Goal: Task Accomplishment & Management: Manage account settings

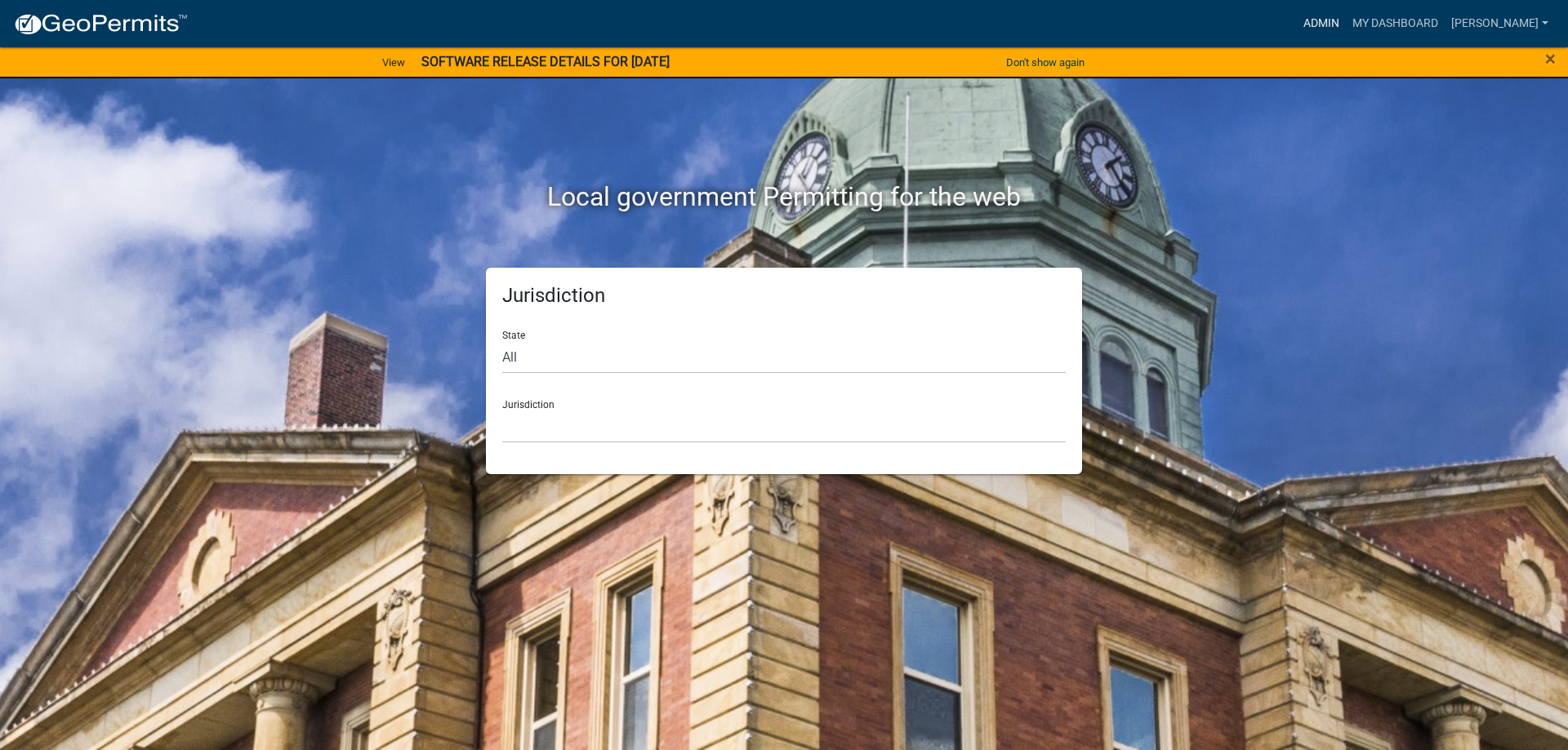
click at [1327, 22] on link "Admin" at bounding box center [1321, 23] width 49 height 31
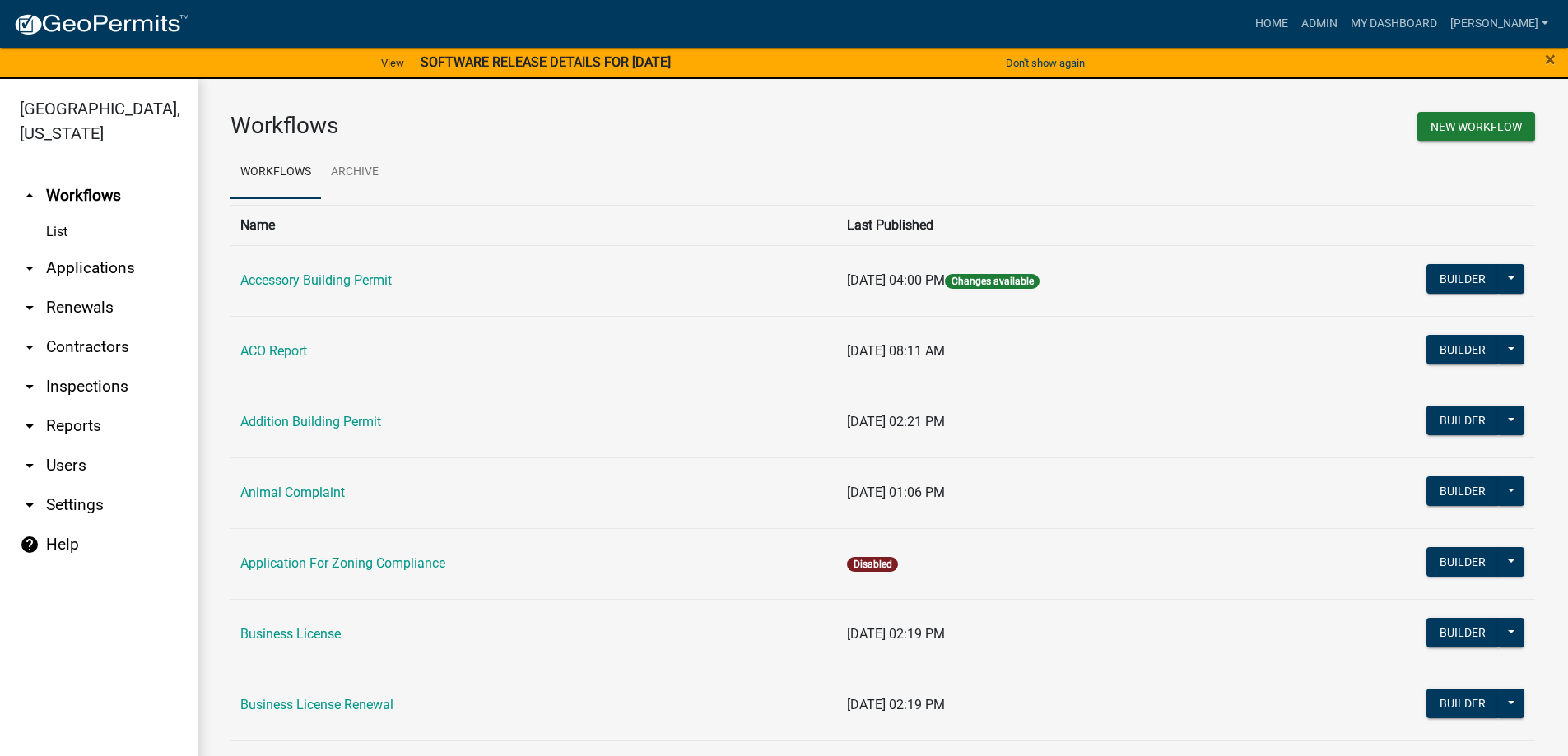
click at [74, 266] on link "arrow_drop_down Applications" at bounding box center [98, 269] width 197 height 40
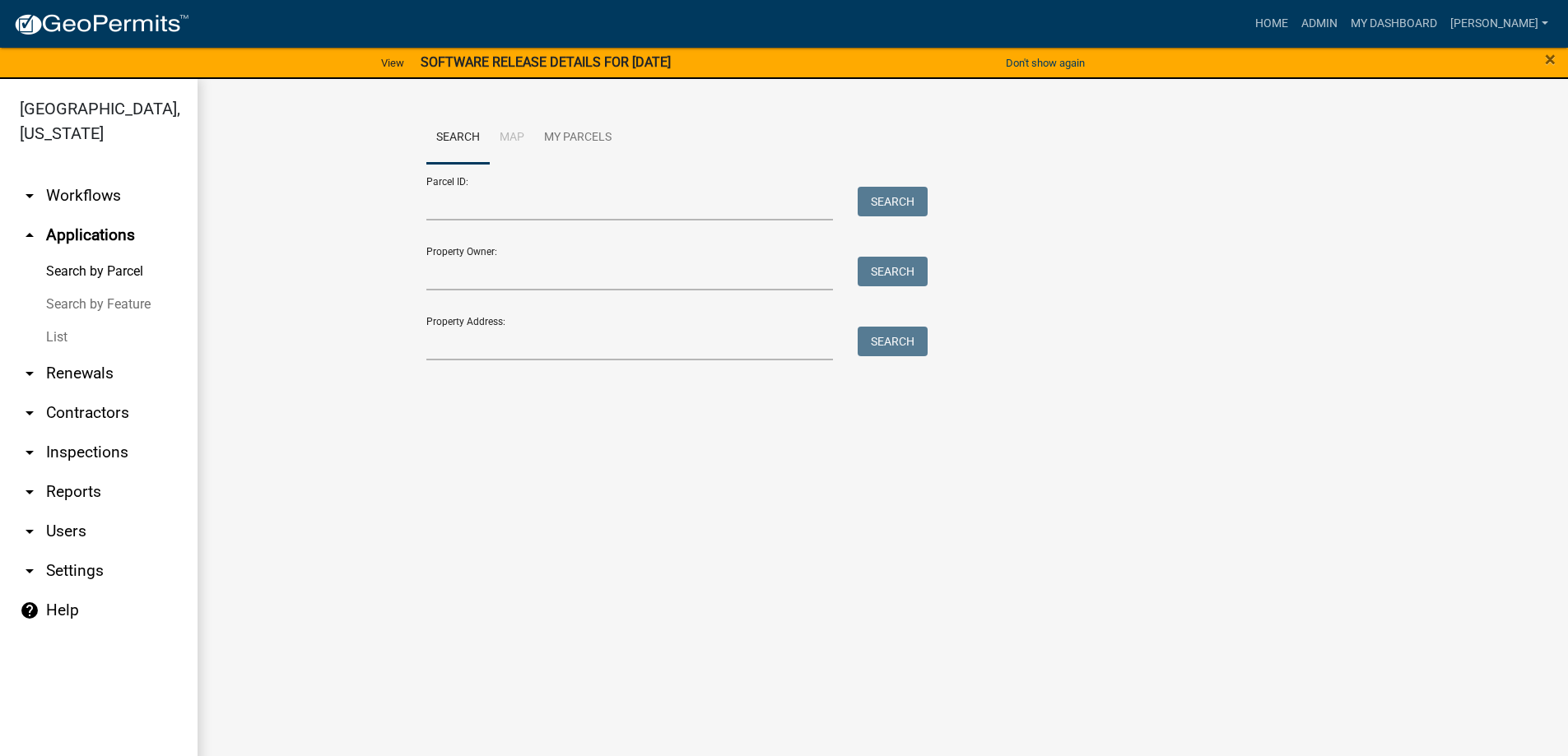
click at [55, 332] on link "List" at bounding box center [98, 337] width 197 height 33
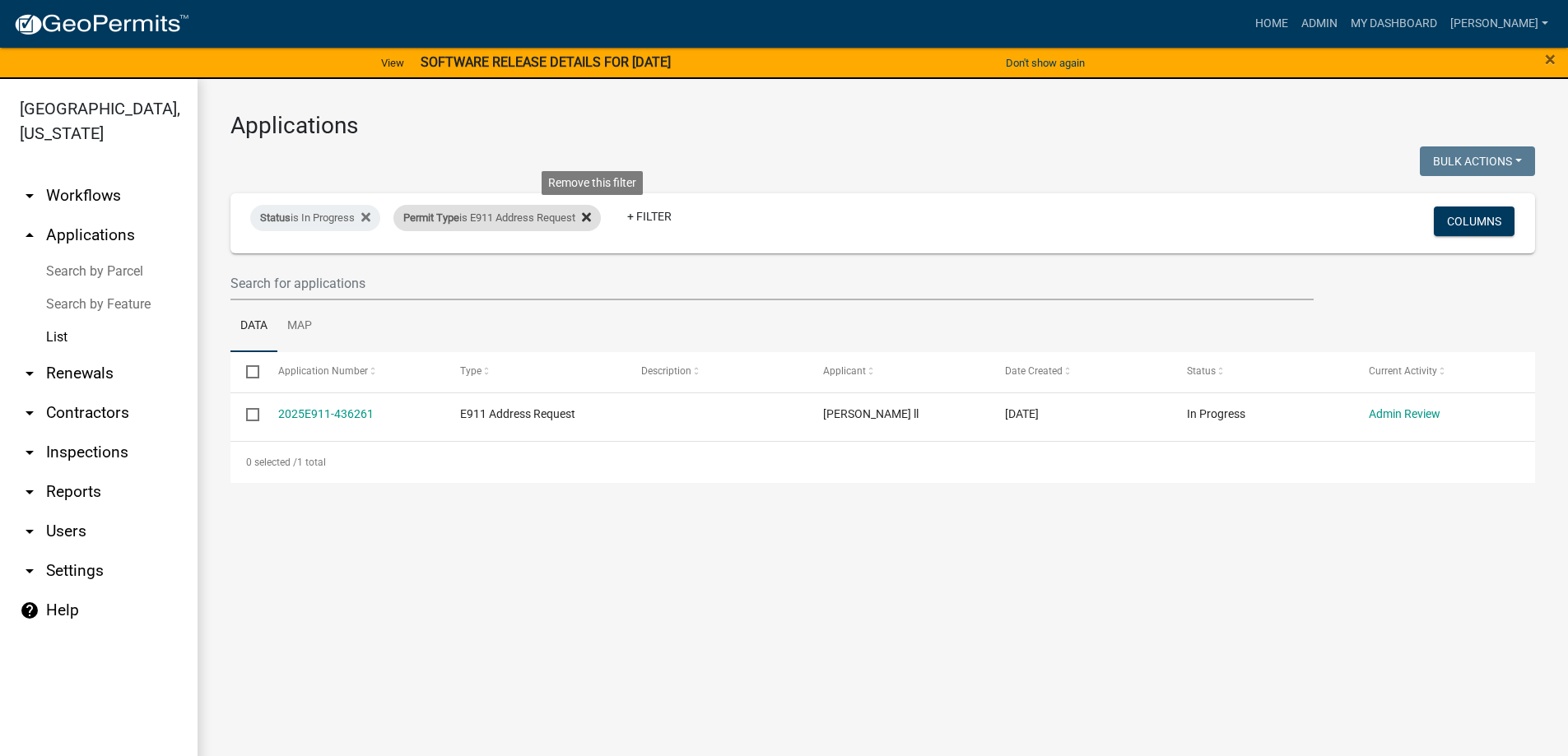
click at [591, 214] on icon at bounding box center [586, 218] width 9 height 9
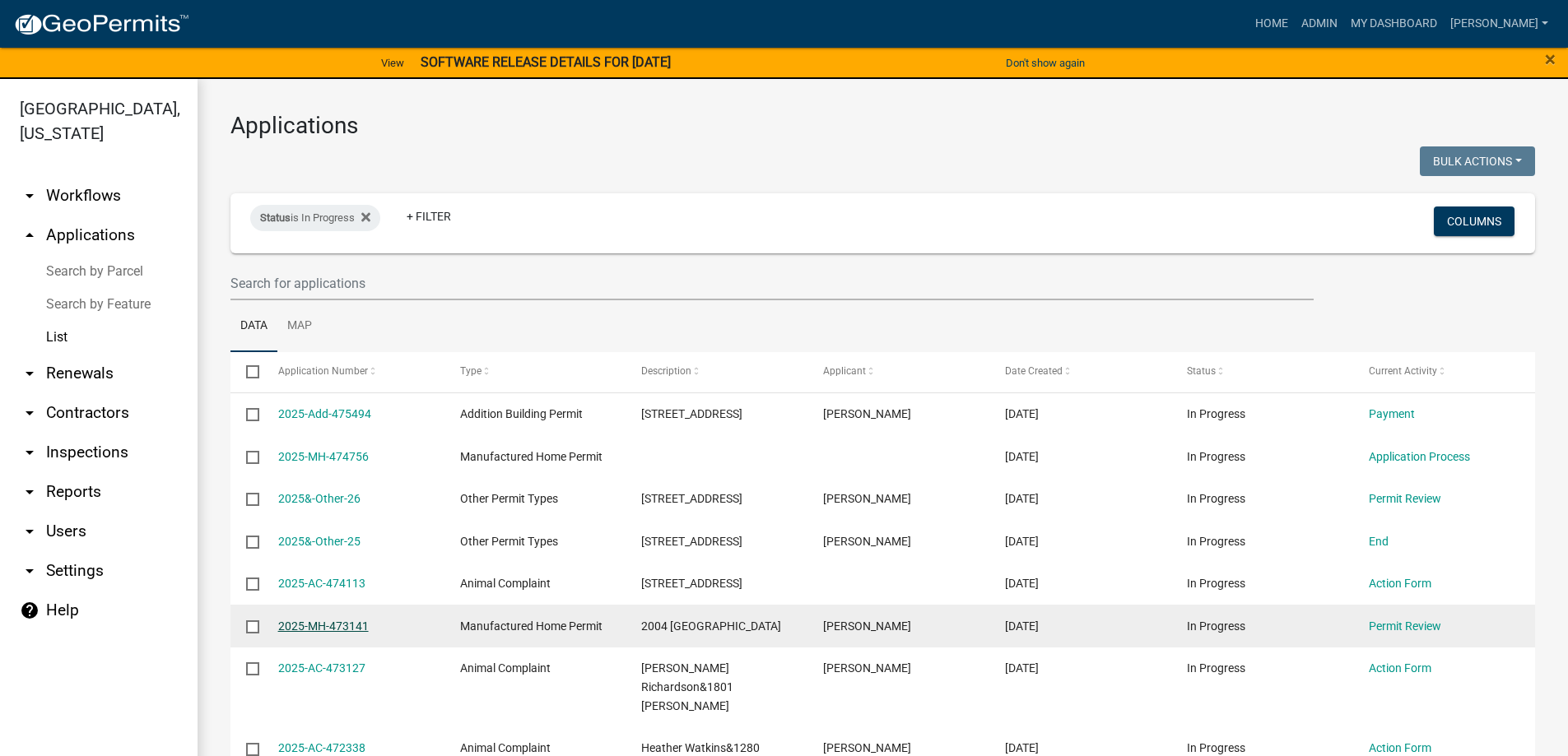
click at [334, 633] on link "2025-MH-473141" at bounding box center [323, 626] width 91 height 13
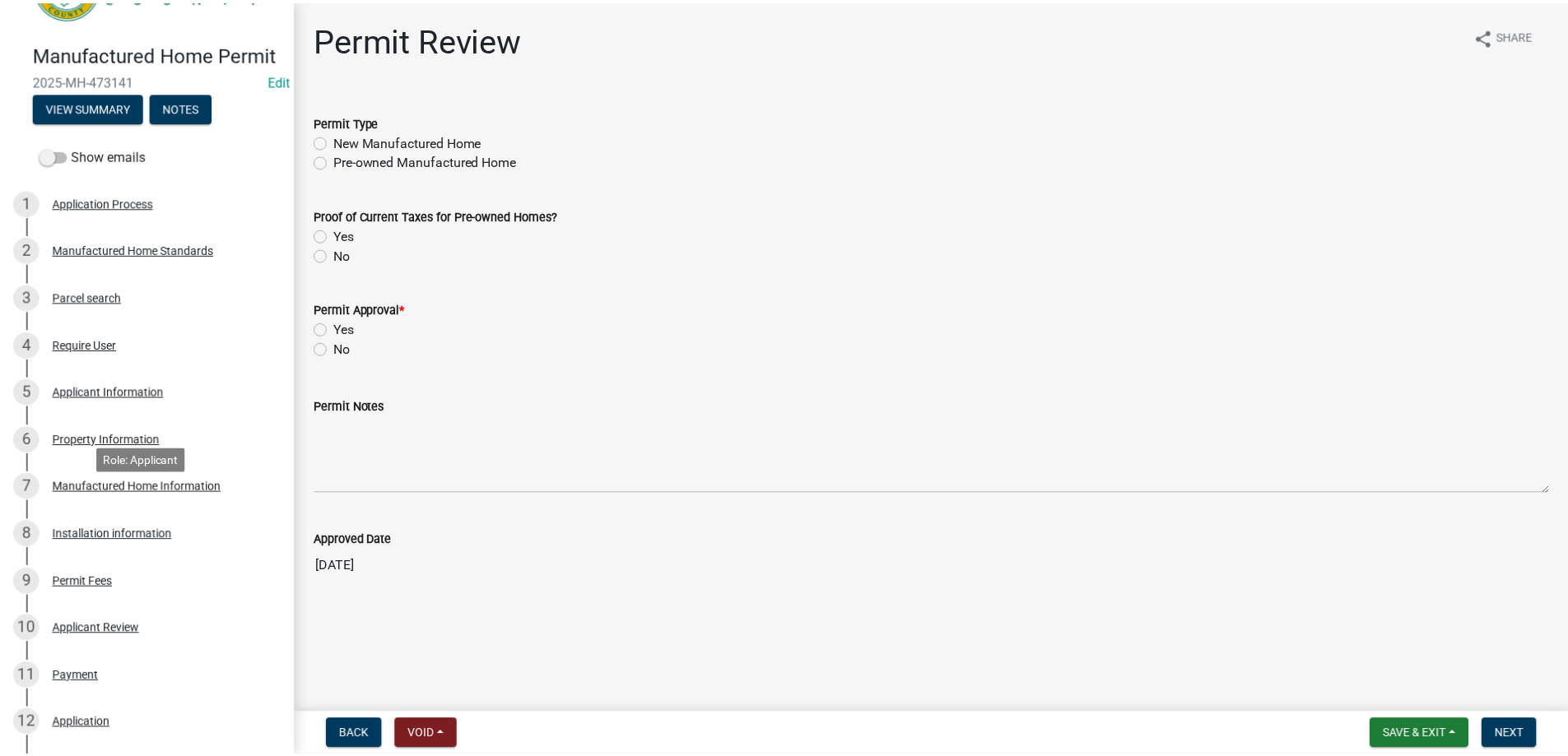
scroll to position [165, 0]
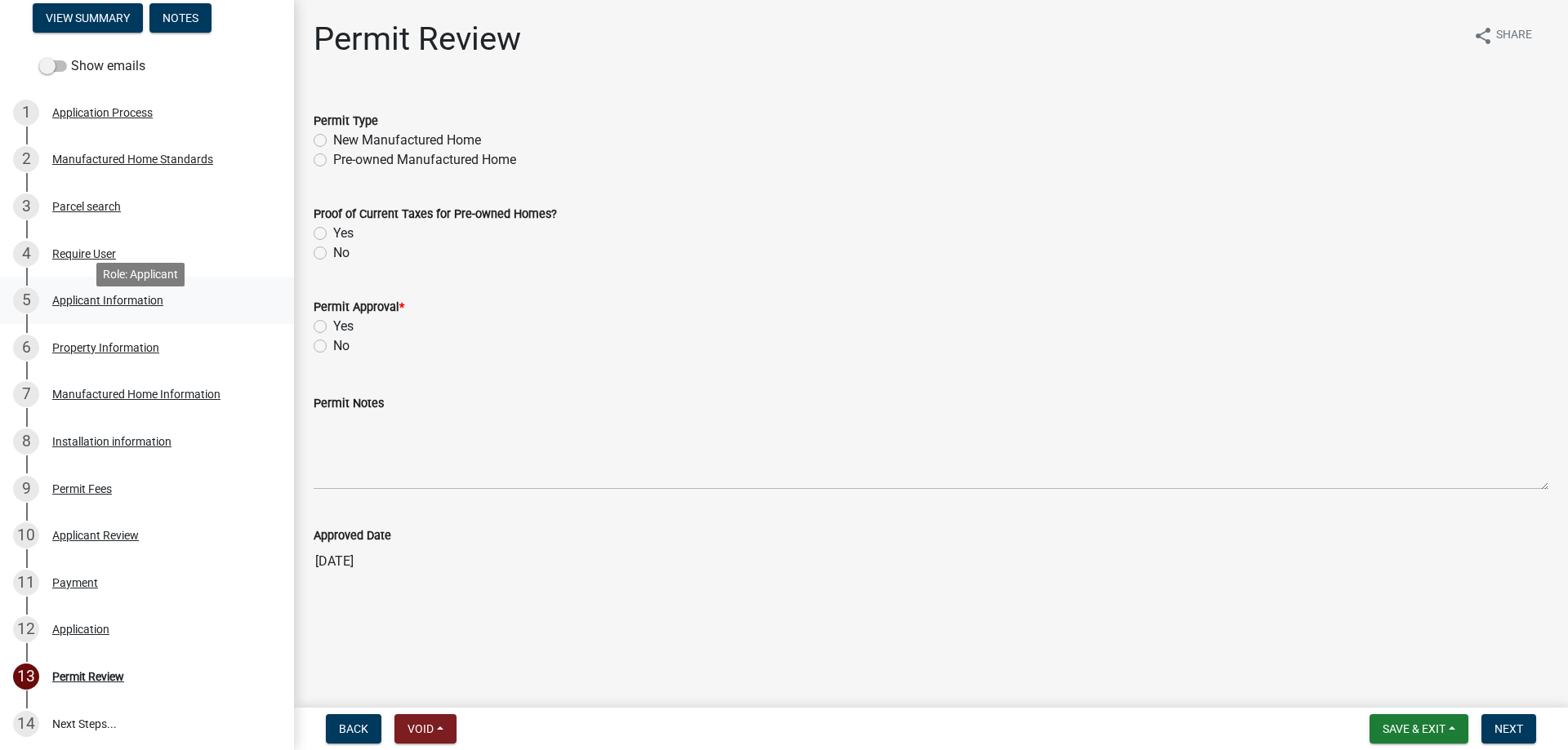
click at [94, 306] on div "Applicant Information" at bounding box center [108, 300] width 111 height 11
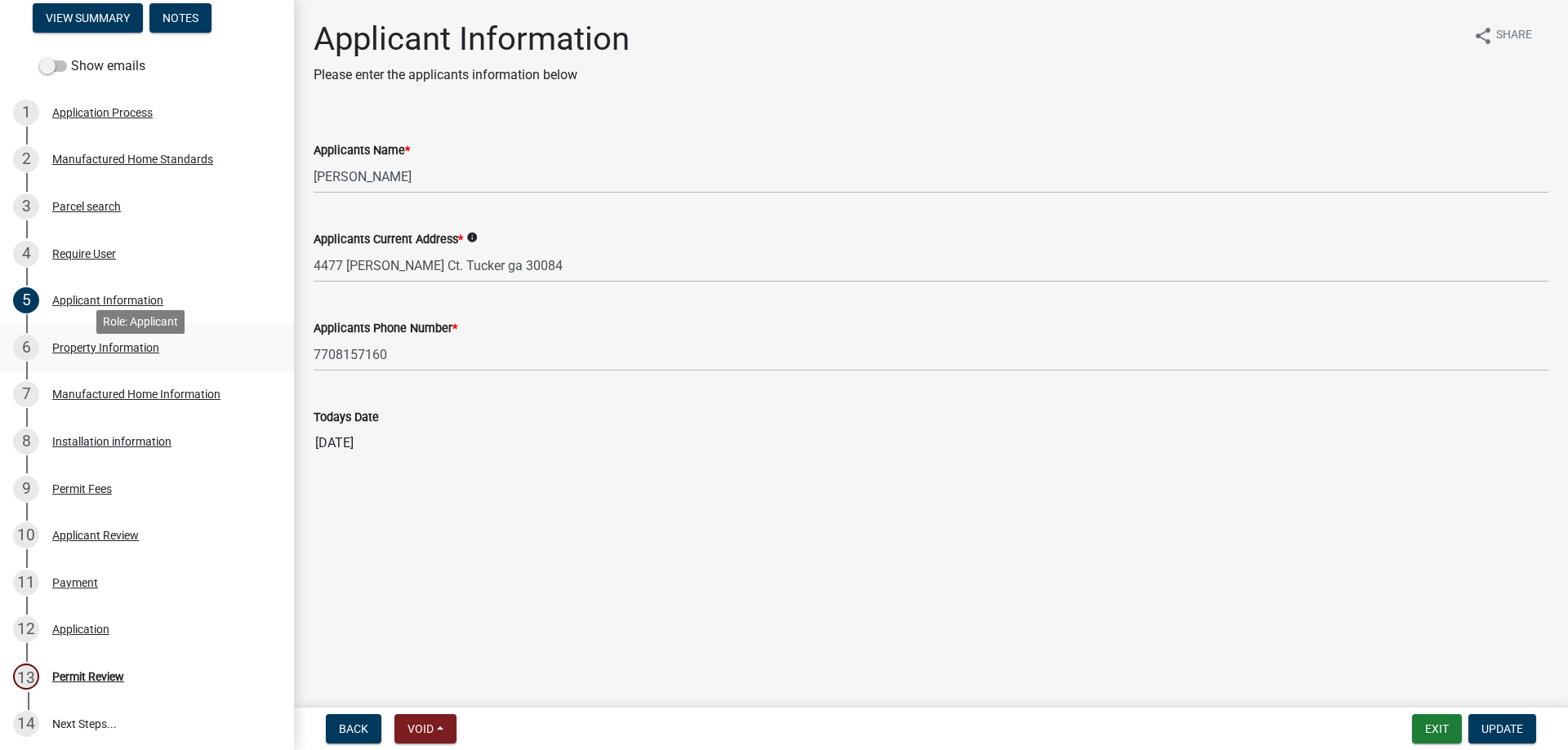
click at [99, 353] on div "Property Information" at bounding box center [106, 348] width 107 height 11
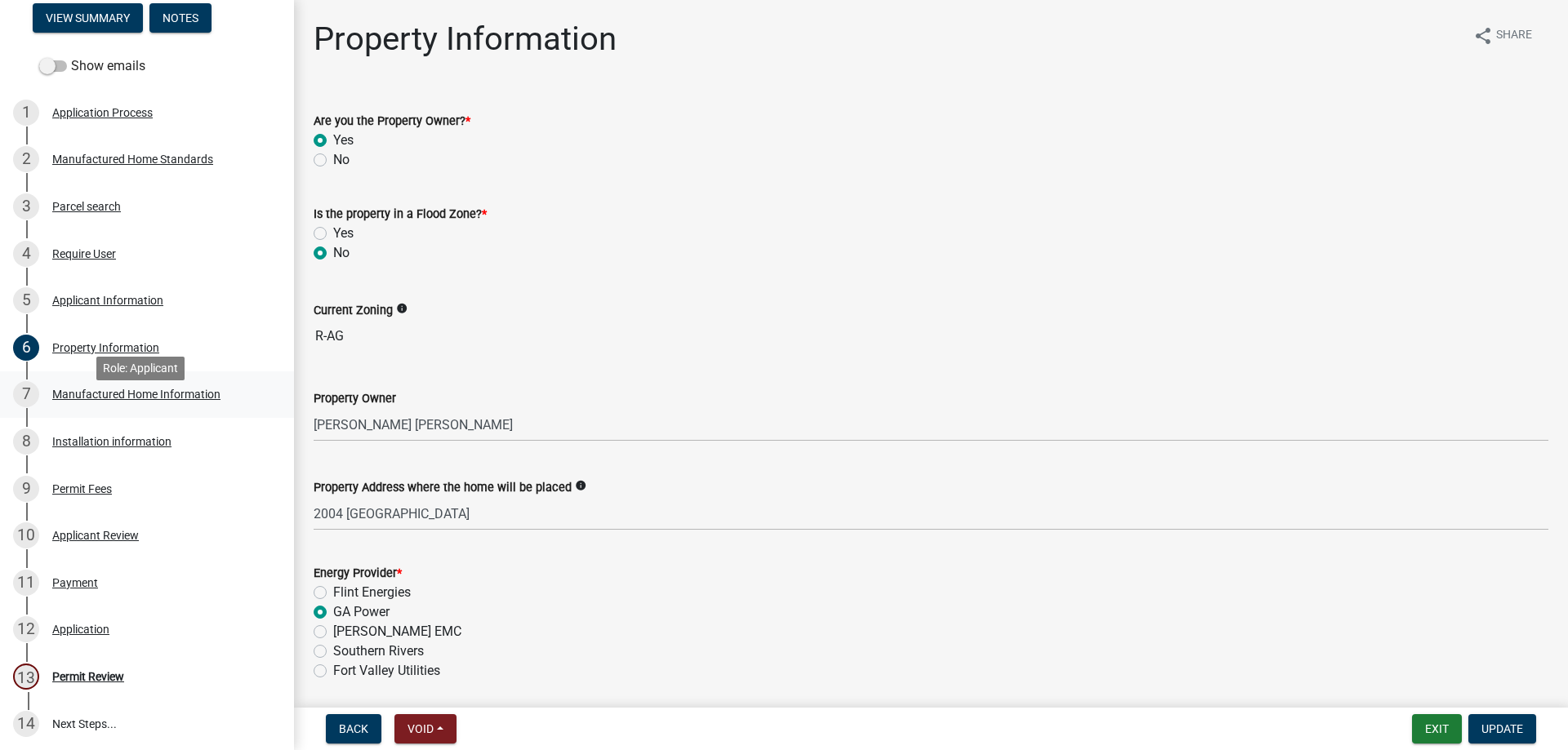
click at [102, 400] on div "Manufactured Home Information" at bounding box center [137, 395] width 168 height 11
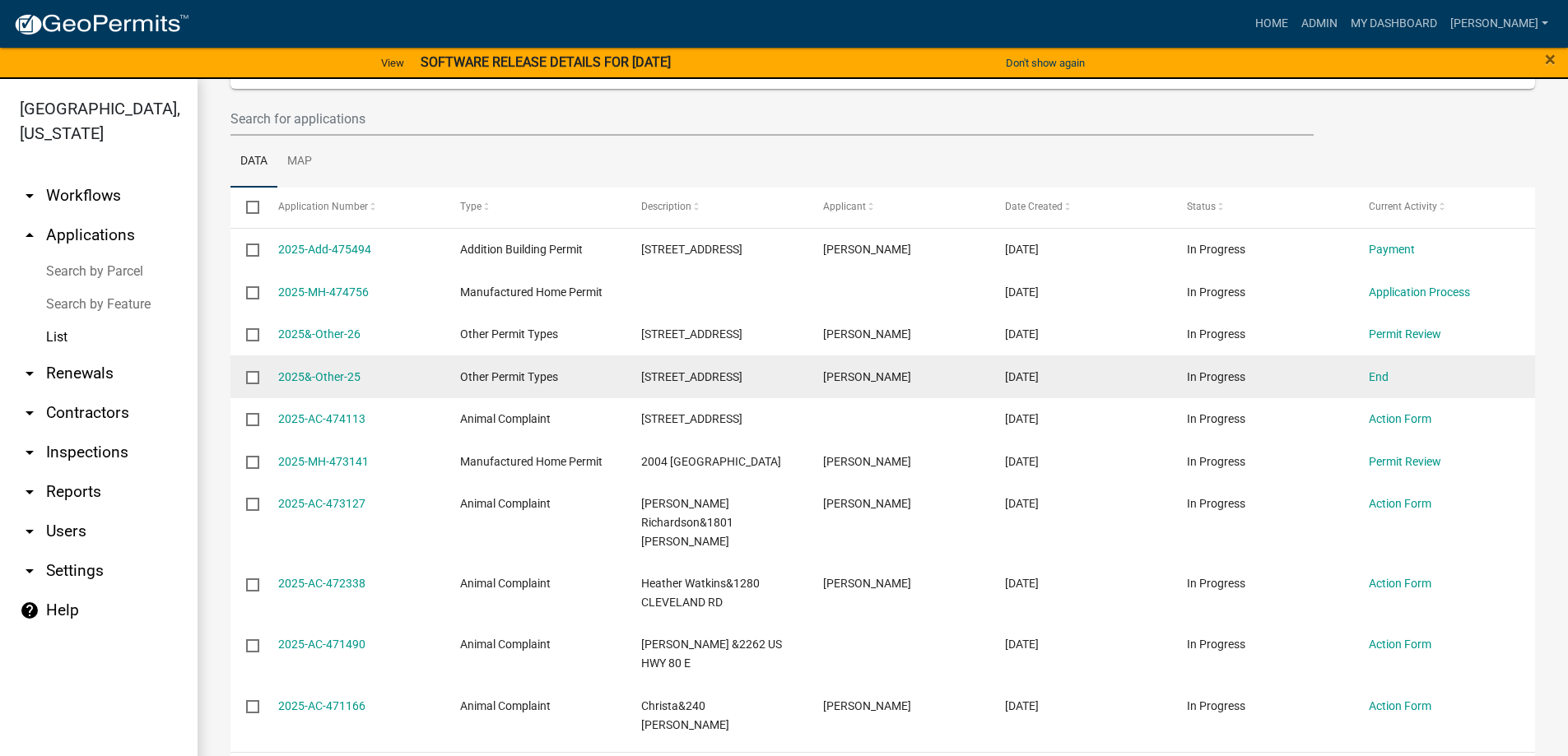
scroll to position [267, 0]
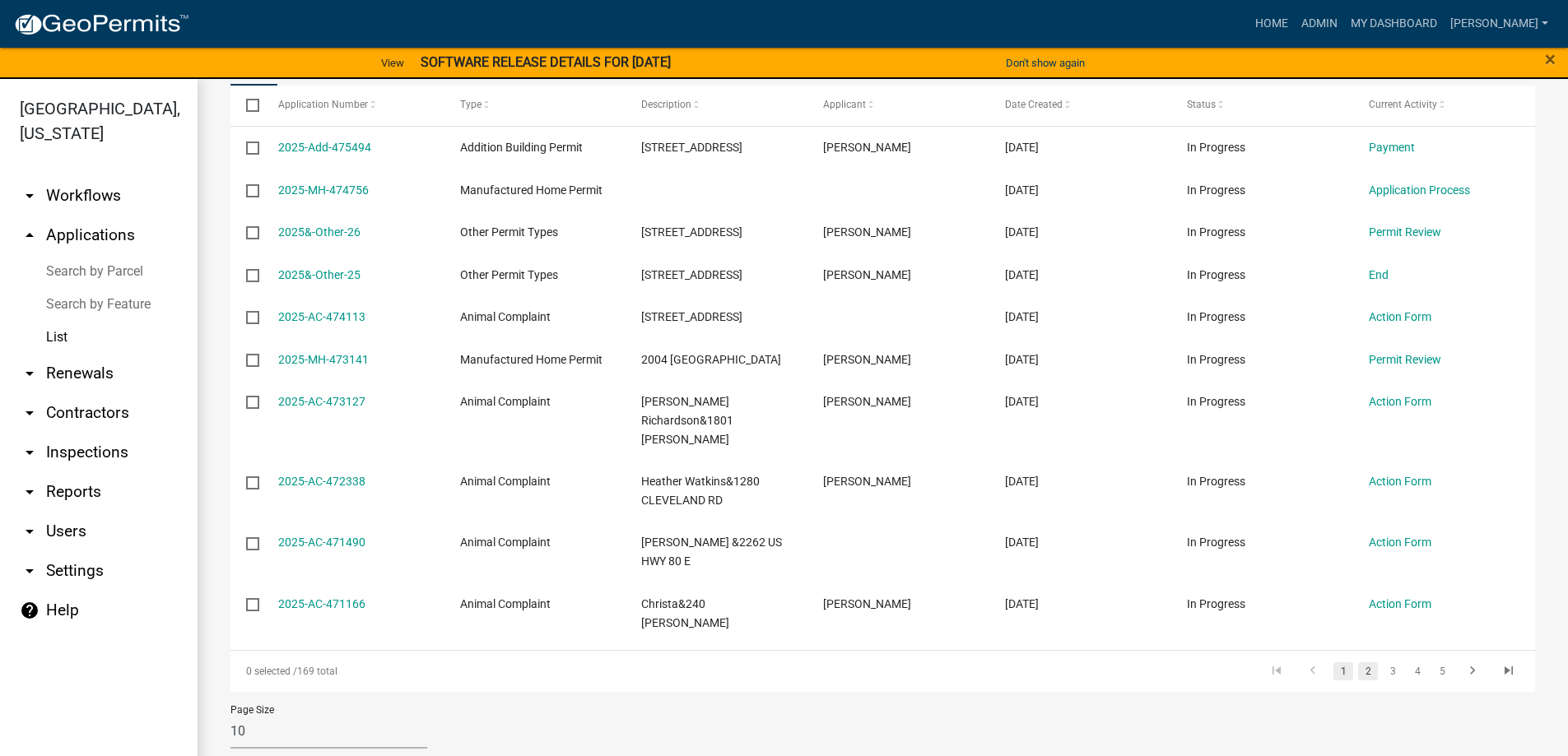
click at [1358, 663] on link "2" at bounding box center [1367, 671] width 20 height 18
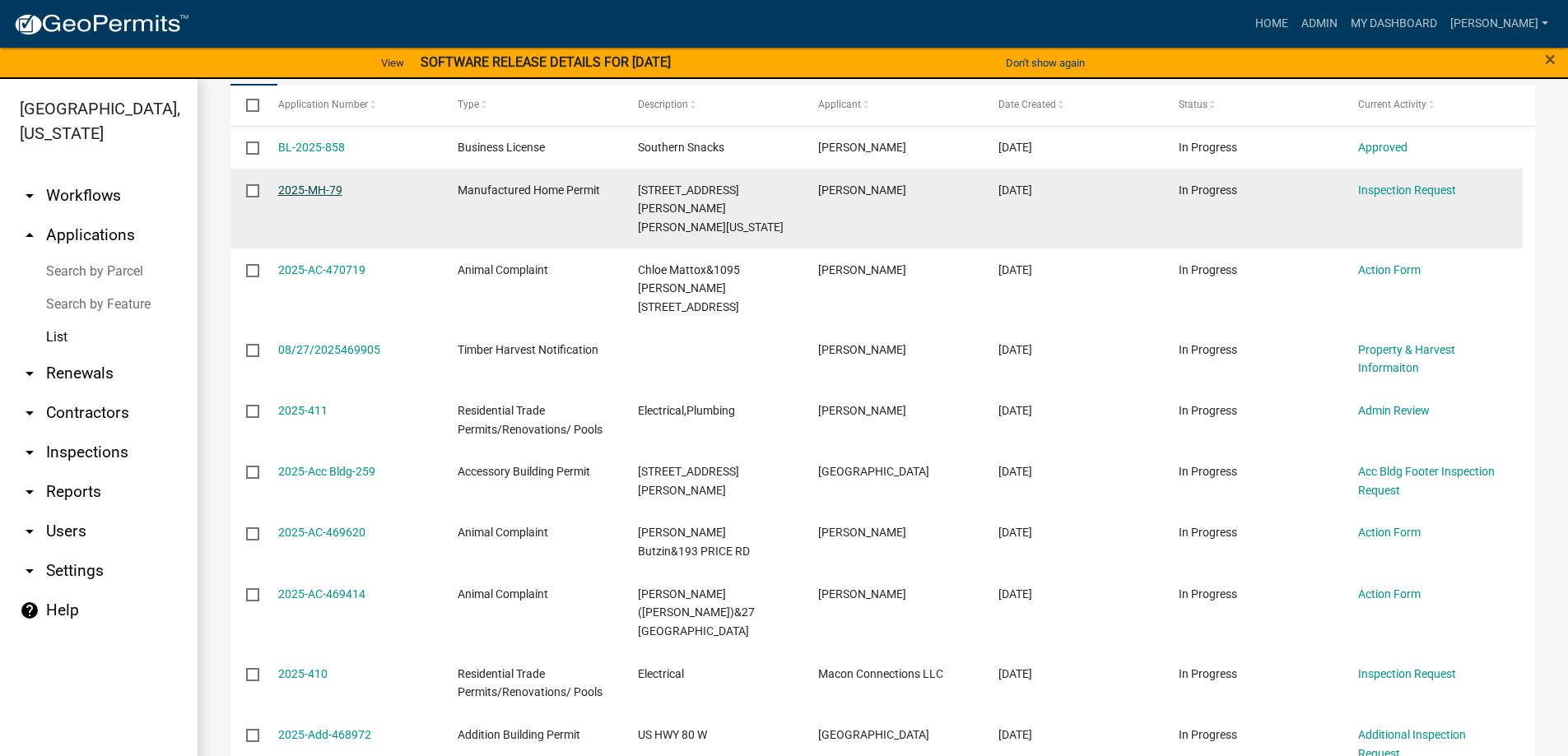
click at [304, 184] on link "2025-MH-79" at bounding box center [310, 190] width 64 height 13
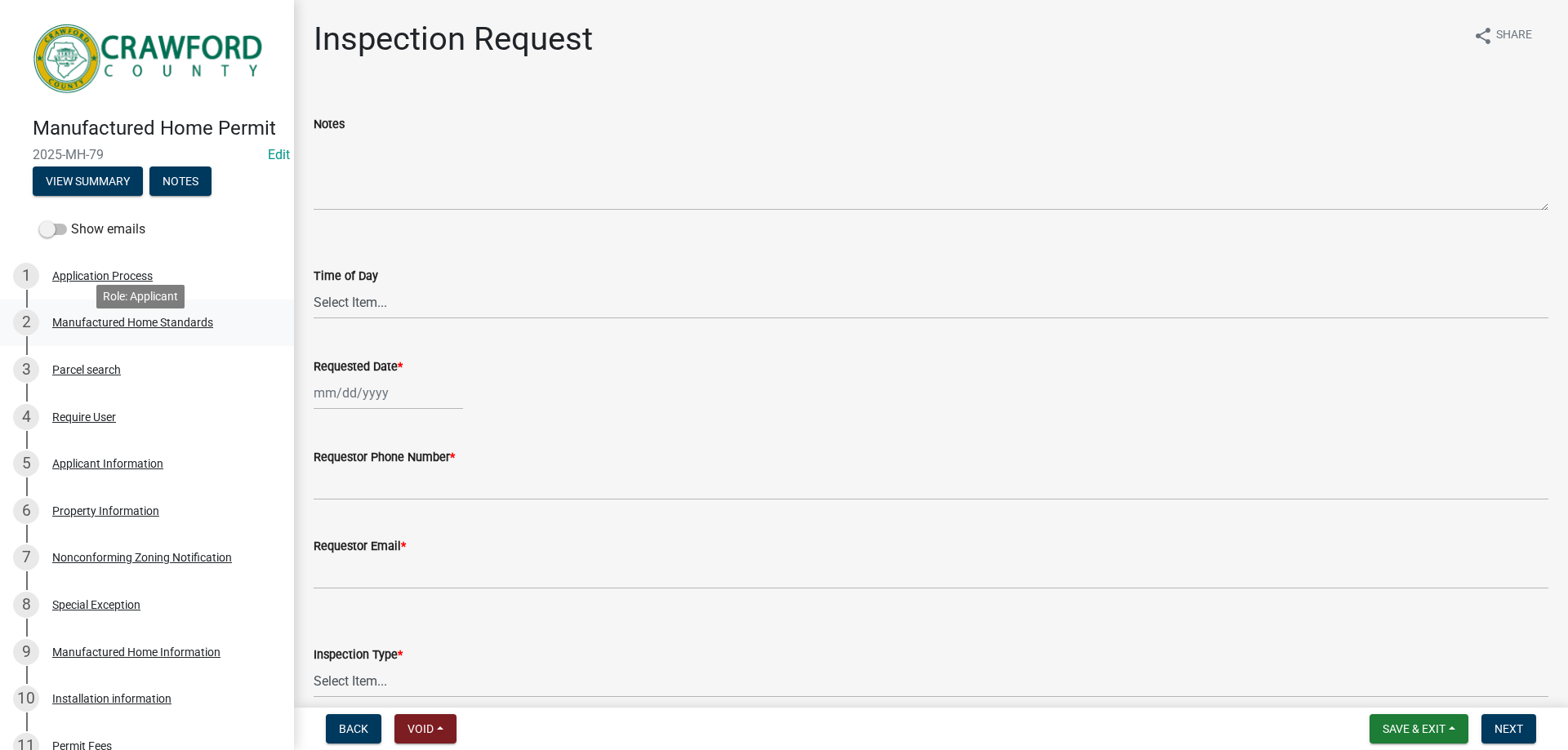
click at [93, 328] on div "Manufactured Home Standards" at bounding box center [133, 323] width 161 height 11
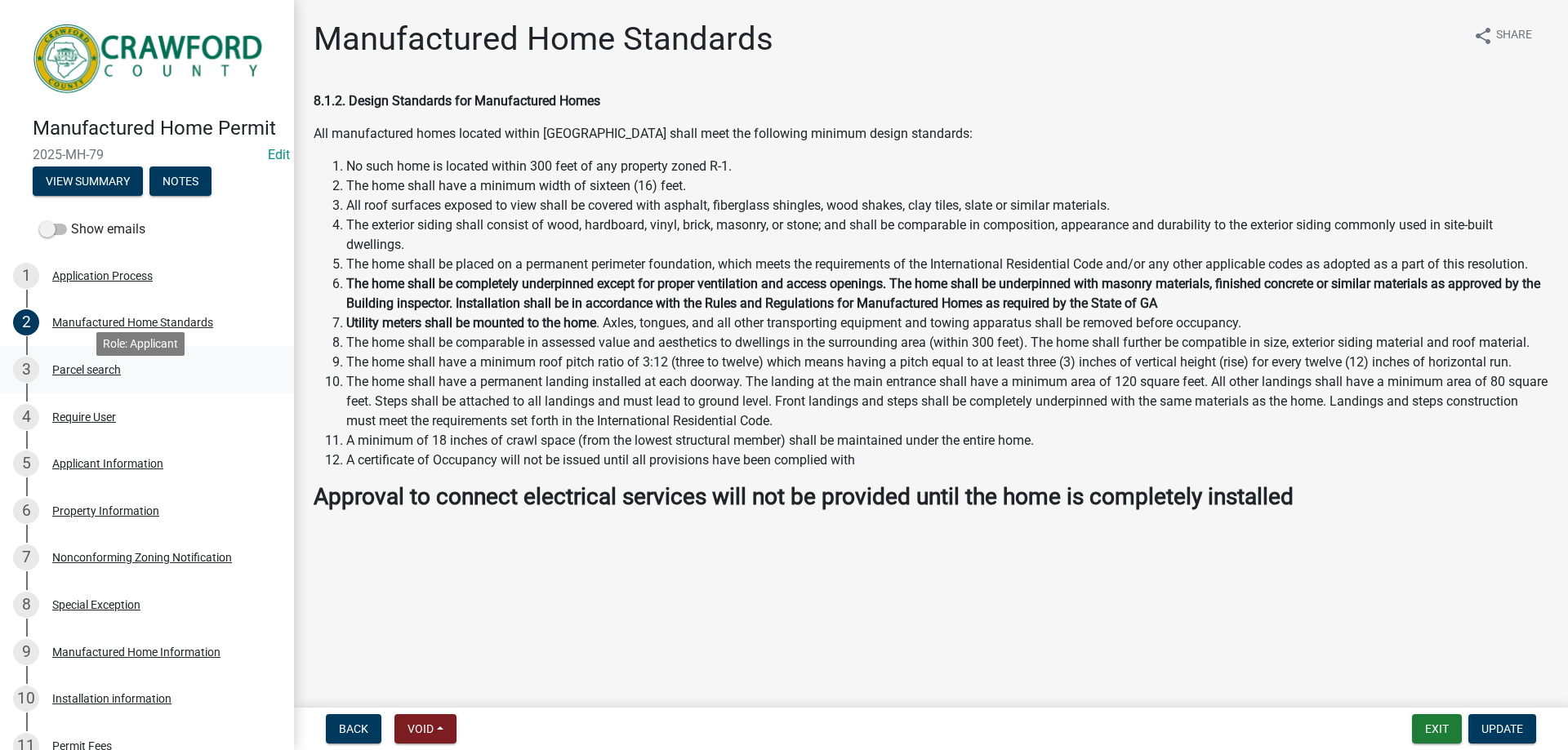
click at [94, 376] on div "Parcel search" at bounding box center [86, 369] width 68 height 11
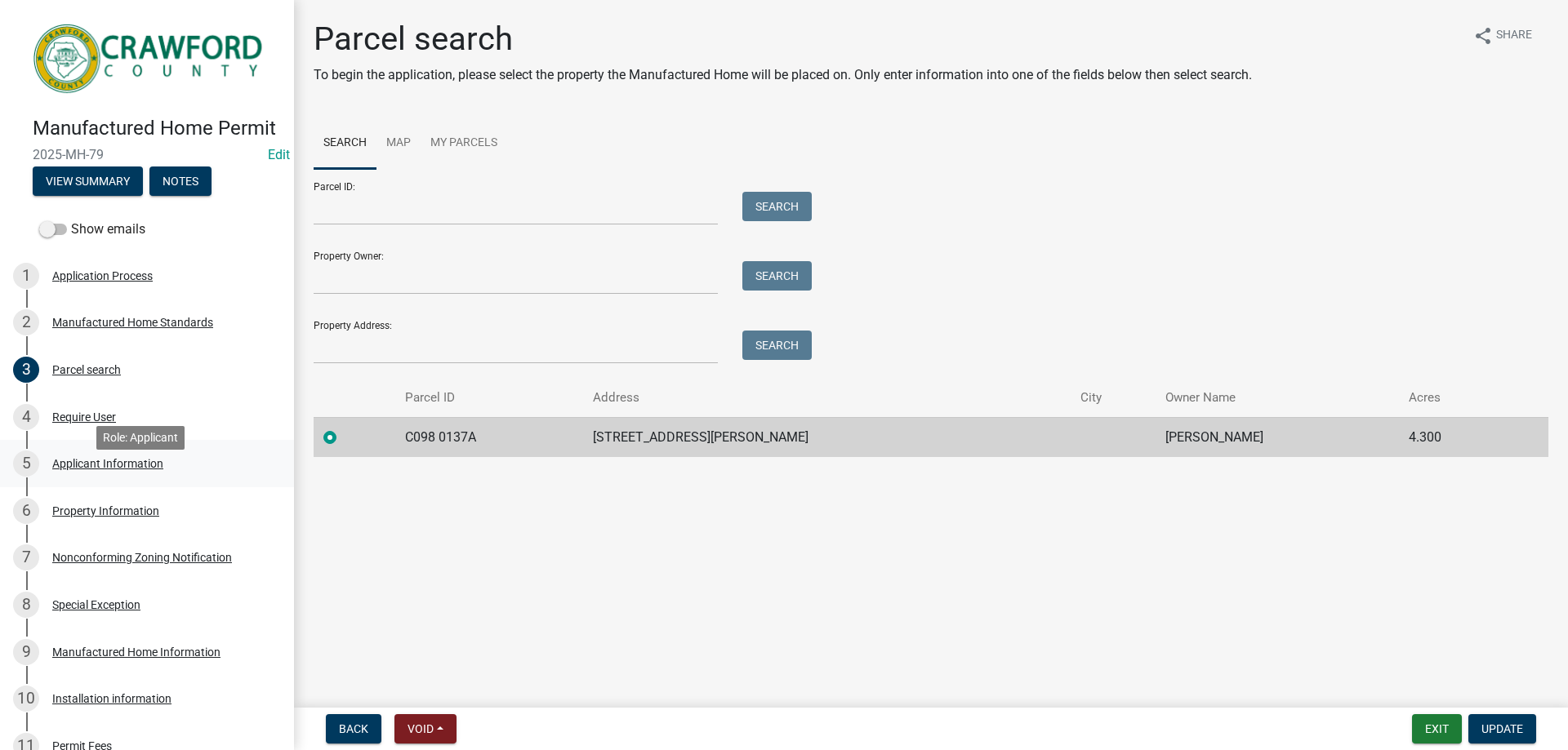
click at [95, 469] on div "Applicant Information" at bounding box center [108, 464] width 111 height 11
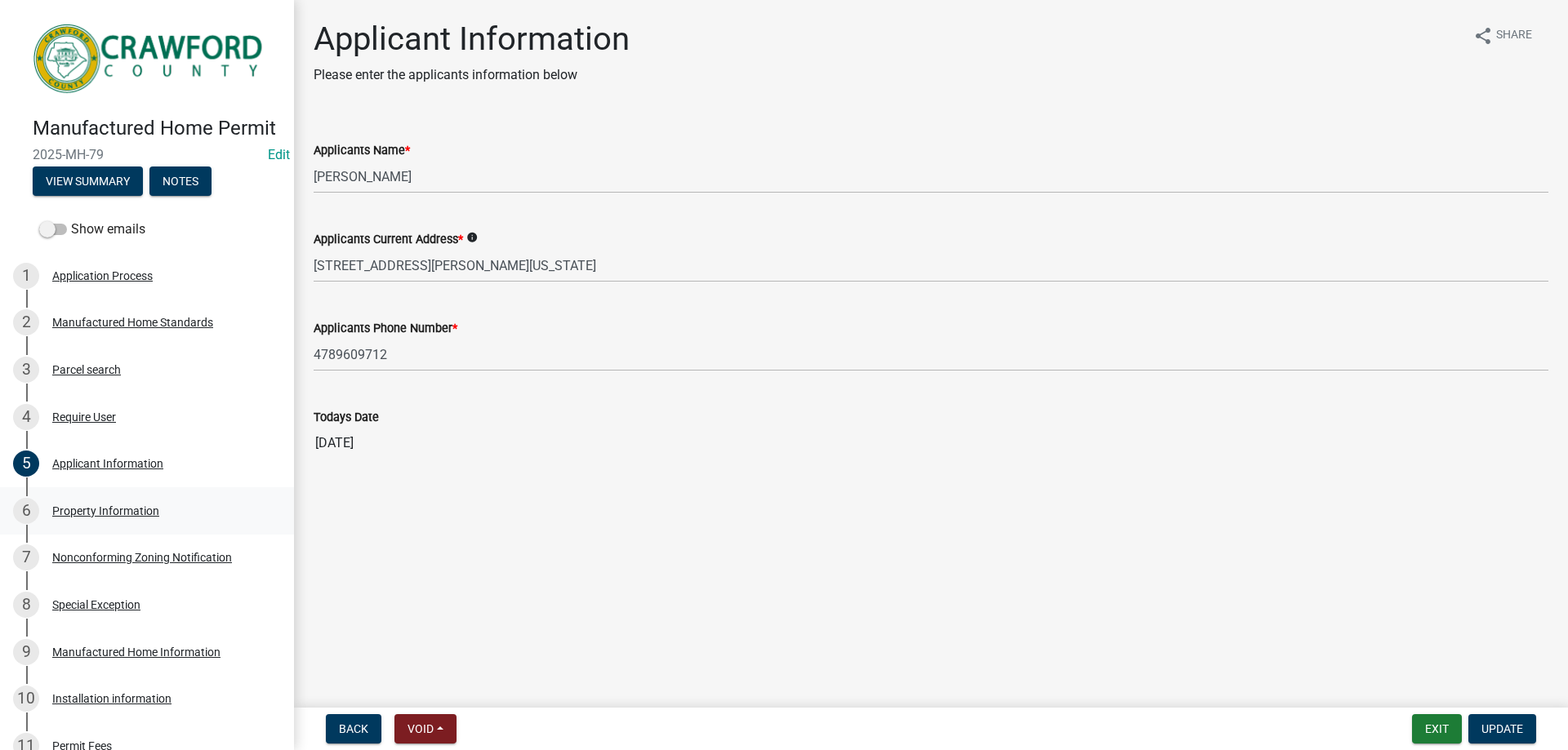
click at [73, 517] on div "Property Information" at bounding box center [106, 511] width 107 height 11
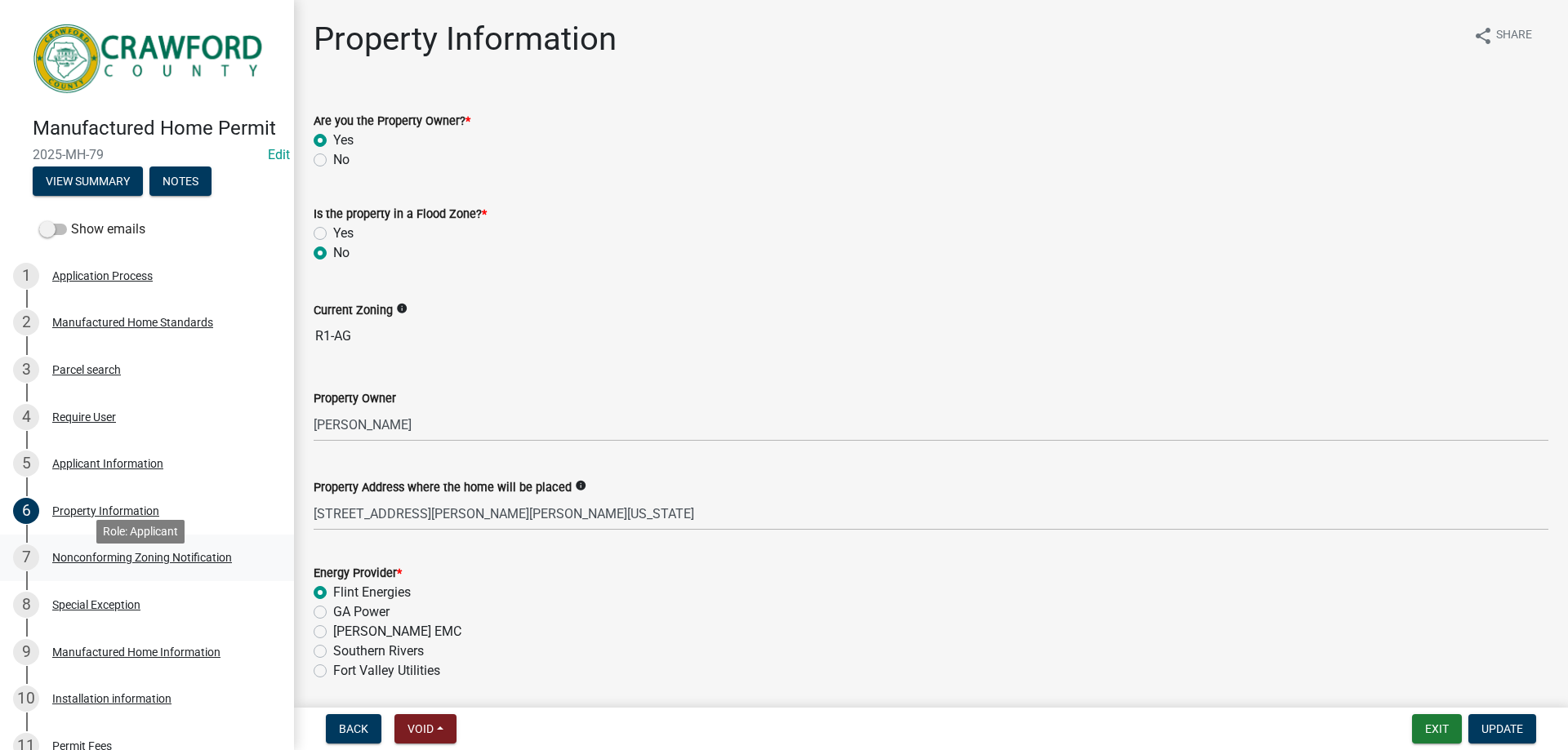
click at [86, 563] on div "Nonconforming Zoning Notification" at bounding box center [142, 557] width 180 height 11
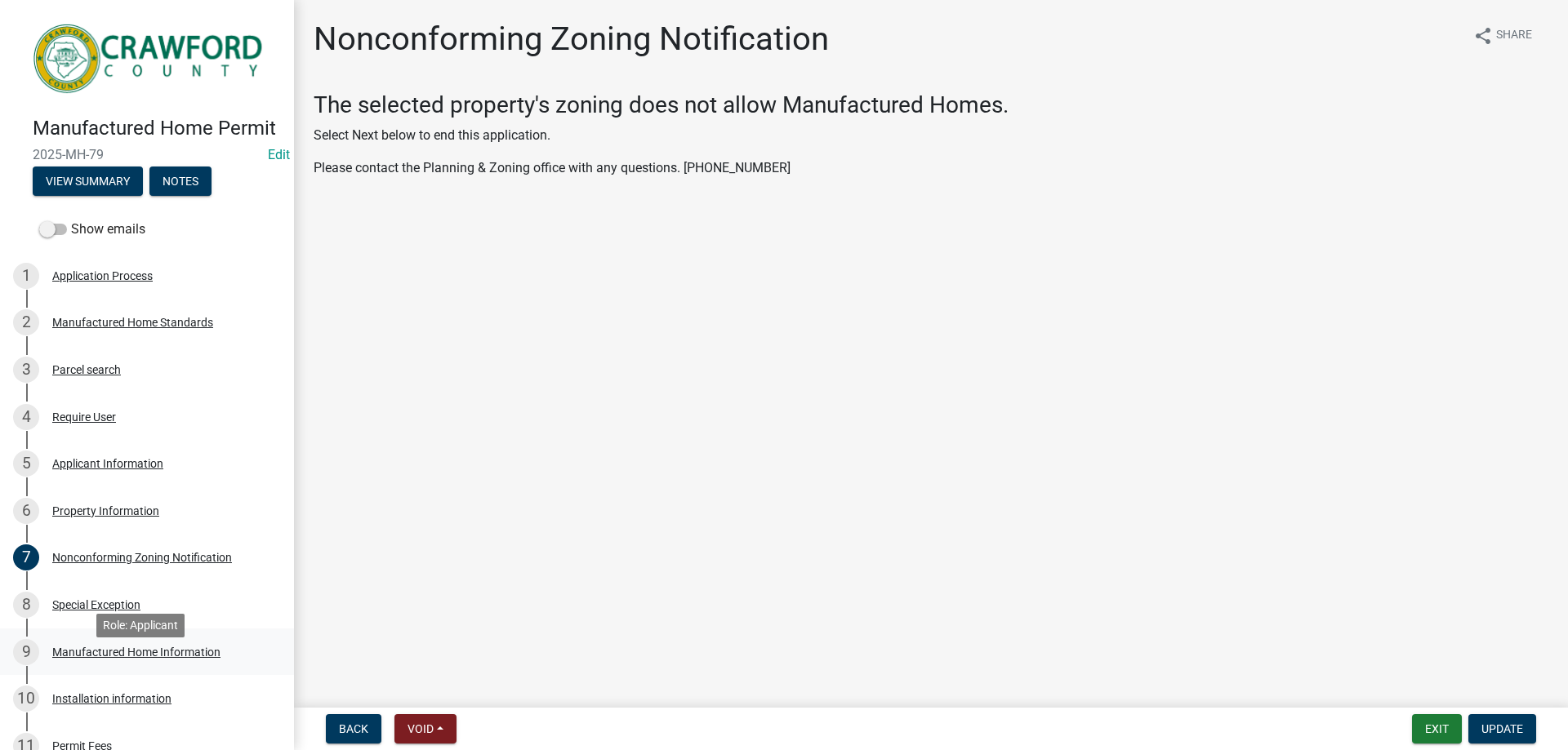
click at [116, 658] on div "Manufactured Home Information" at bounding box center [137, 652] width 168 height 11
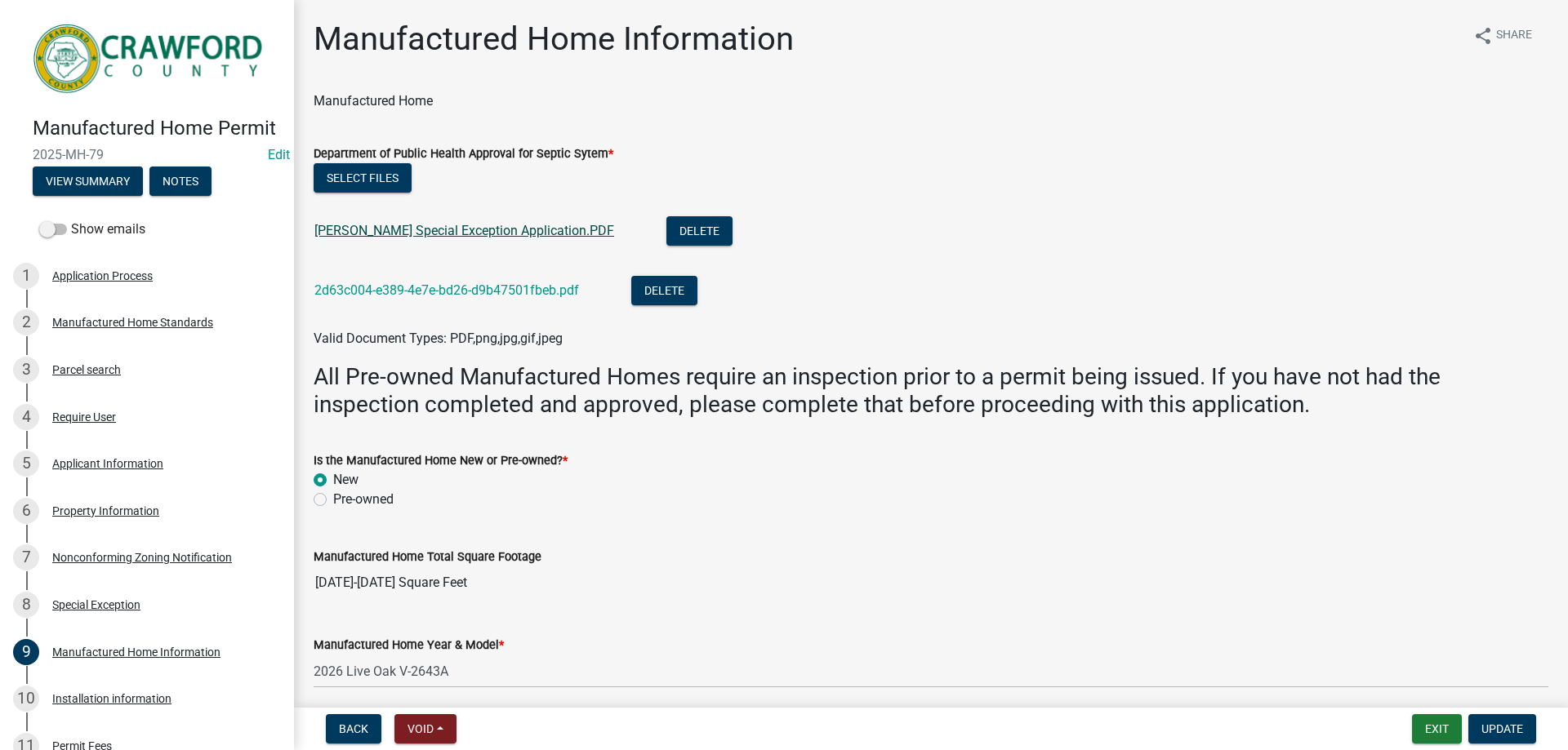
click at [448, 232] on link "Cawthon Special Exception Application.PDF" at bounding box center [464, 230] width 299 height 16
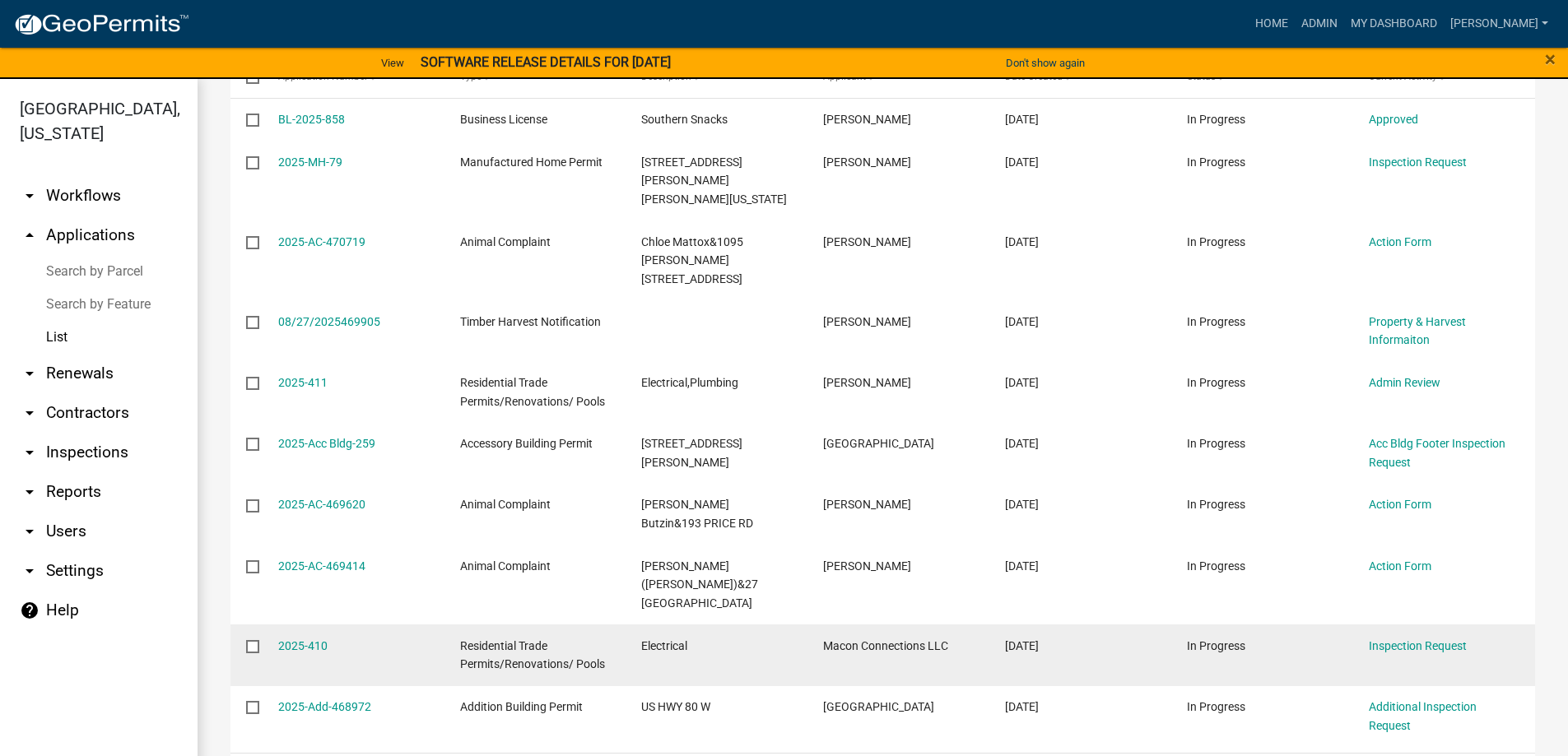
scroll to position [341, 0]
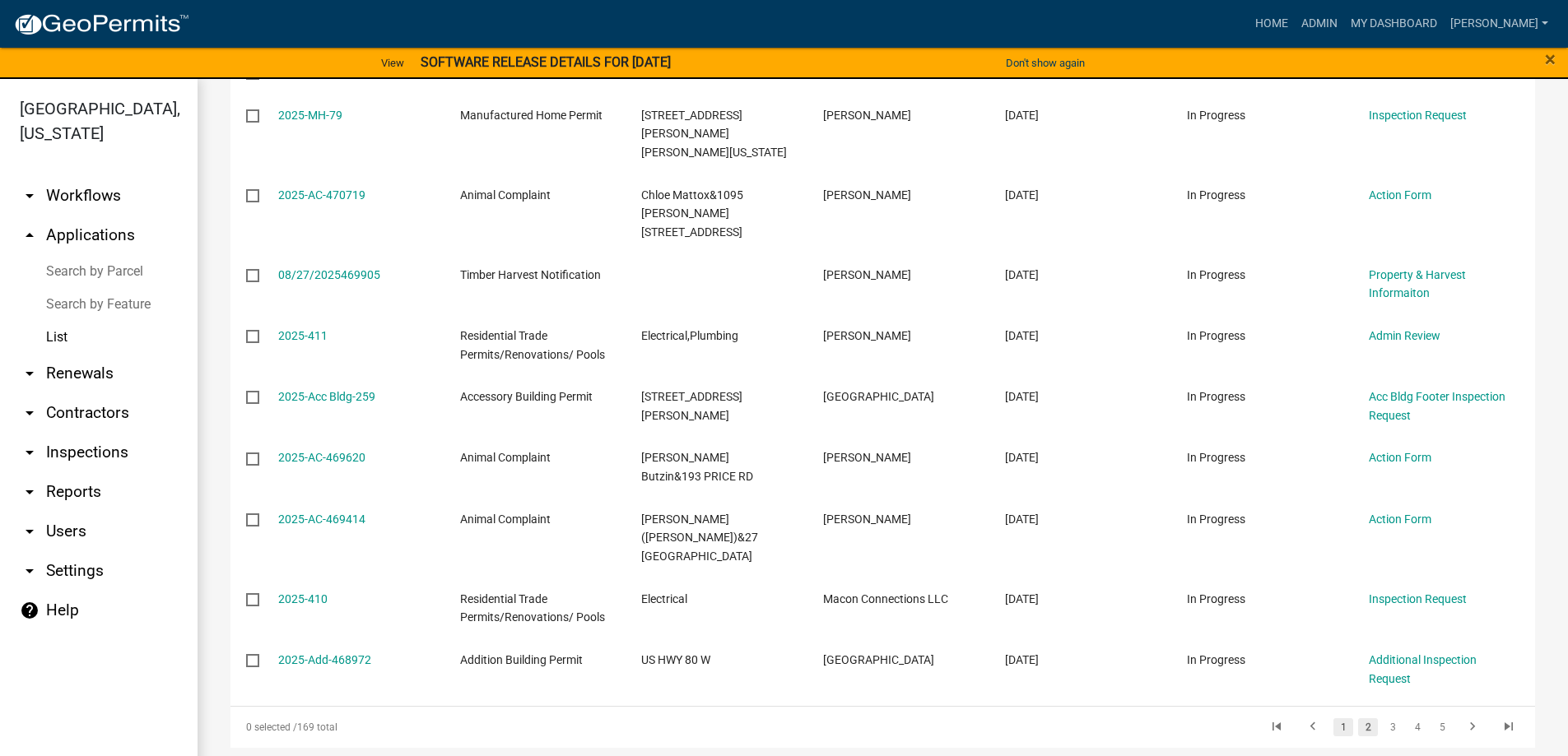
click at [1337, 718] on link "1" at bounding box center [1343, 727] width 20 height 18
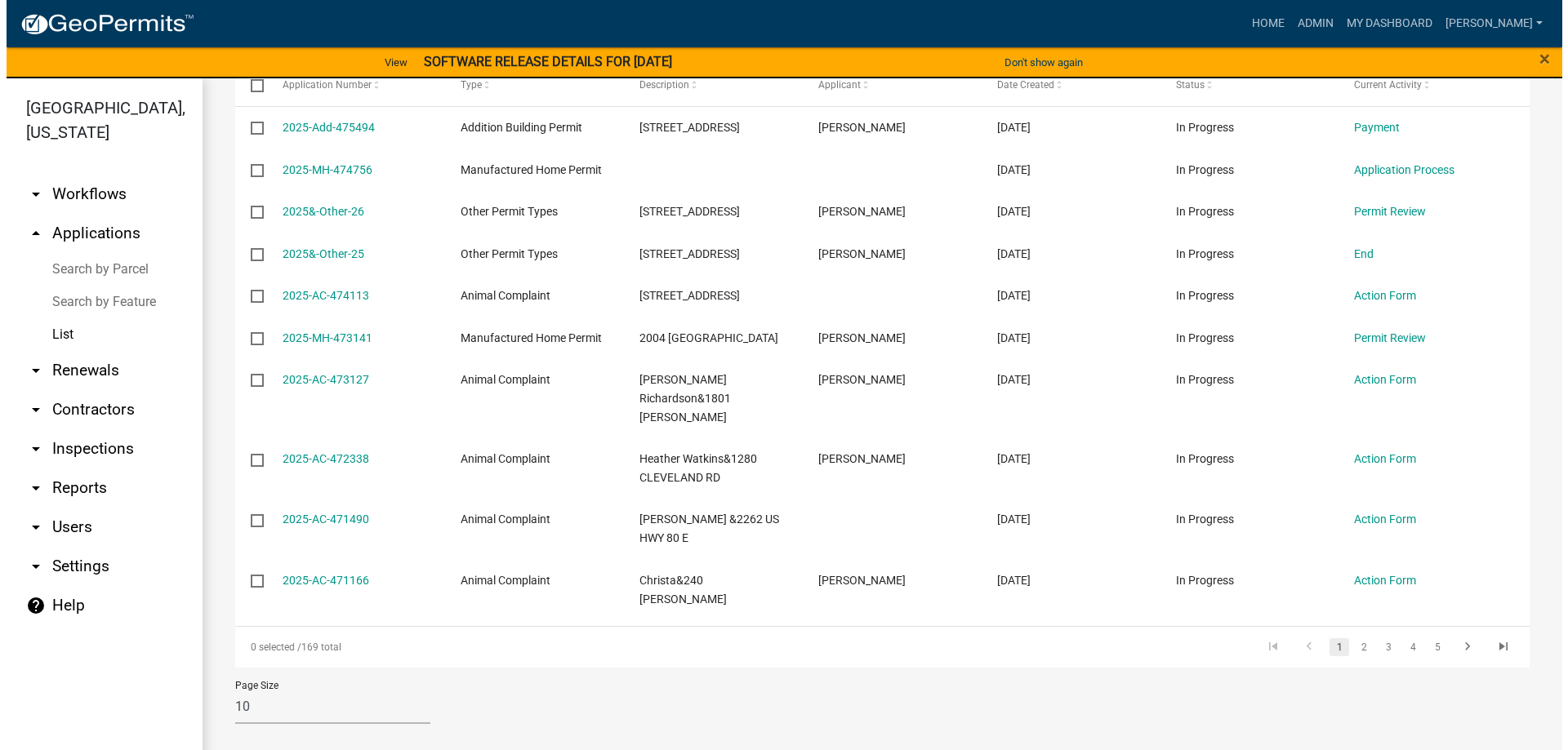
scroll to position [265, 0]
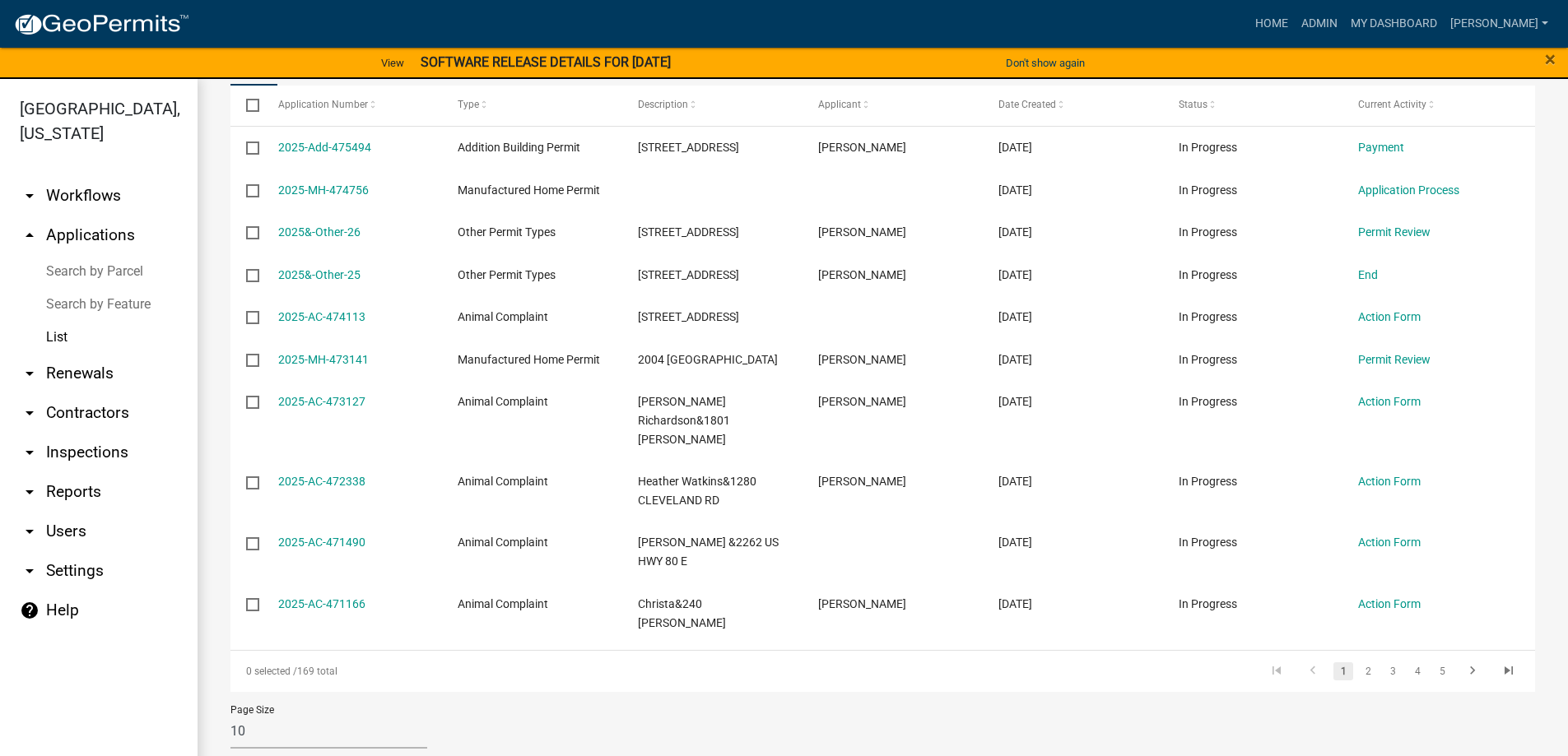
click at [1337, 663] on link "1" at bounding box center [1343, 671] width 20 height 18
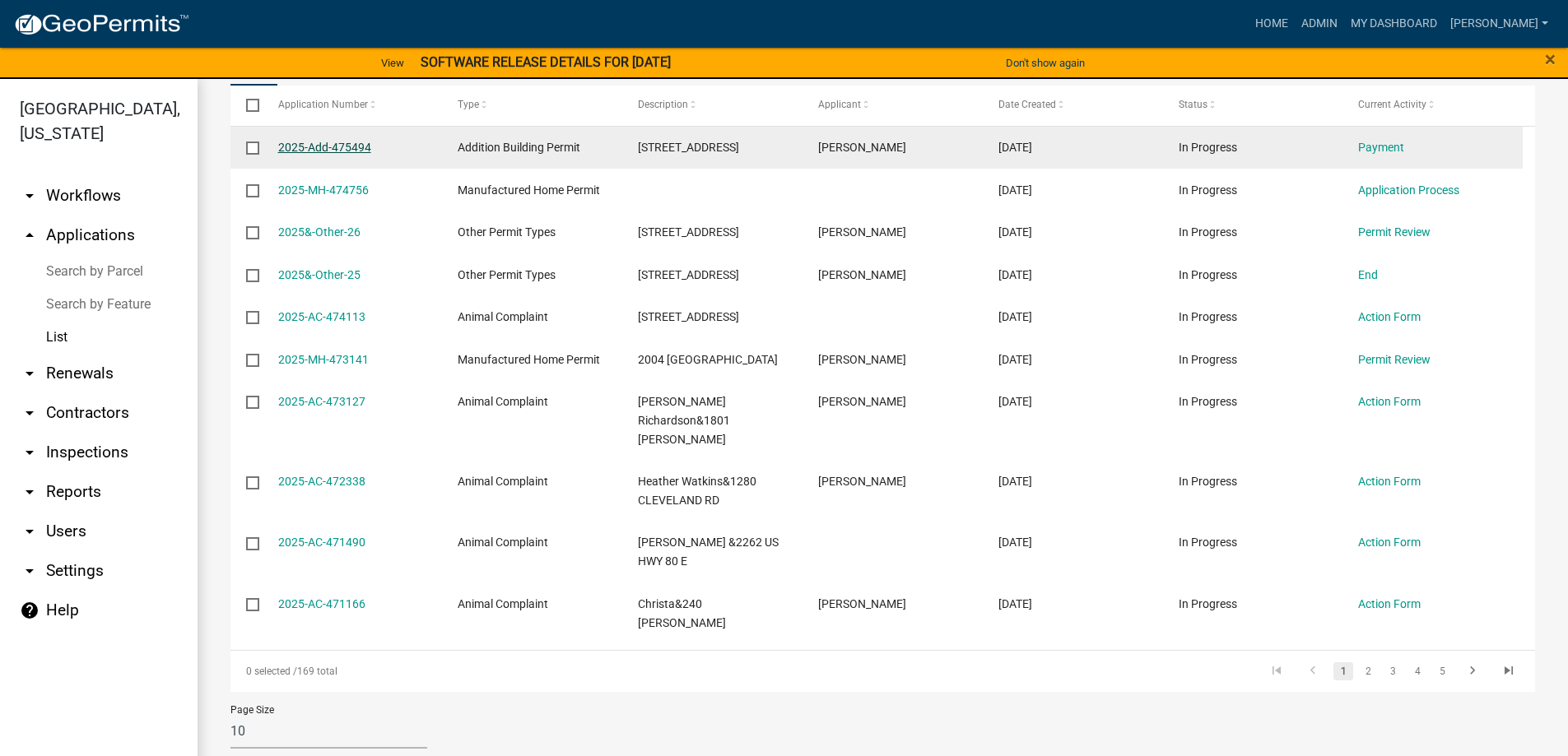
click at [340, 147] on link "2025-Add-475494" at bounding box center [324, 147] width 93 height 13
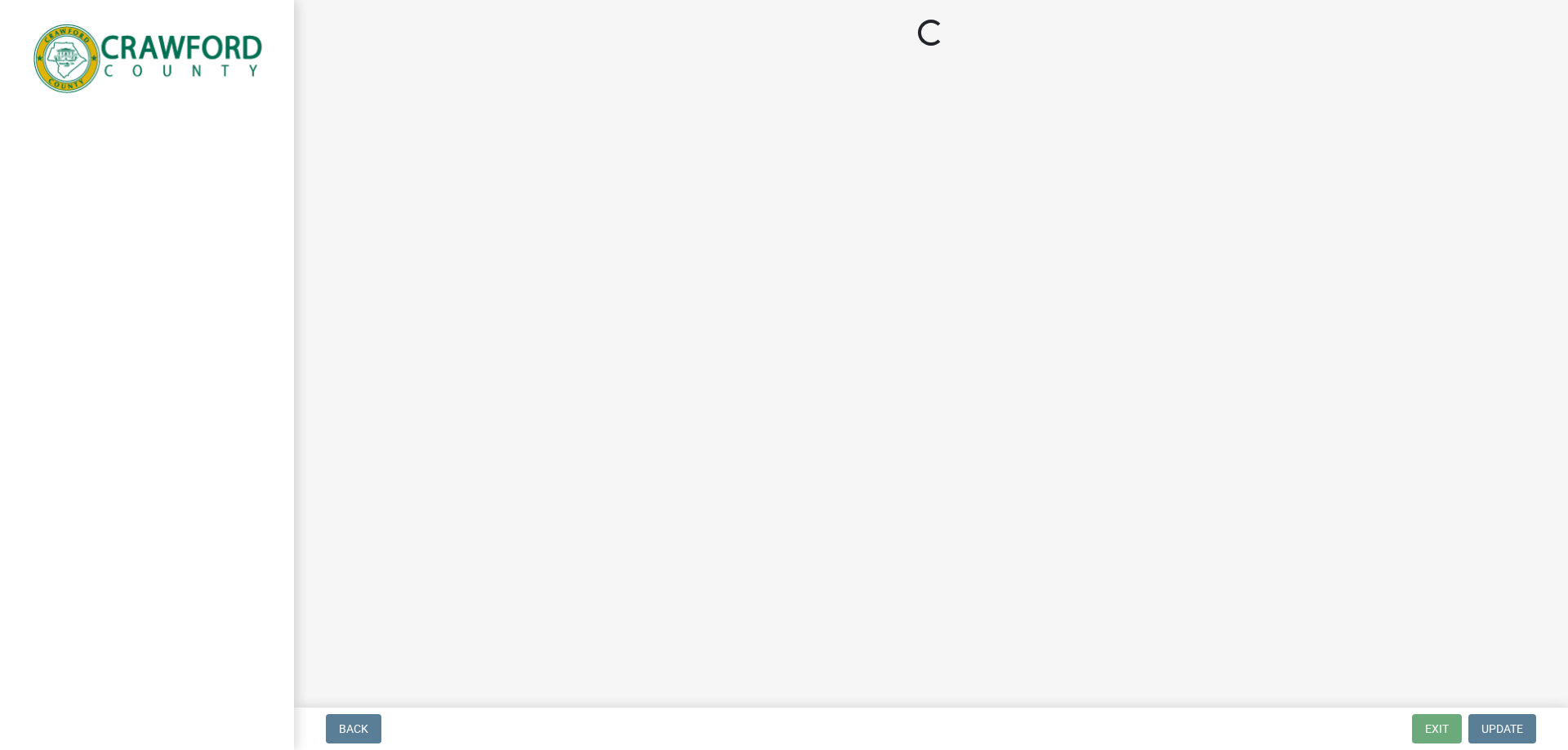
select select "3: 3"
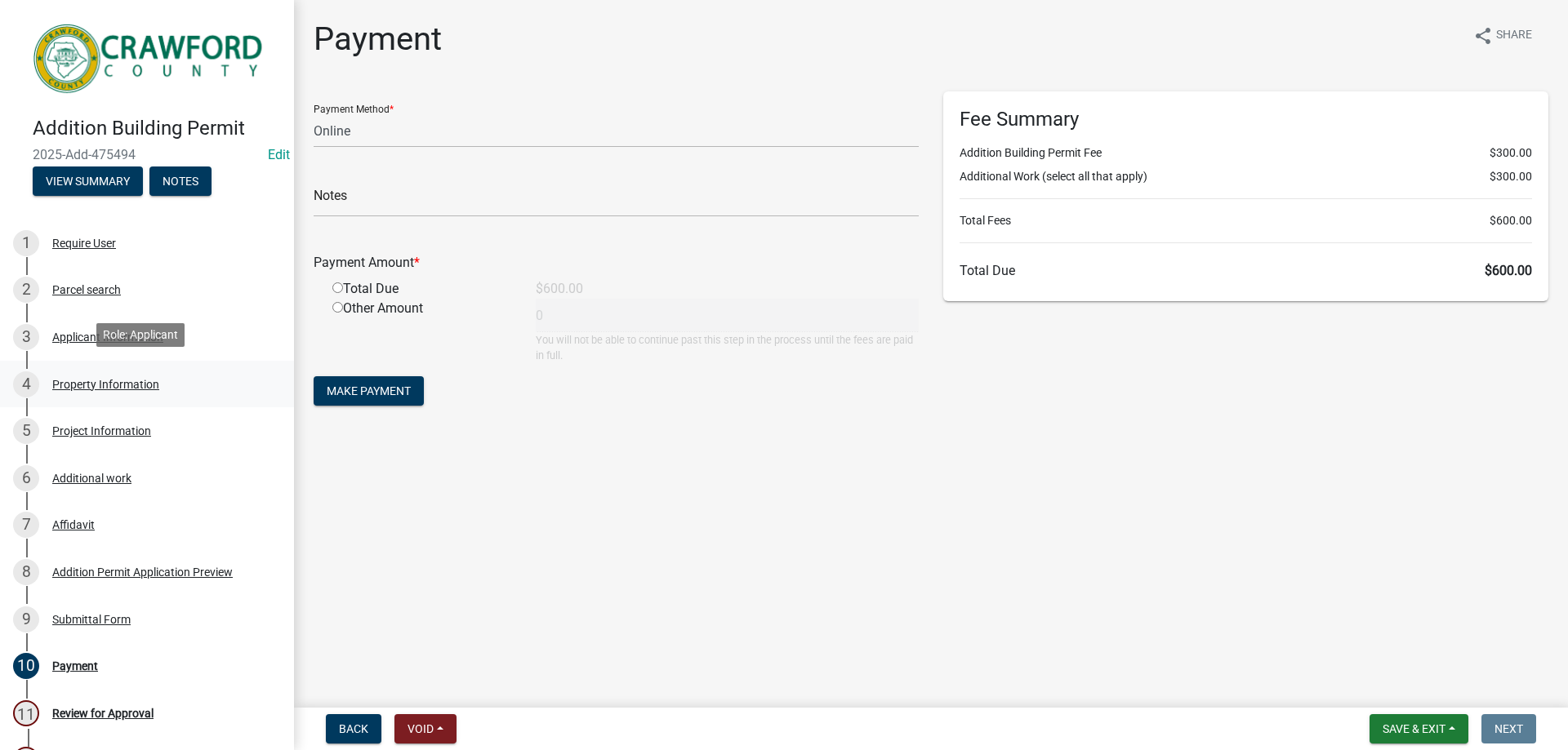
click at [99, 371] on div "4 Property Information" at bounding box center [140, 384] width 254 height 26
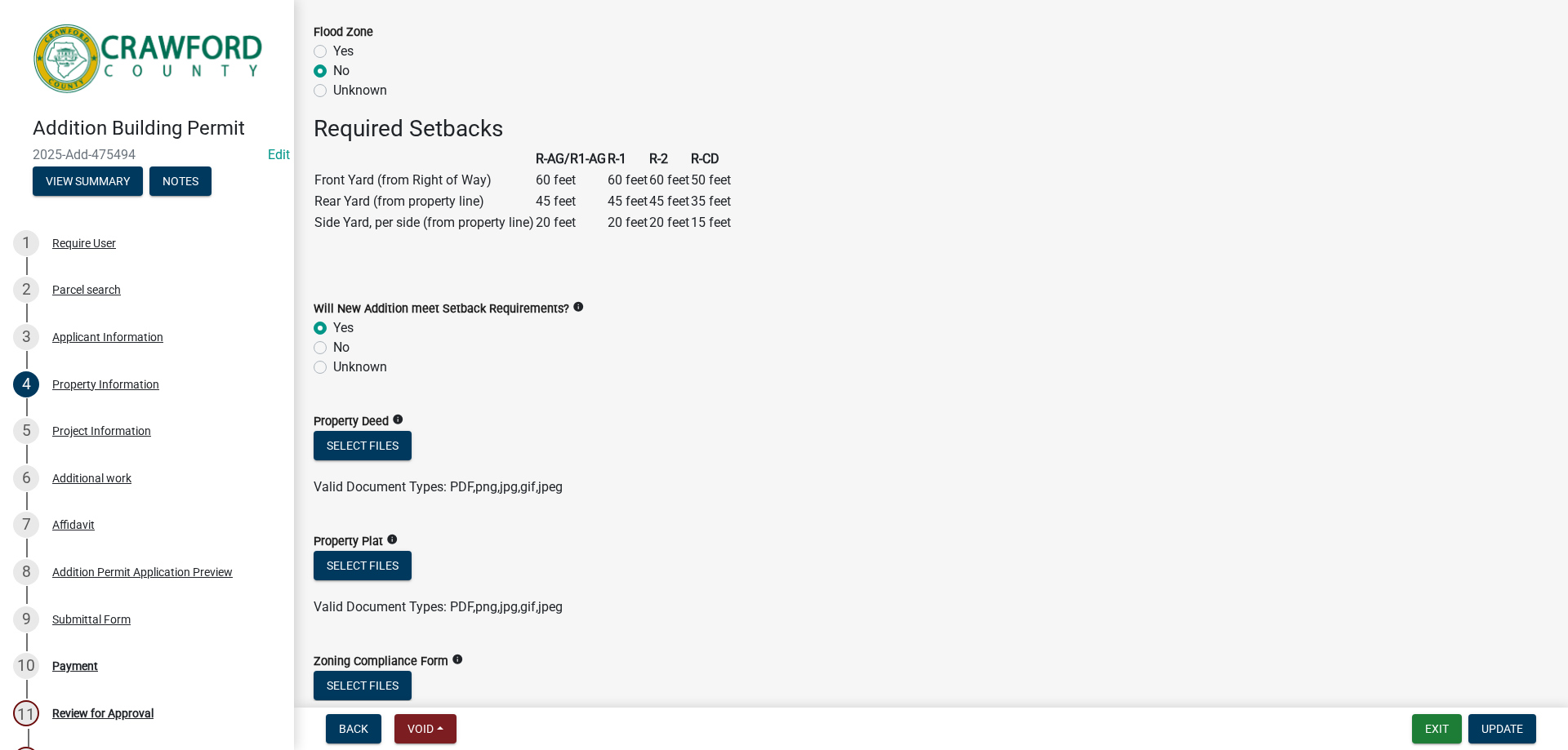
scroll to position [604, 0]
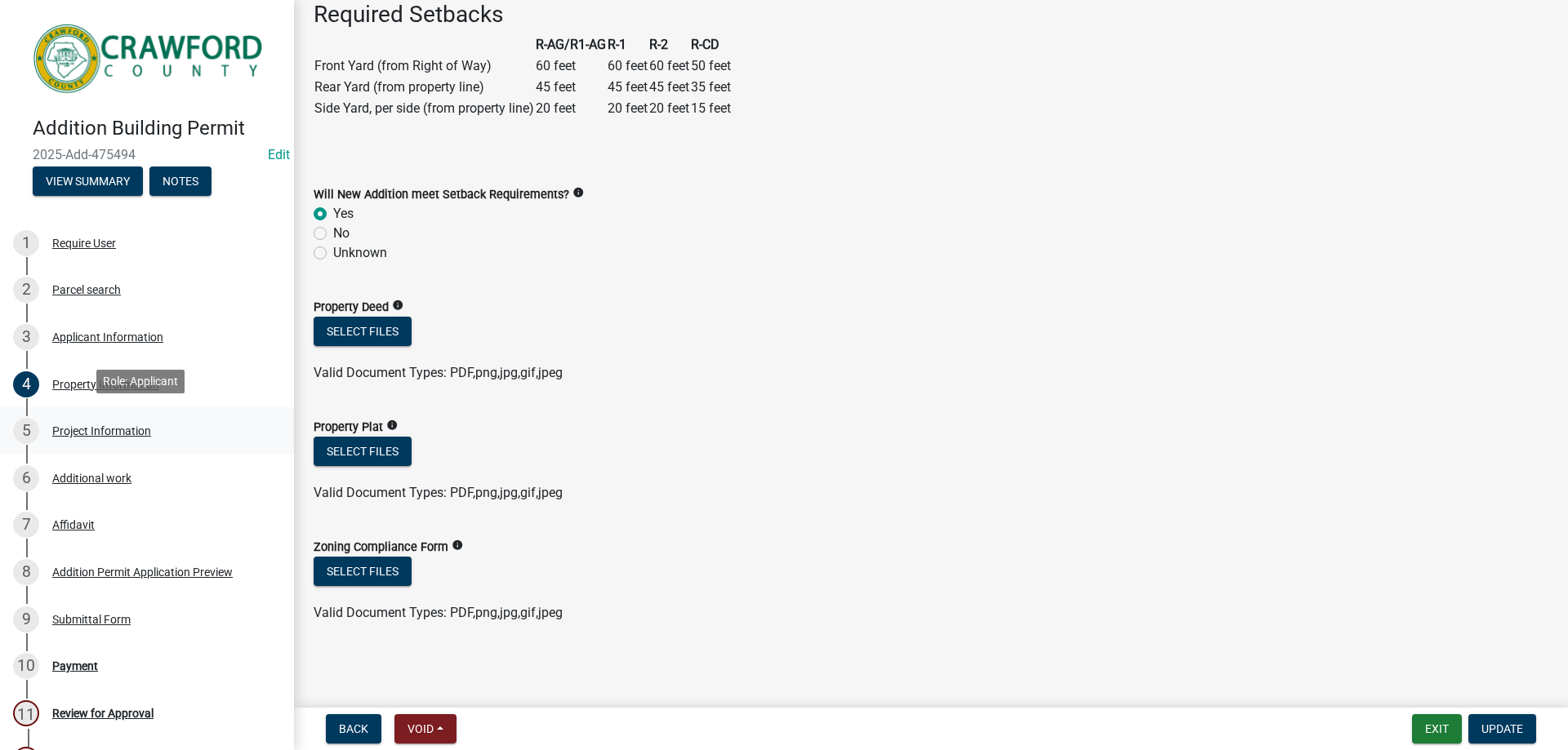
click at [126, 425] on div "Project Information" at bounding box center [102, 431] width 99 height 11
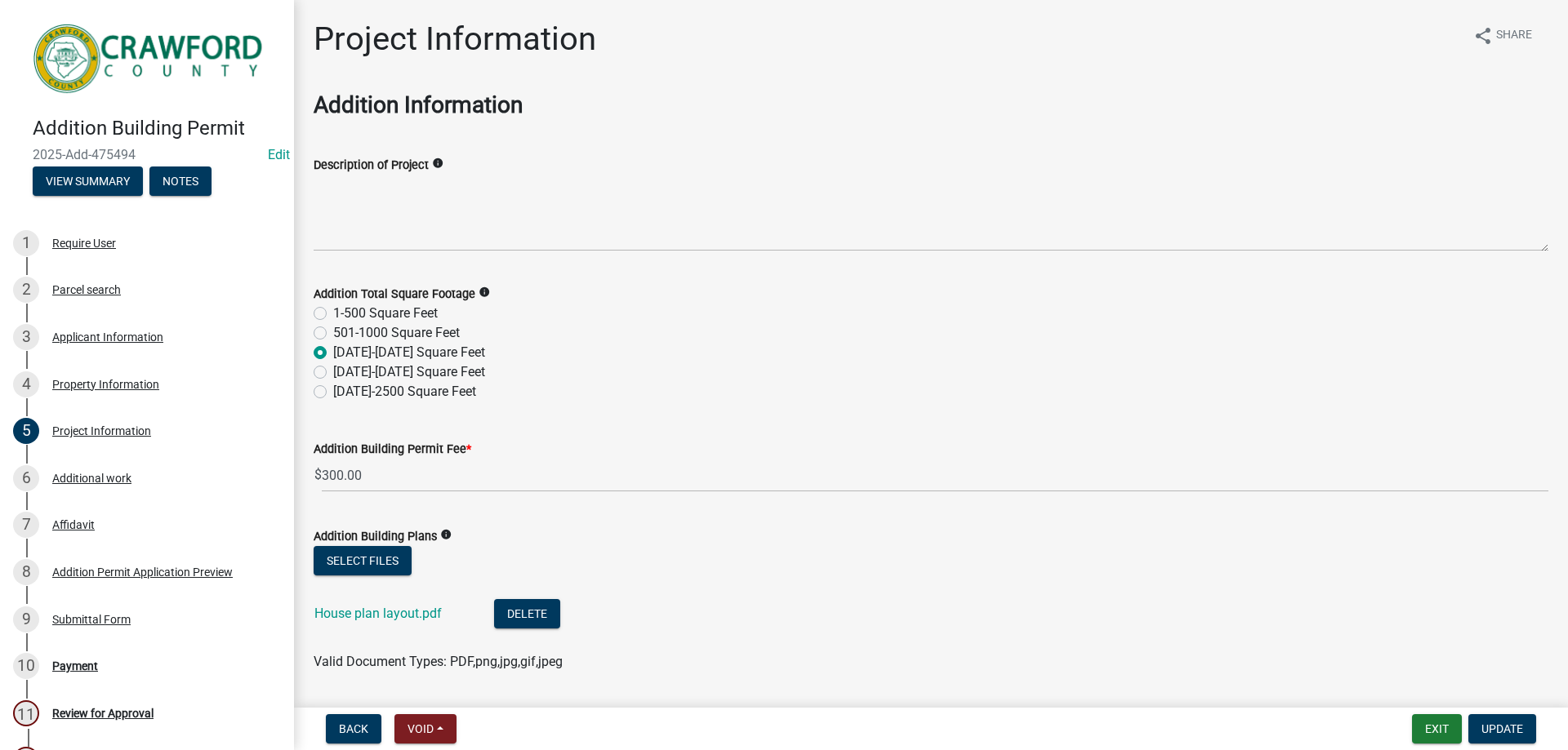
scroll to position [49, 0]
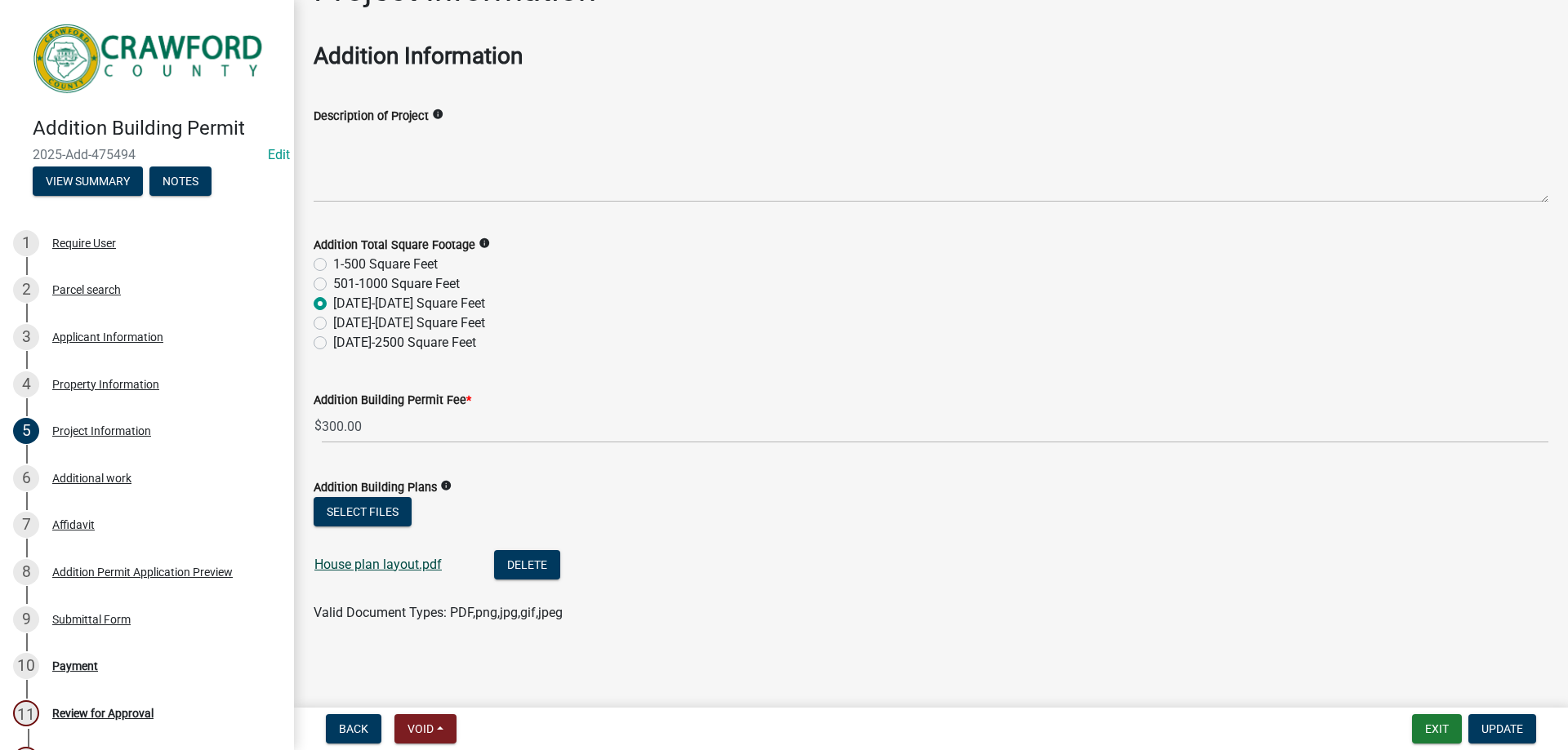
click at [386, 567] on link "House plan layout.pdf" at bounding box center [378, 564] width 127 height 16
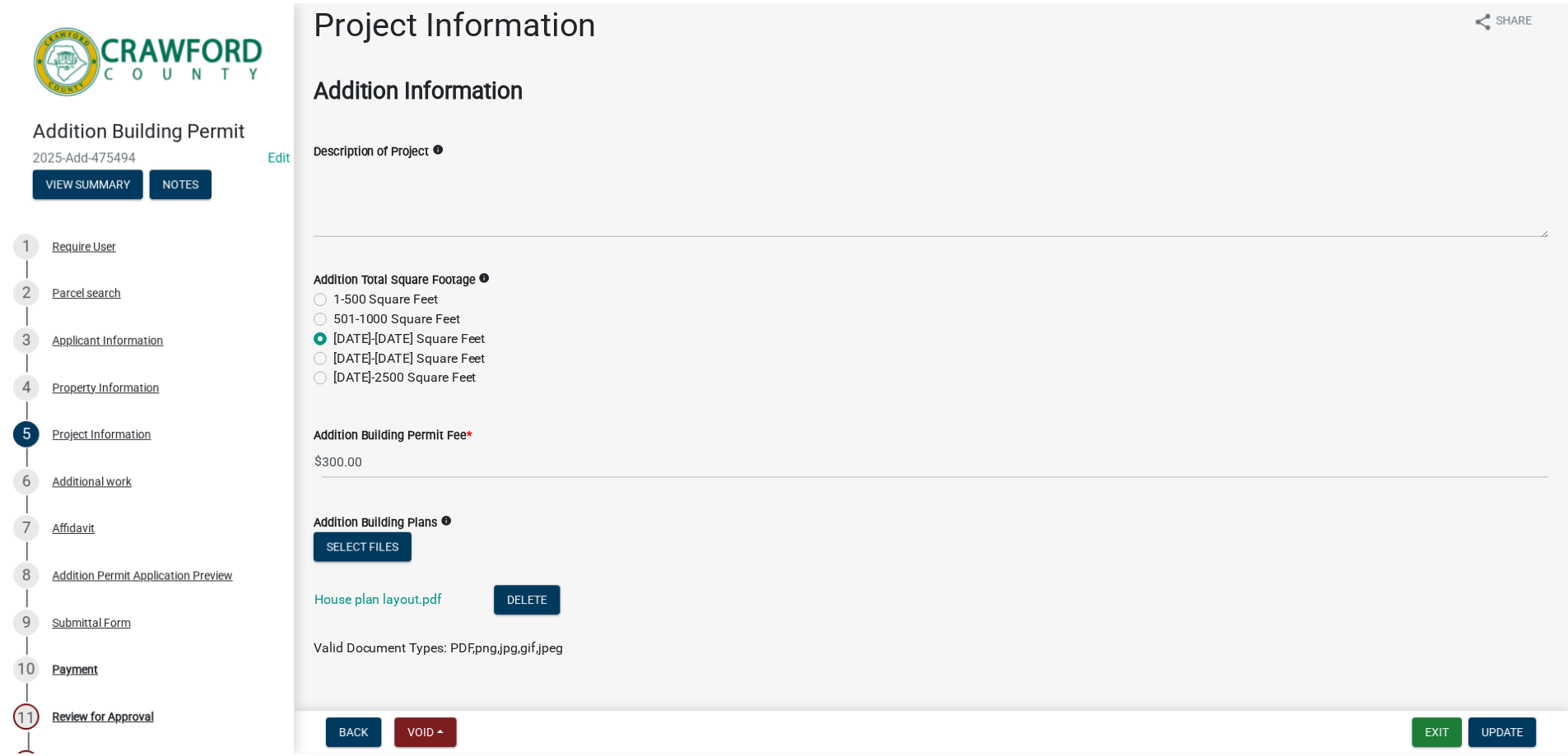
scroll to position [0, 0]
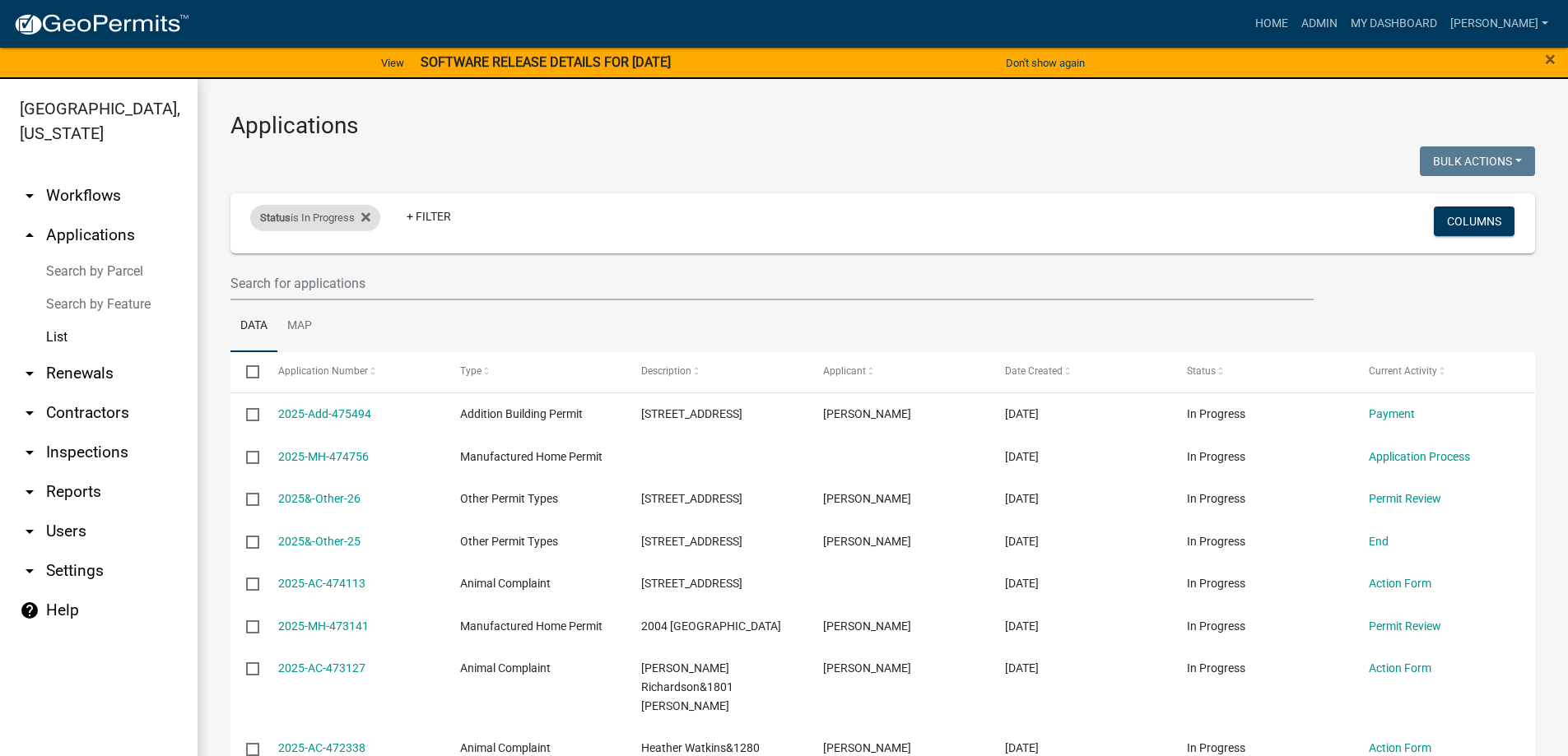
click at [307, 220] on div "Status is In Progress" at bounding box center [315, 218] width 130 height 26
select select "1"
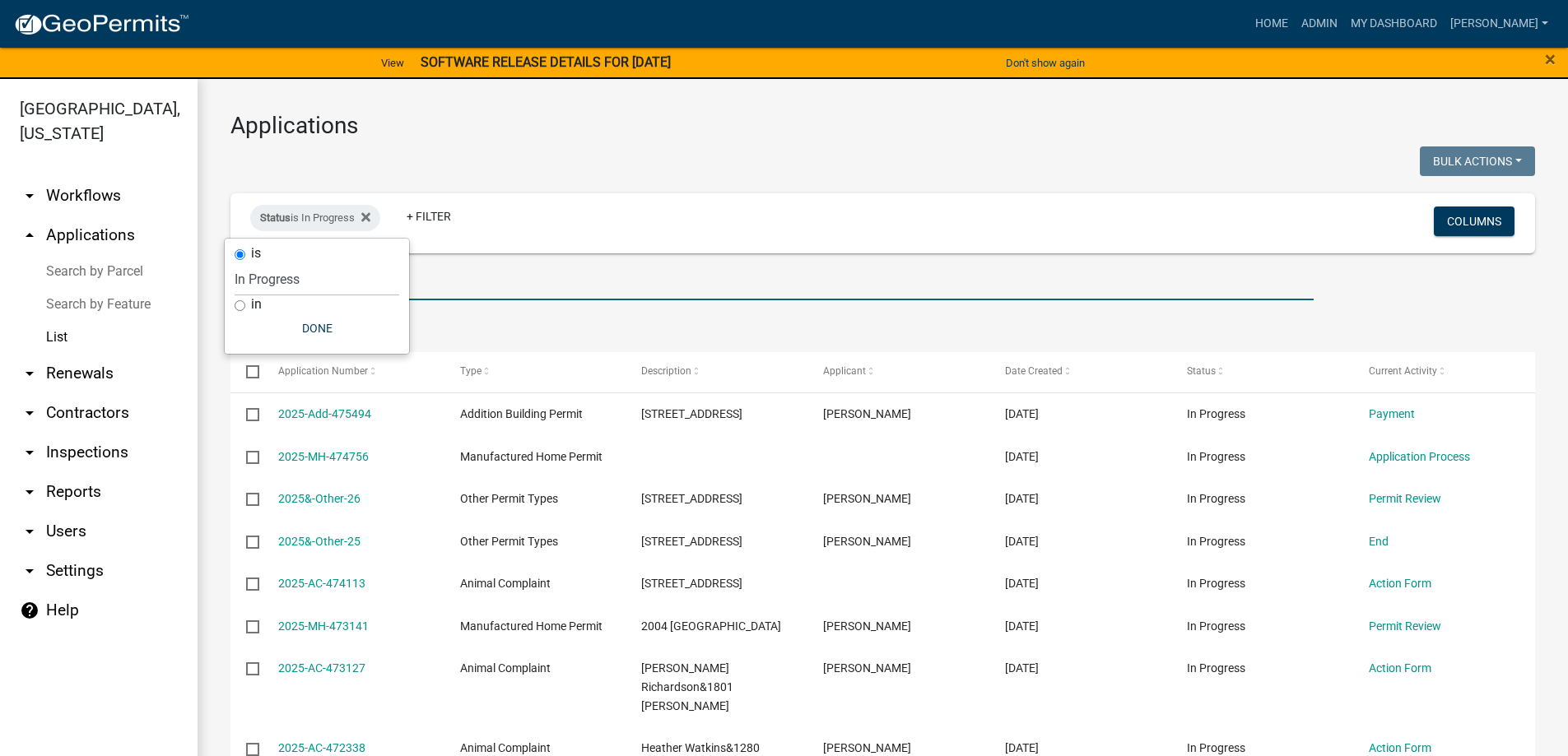
click at [849, 281] on input "text" at bounding box center [771, 284] width 1083 height 34
click at [444, 223] on link "+ Filter" at bounding box center [428, 216] width 71 height 29
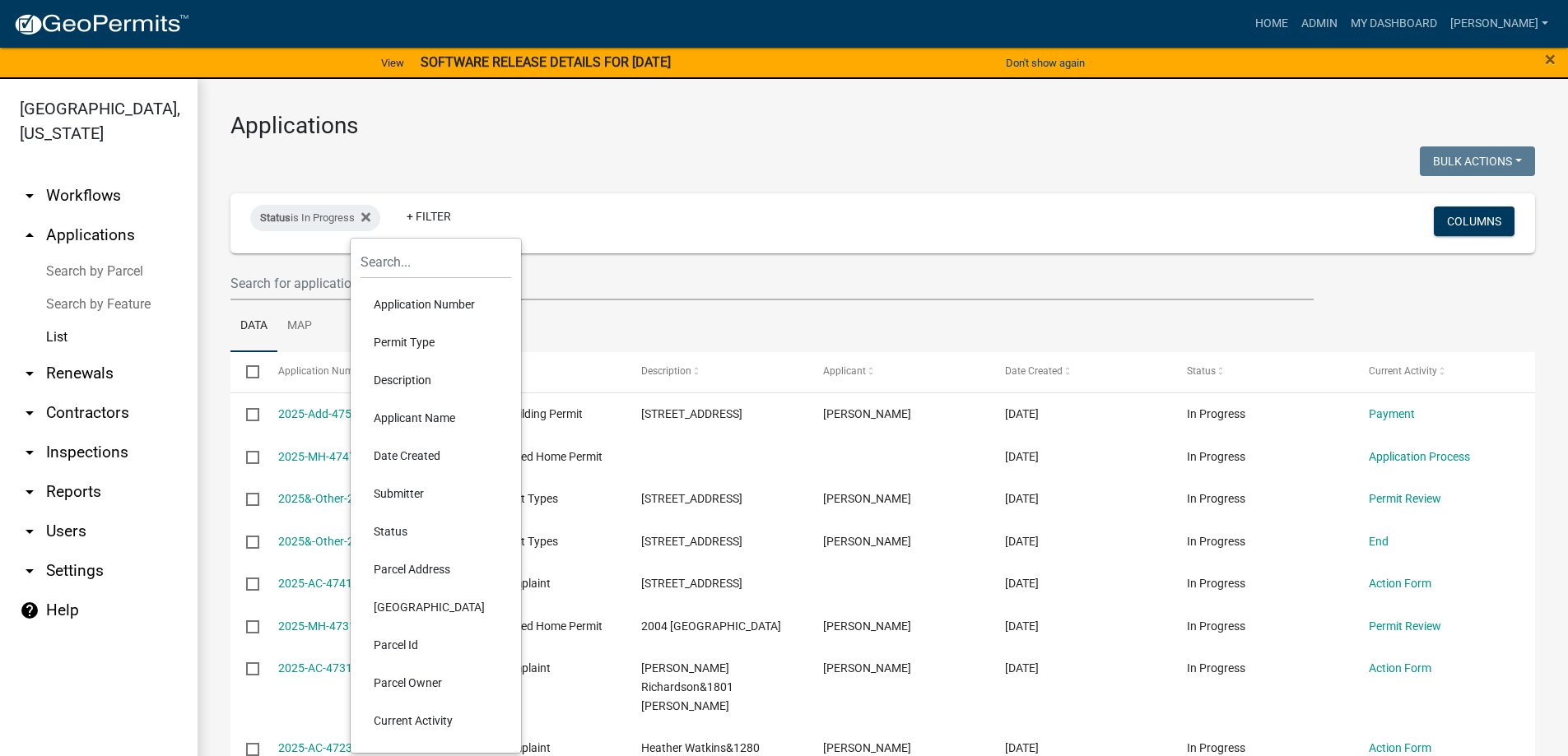
click at [438, 424] on li "Applicant Name" at bounding box center [436, 418] width 151 height 38
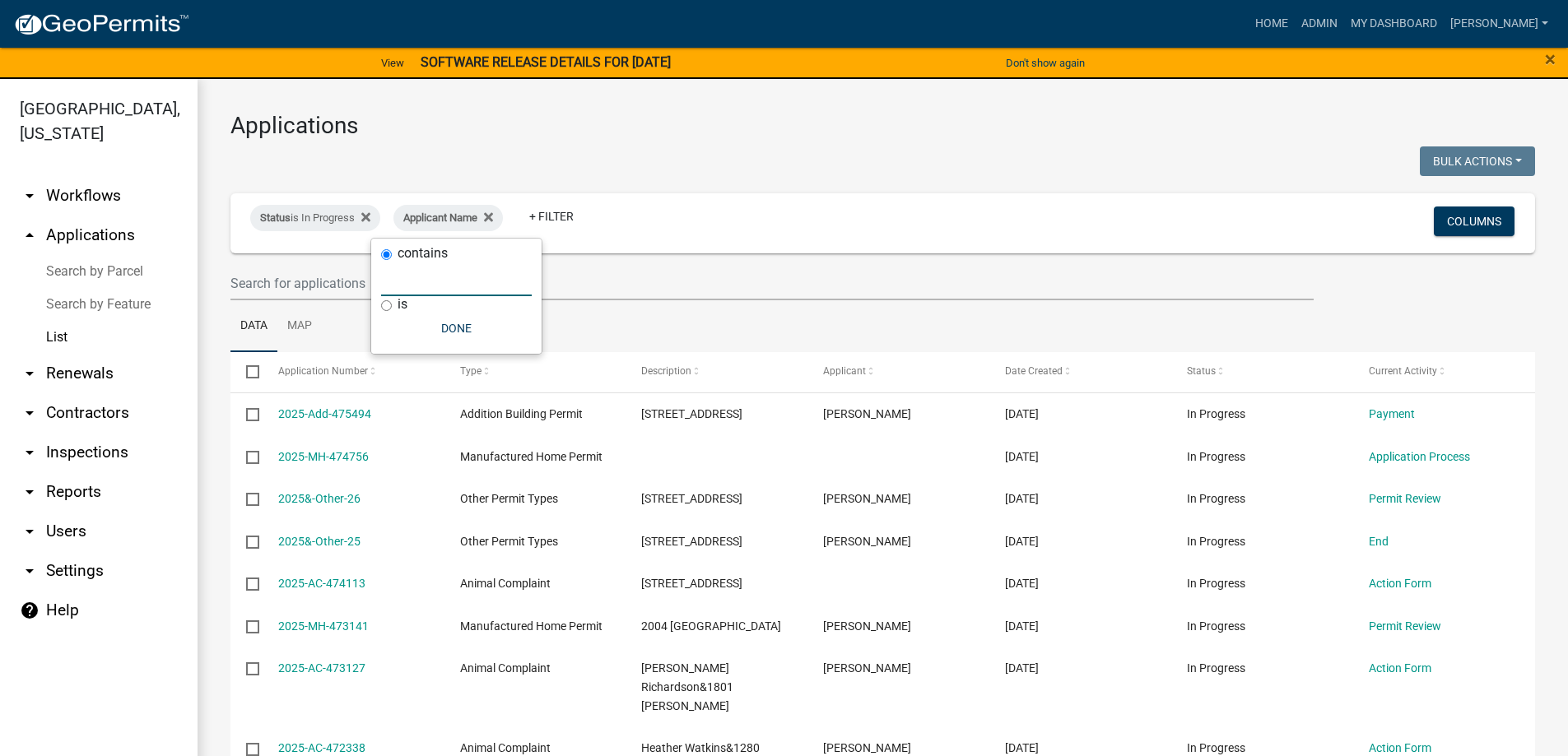
click at [460, 285] on input "text" at bounding box center [456, 279] width 151 height 34
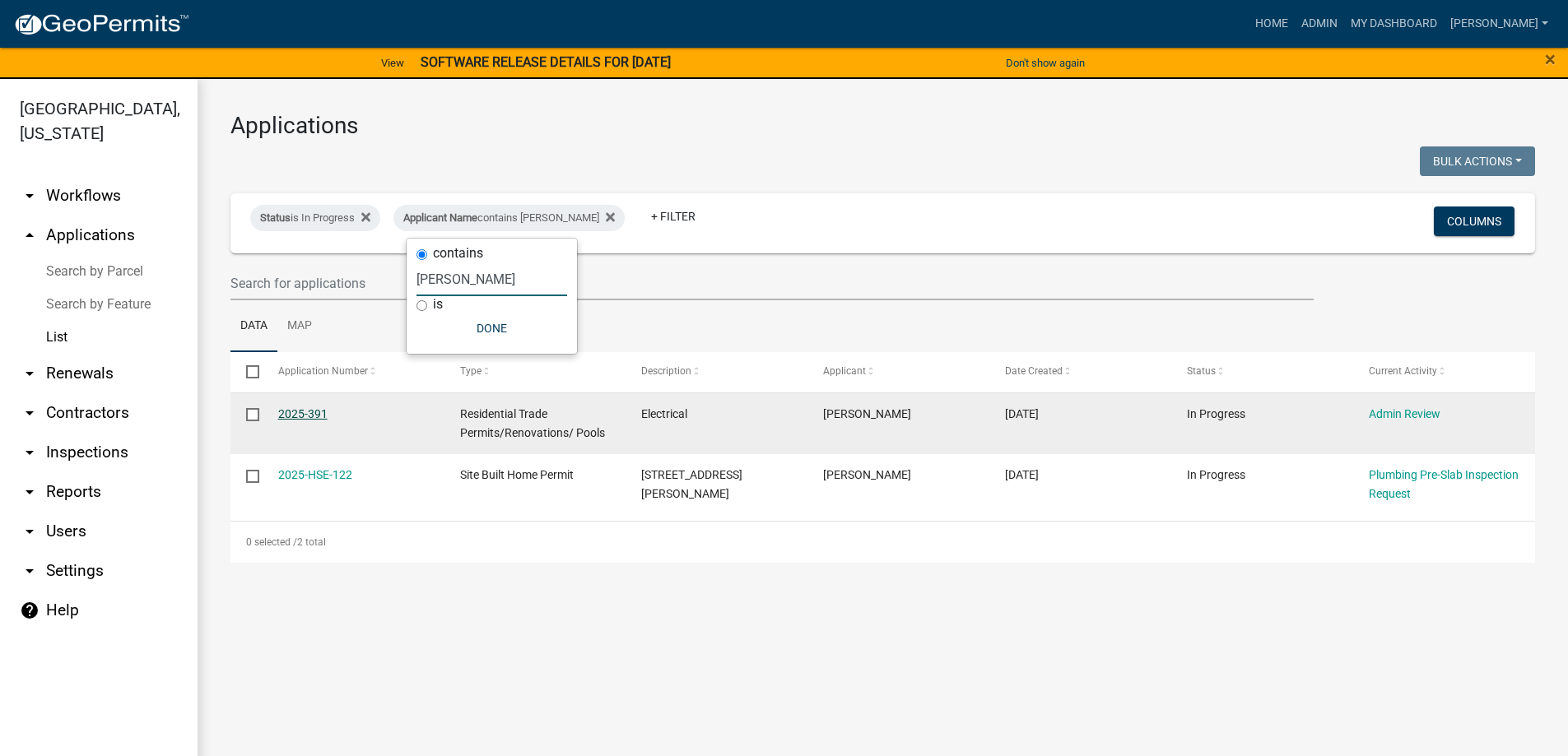
type input "emily"
click at [301, 411] on link "2025-391" at bounding box center [303, 414] width 49 height 13
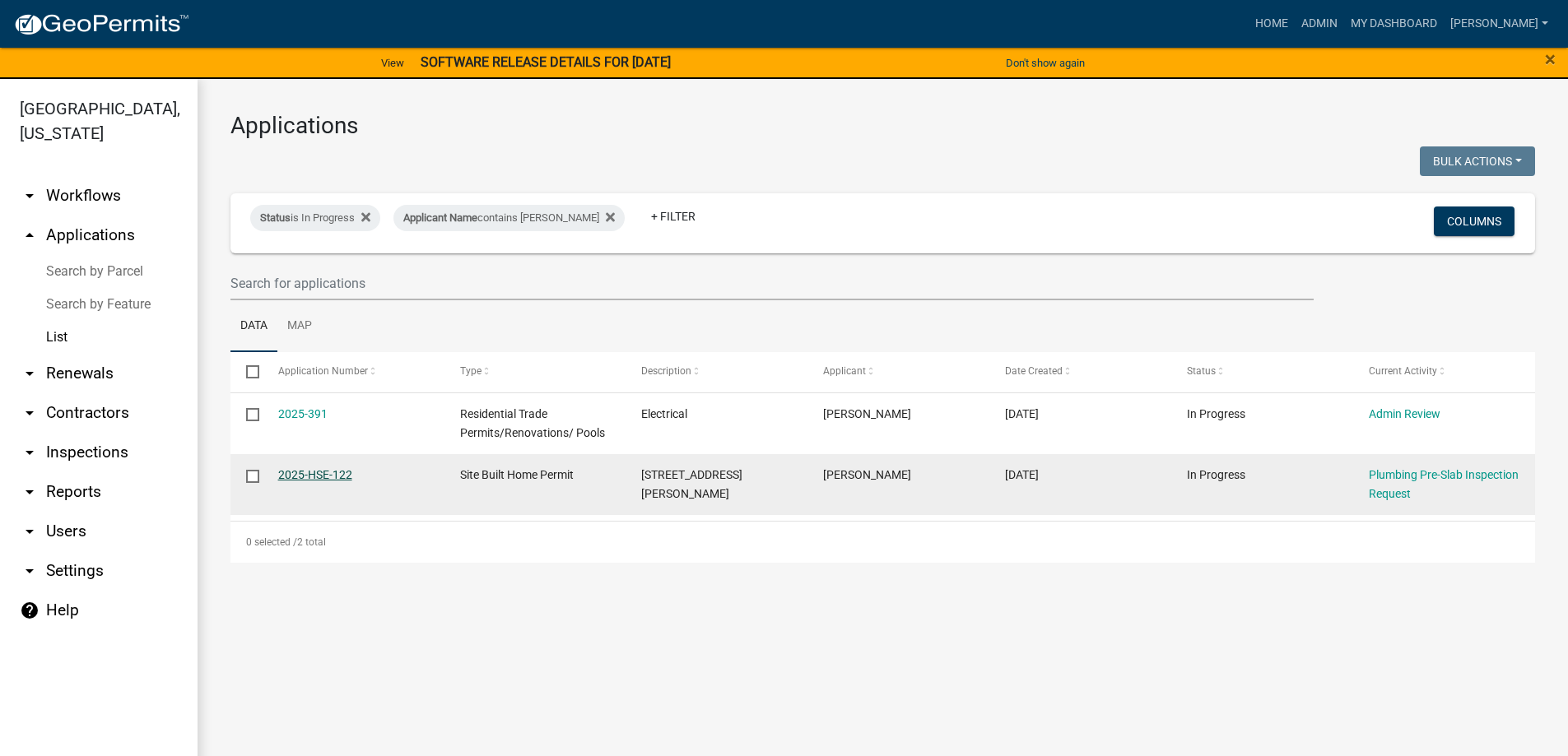
click at [307, 468] on link "2025-HSE-122" at bounding box center [315, 475] width 74 height 13
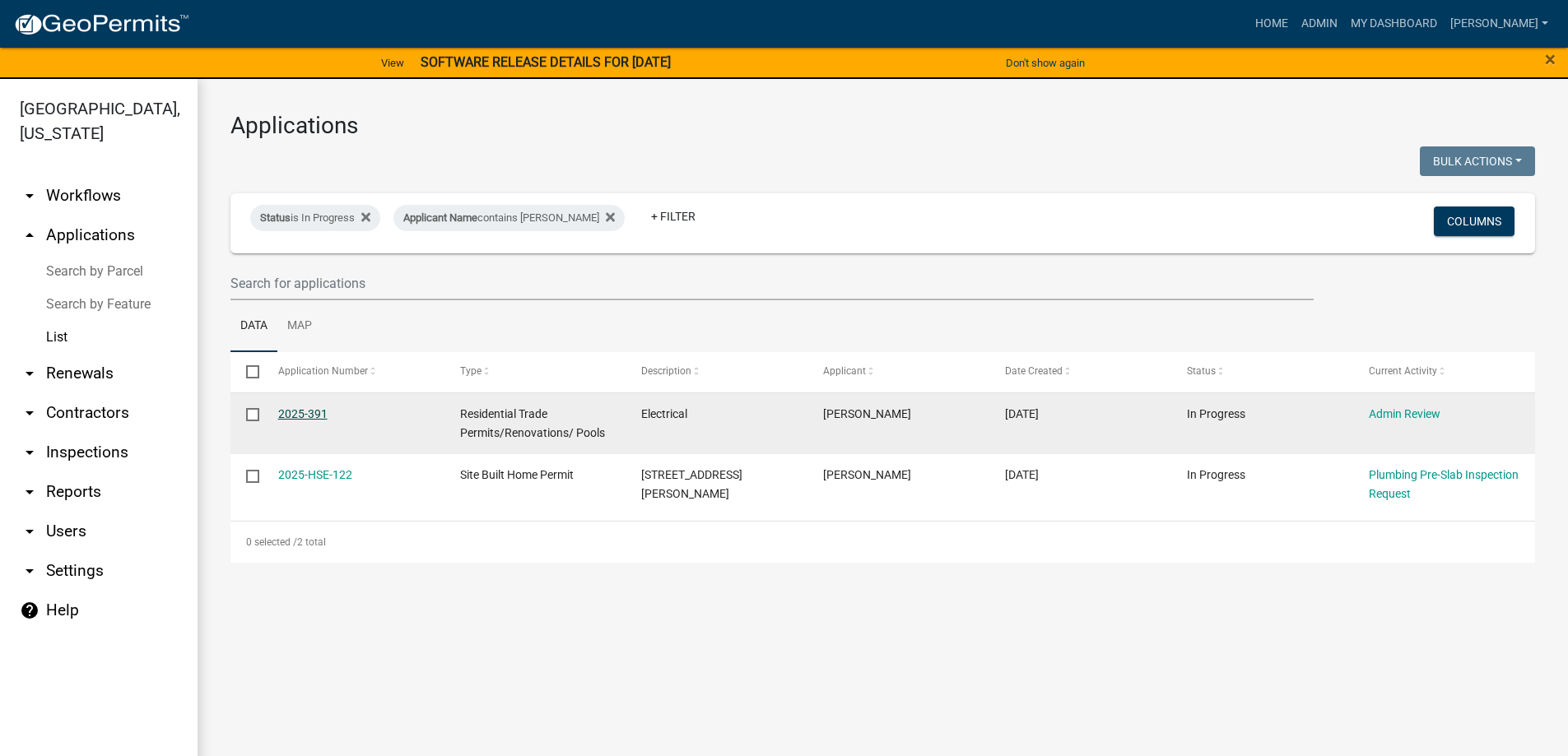
click at [321, 409] on link "2025-391" at bounding box center [303, 414] width 49 height 13
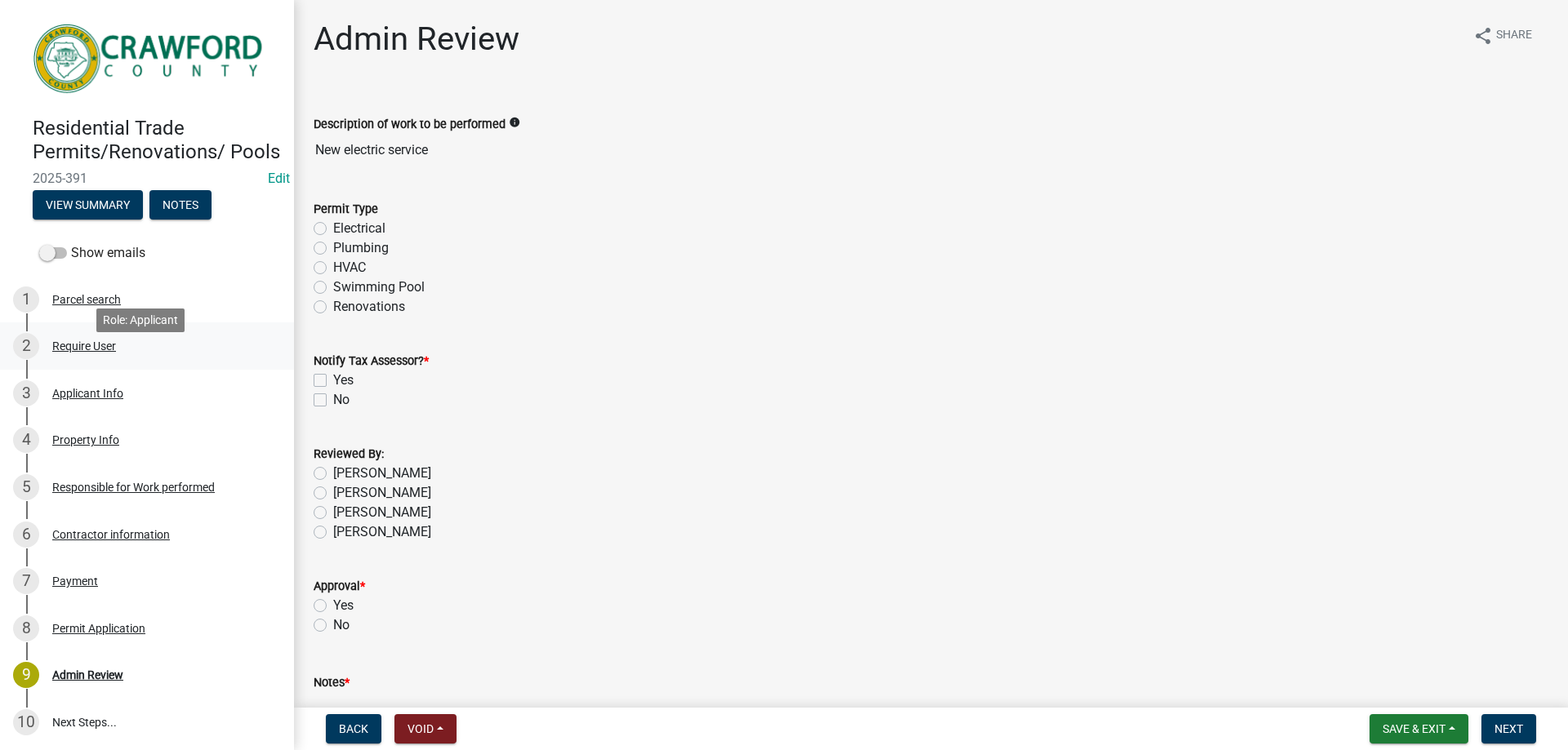
click at [80, 357] on div "2 Require User" at bounding box center [140, 346] width 254 height 26
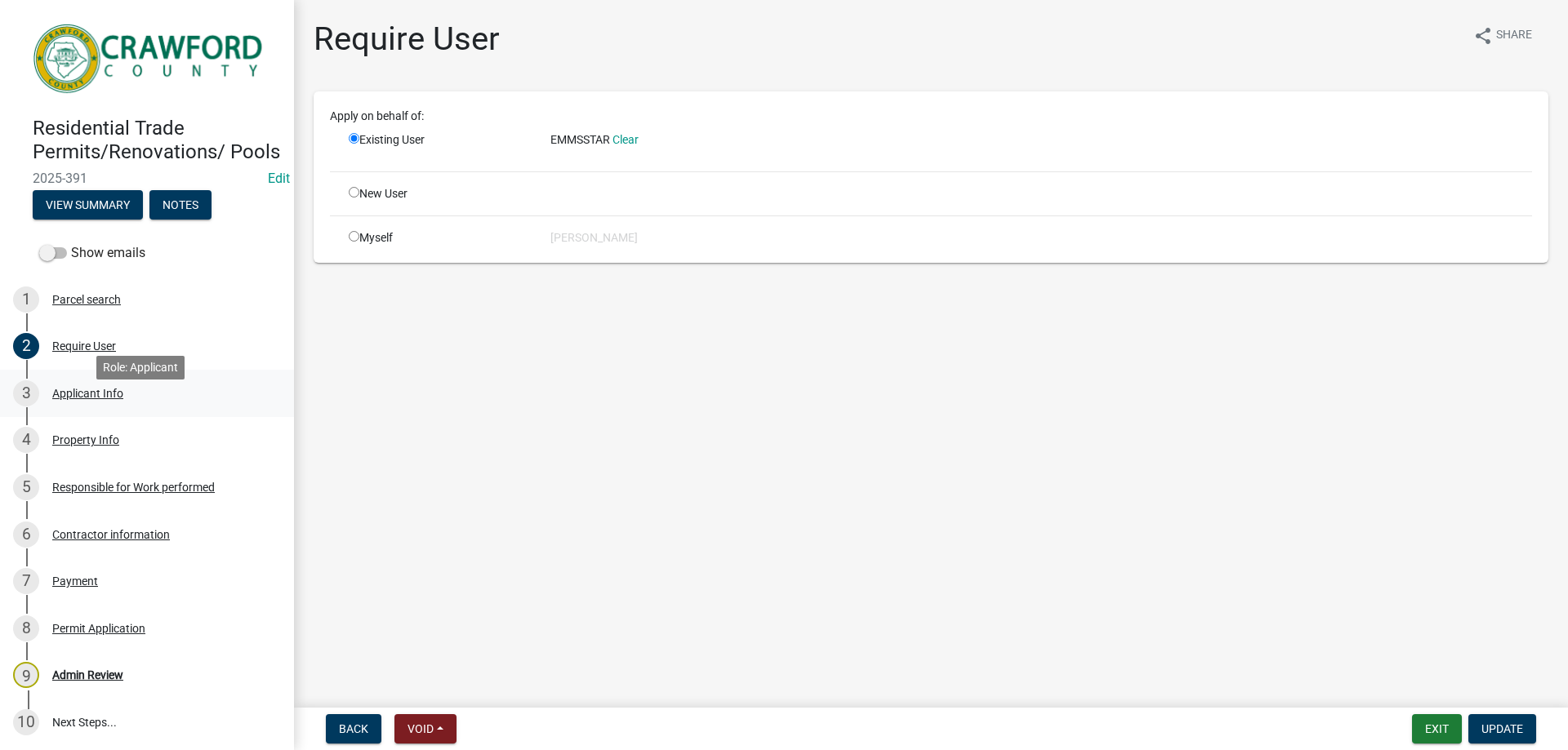
click at [85, 399] on div "Applicant Info" at bounding box center [88, 394] width 71 height 11
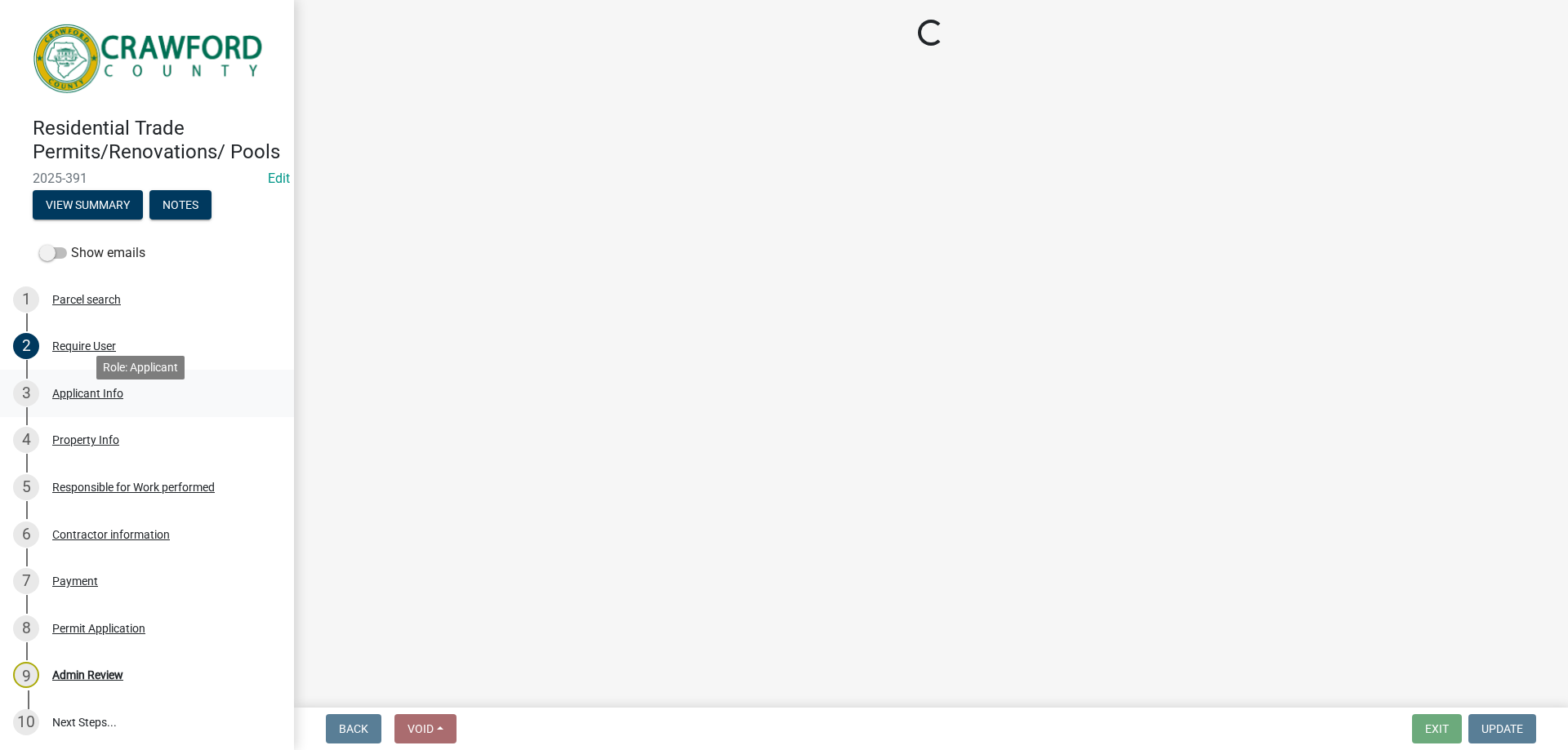
select select "7547654c-6a2b-418c-8f9d-b50998ca6dd7"
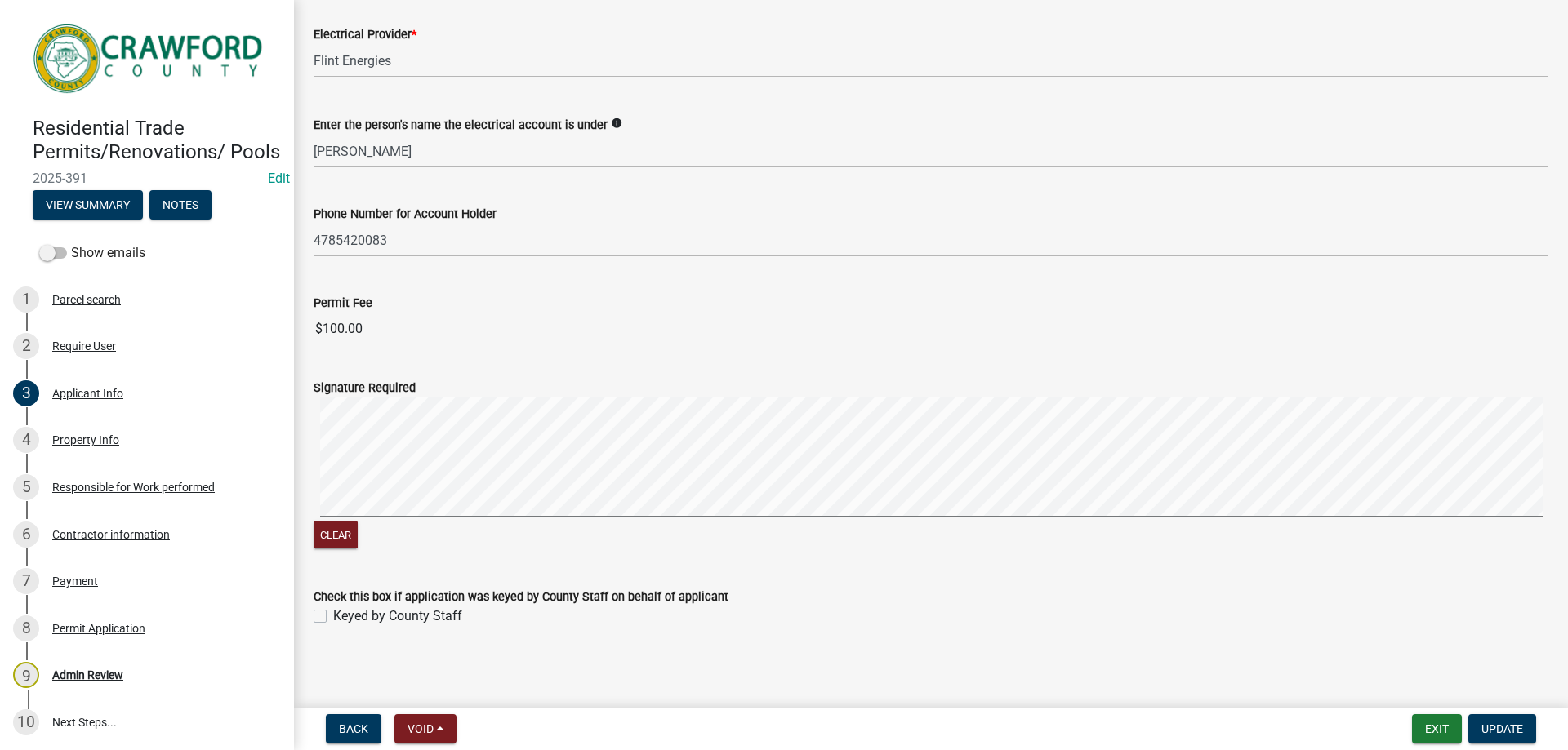
scroll to position [983, 0]
click at [95, 446] on div "Property Info" at bounding box center [86, 440] width 67 height 11
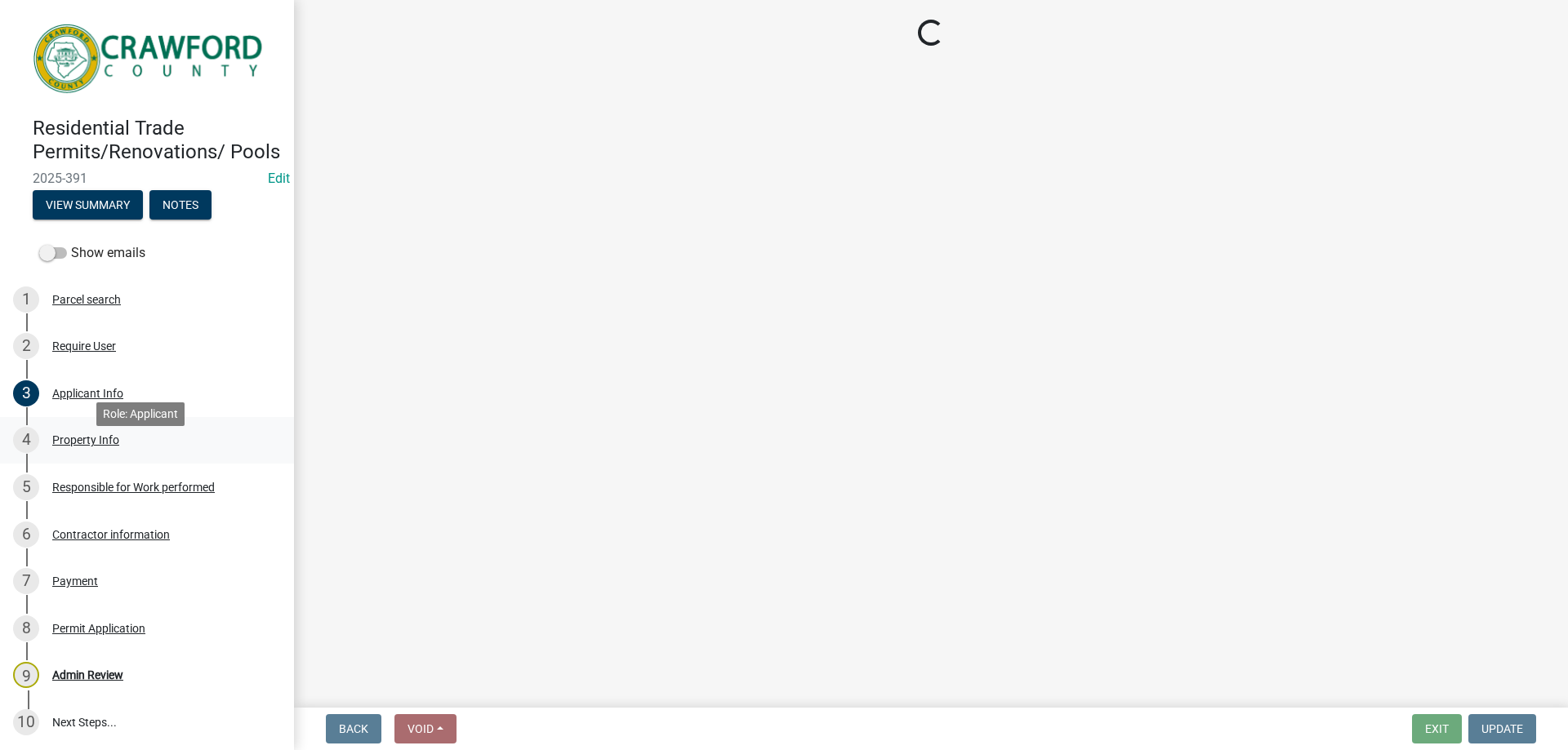
scroll to position [0, 0]
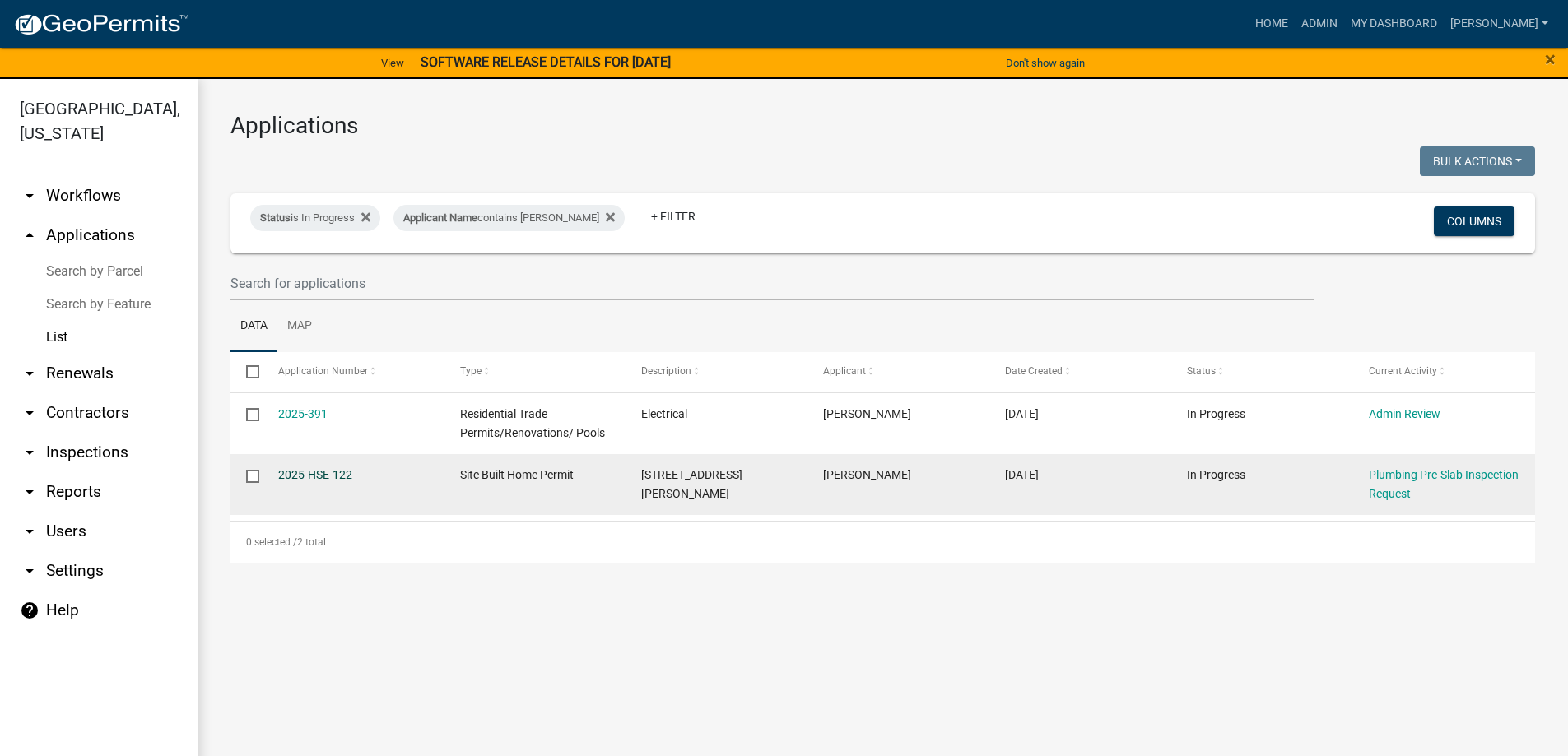
click at [305, 471] on link "2025-HSE-122" at bounding box center [315, 475] width 74 height 13
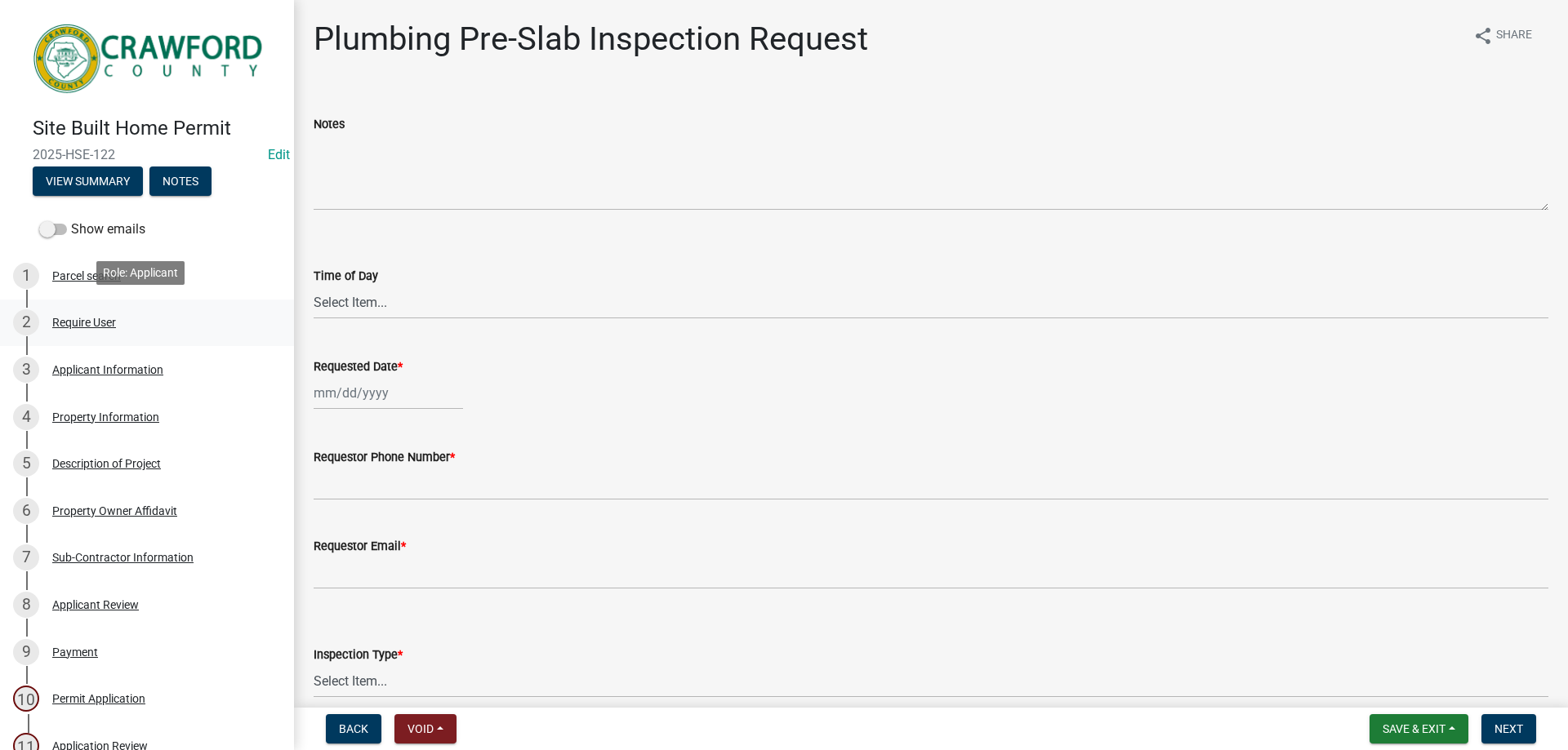
click at [78, 317] on div "Require User" at bounding box center [84, 323] width 64 height 11
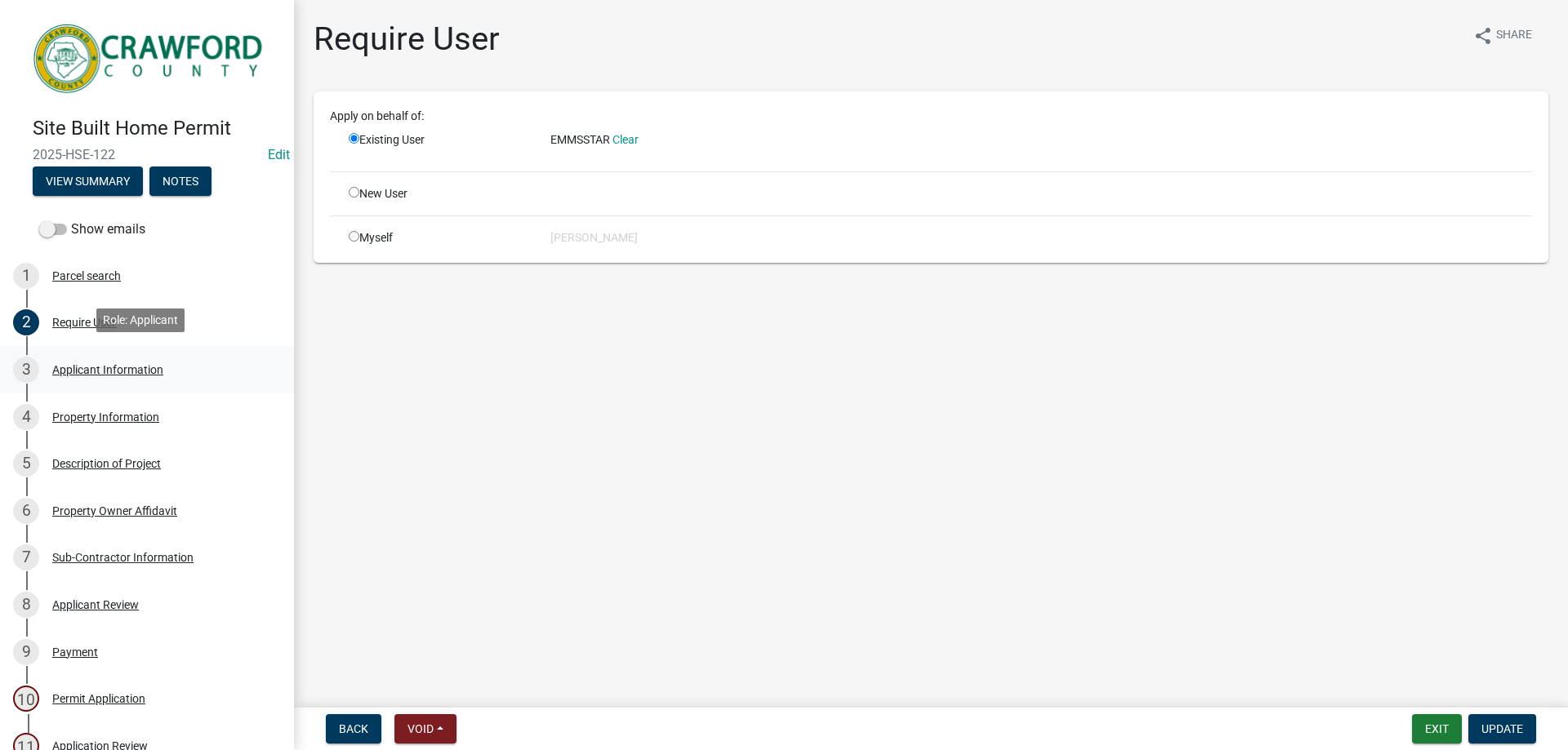
click at [76, 369] on div "Applicant Information" at bounding box center [108, 369] width 111 height 11
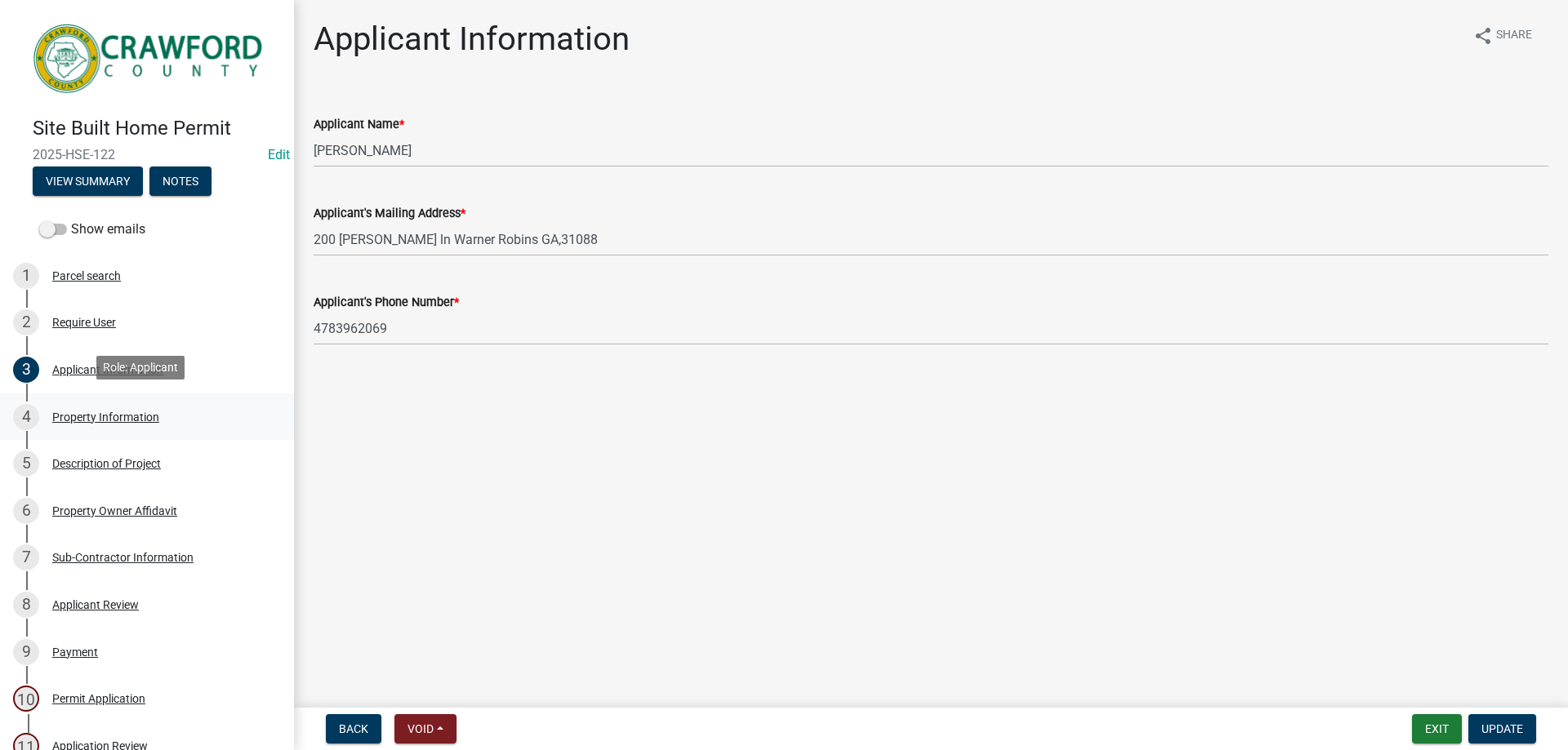
click at [76, 413] on div "Property Information" at bounding box center [106, 417] width 107 height 11
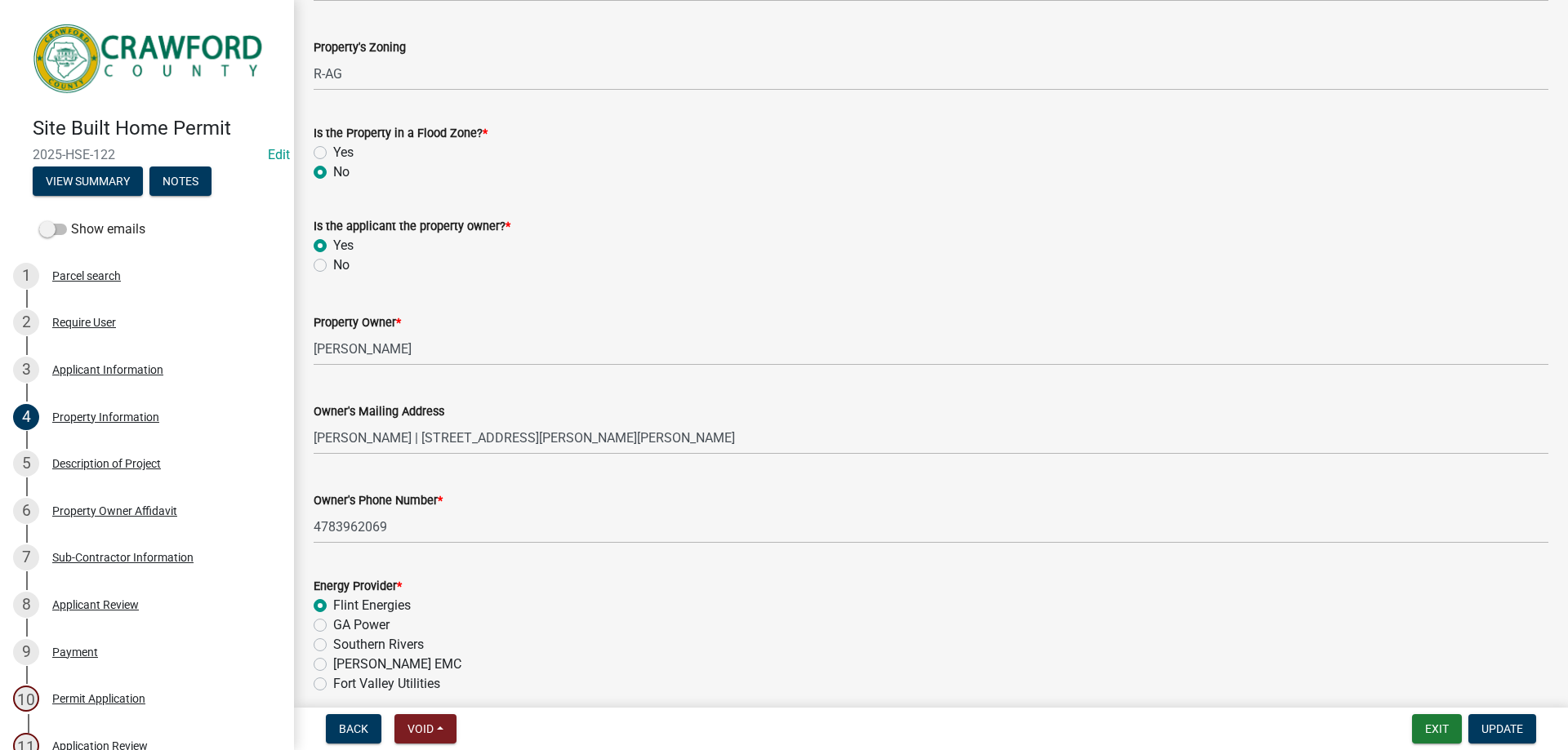
scroll to position [325, 0]
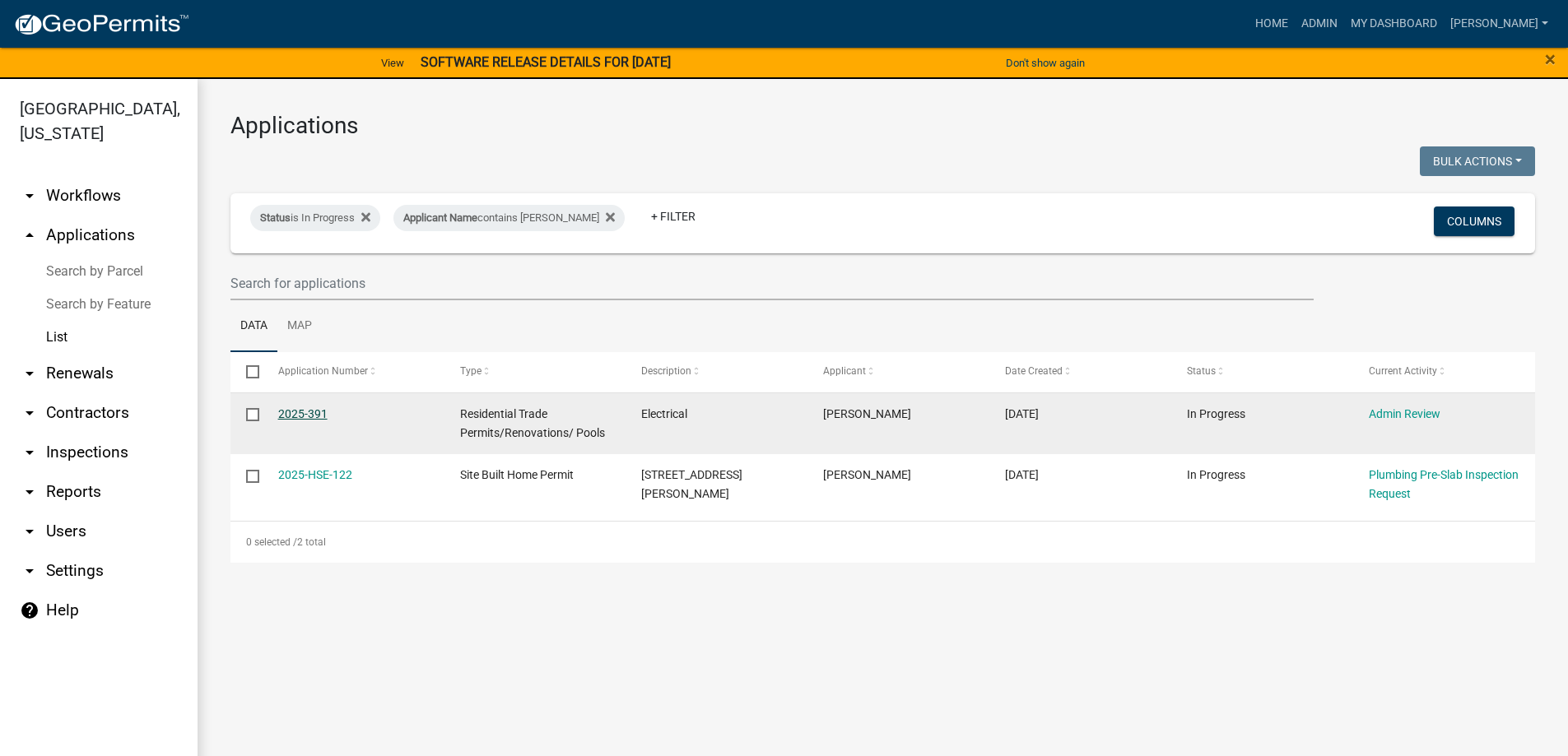
click at [285, 413] on link "2025-391" at bounding box center [303, 414] width 49 height 13
click at [287, 411] on link "2025-391" at bounding box center [303, 414] width 49 height 13
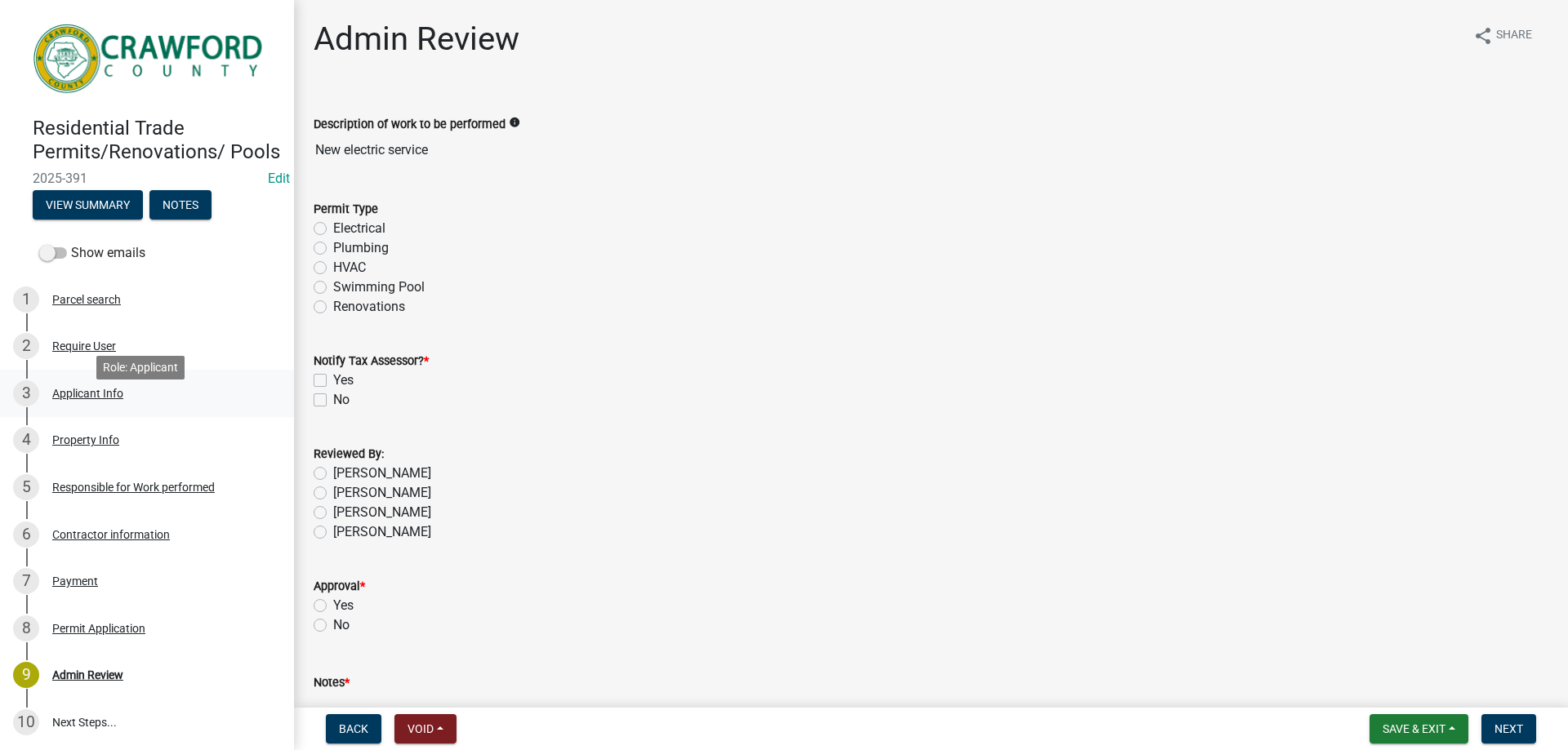
click at [78, 399] on div "Applicant Info" at bounding box center [88, 394] width 71 height 11
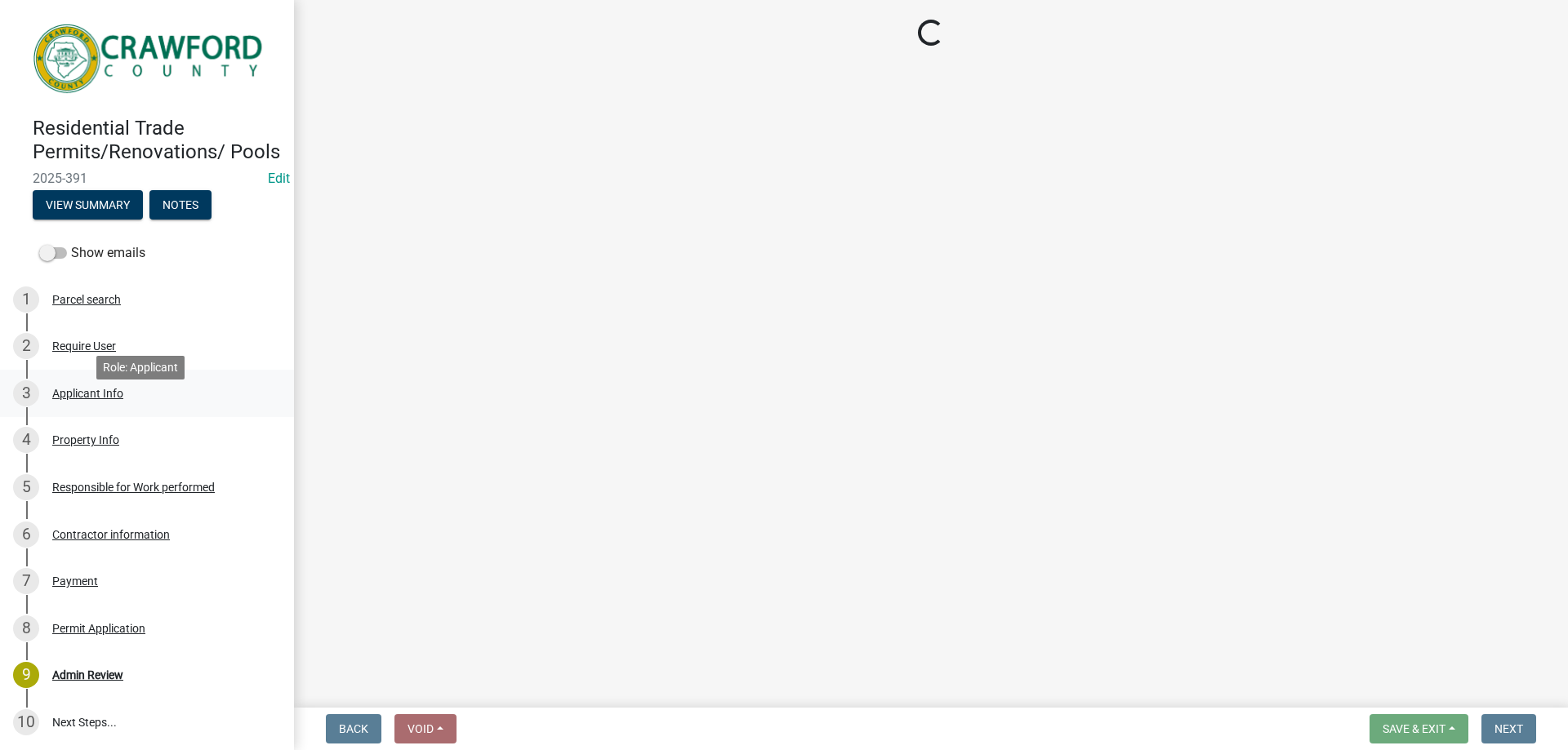
select select "7547654c-6a2b-418c-8f9d-b50998ca6dd7"
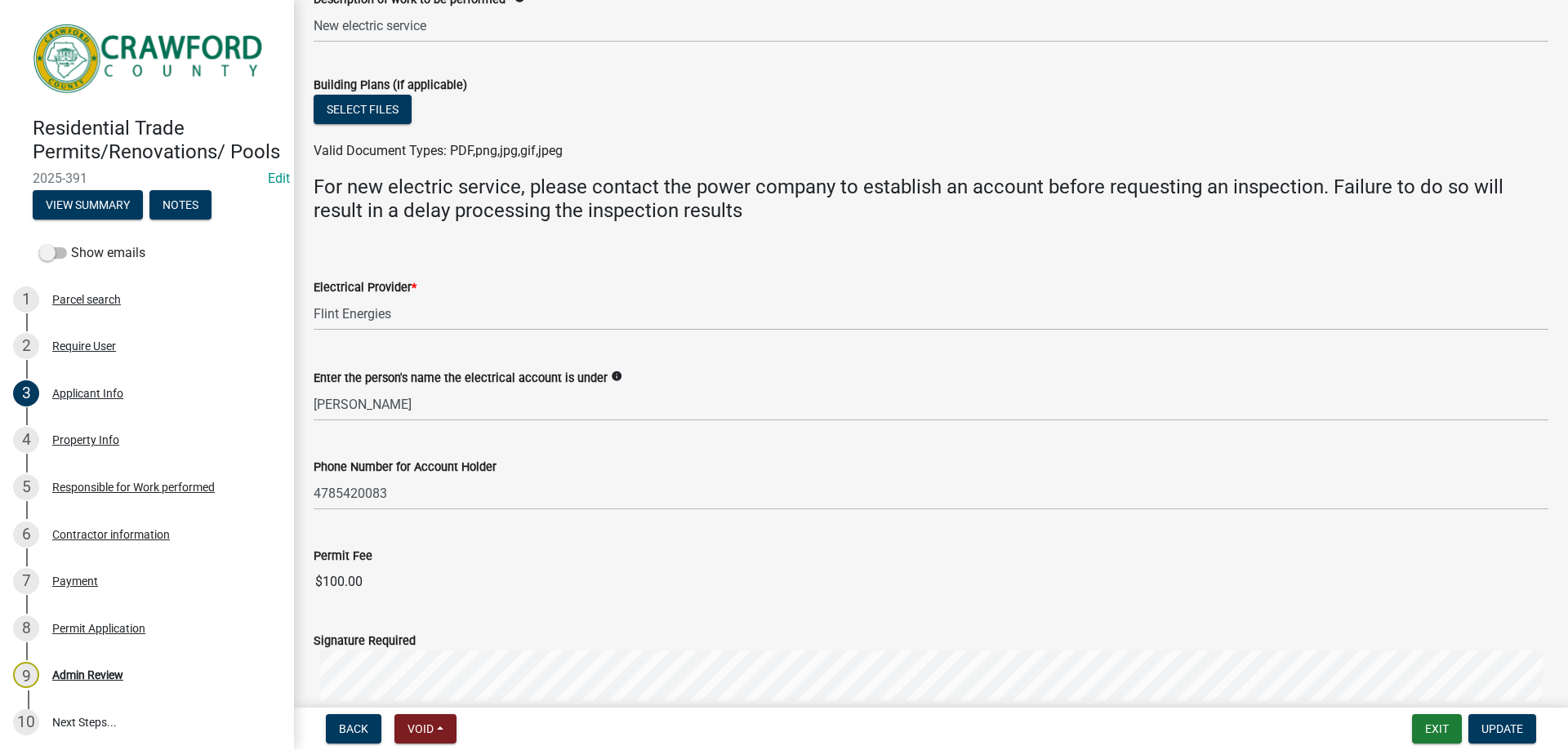
scroll to position [816, 0]
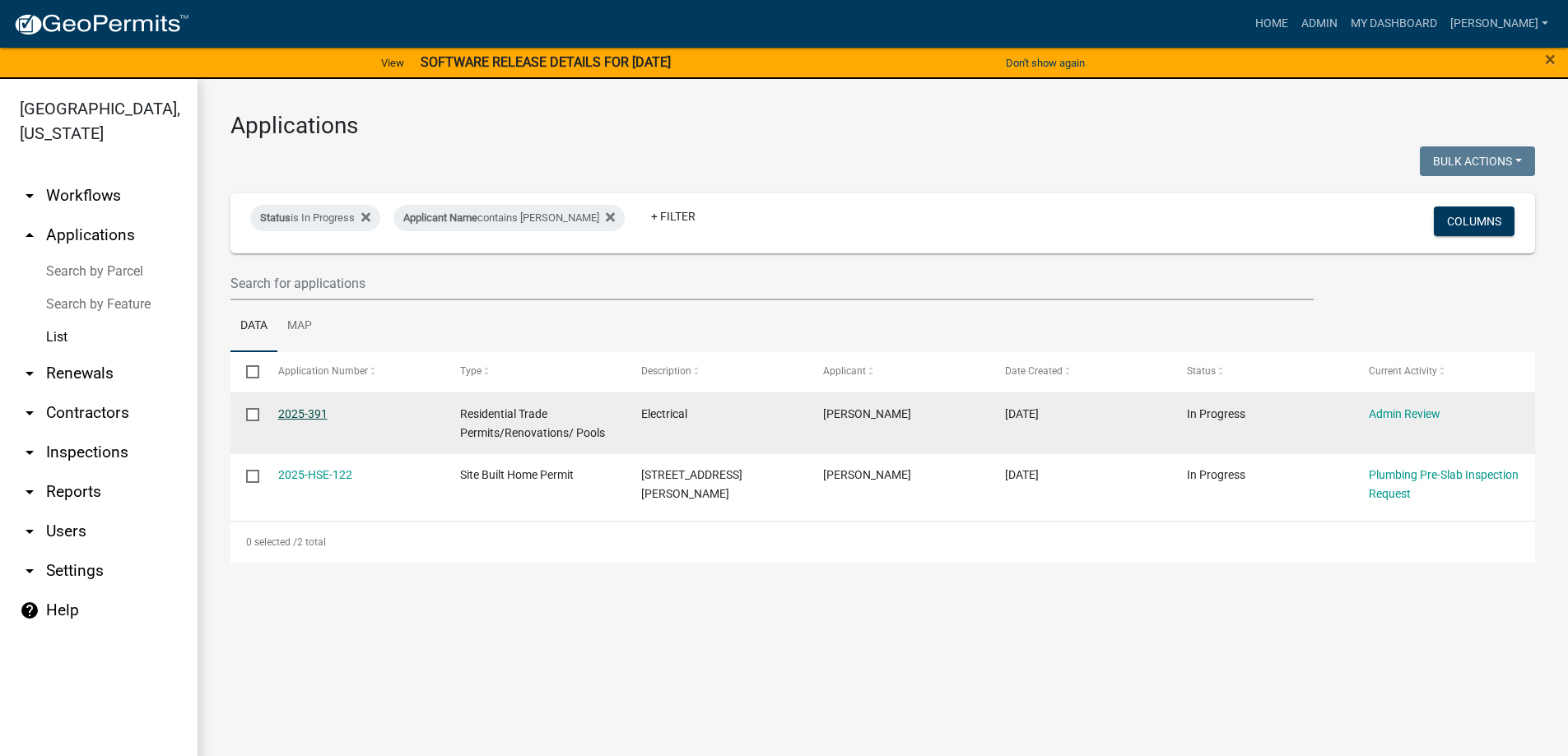
click at [296, 414] on link "2025-391" at bounding box center [303, 414] width 49 height 13
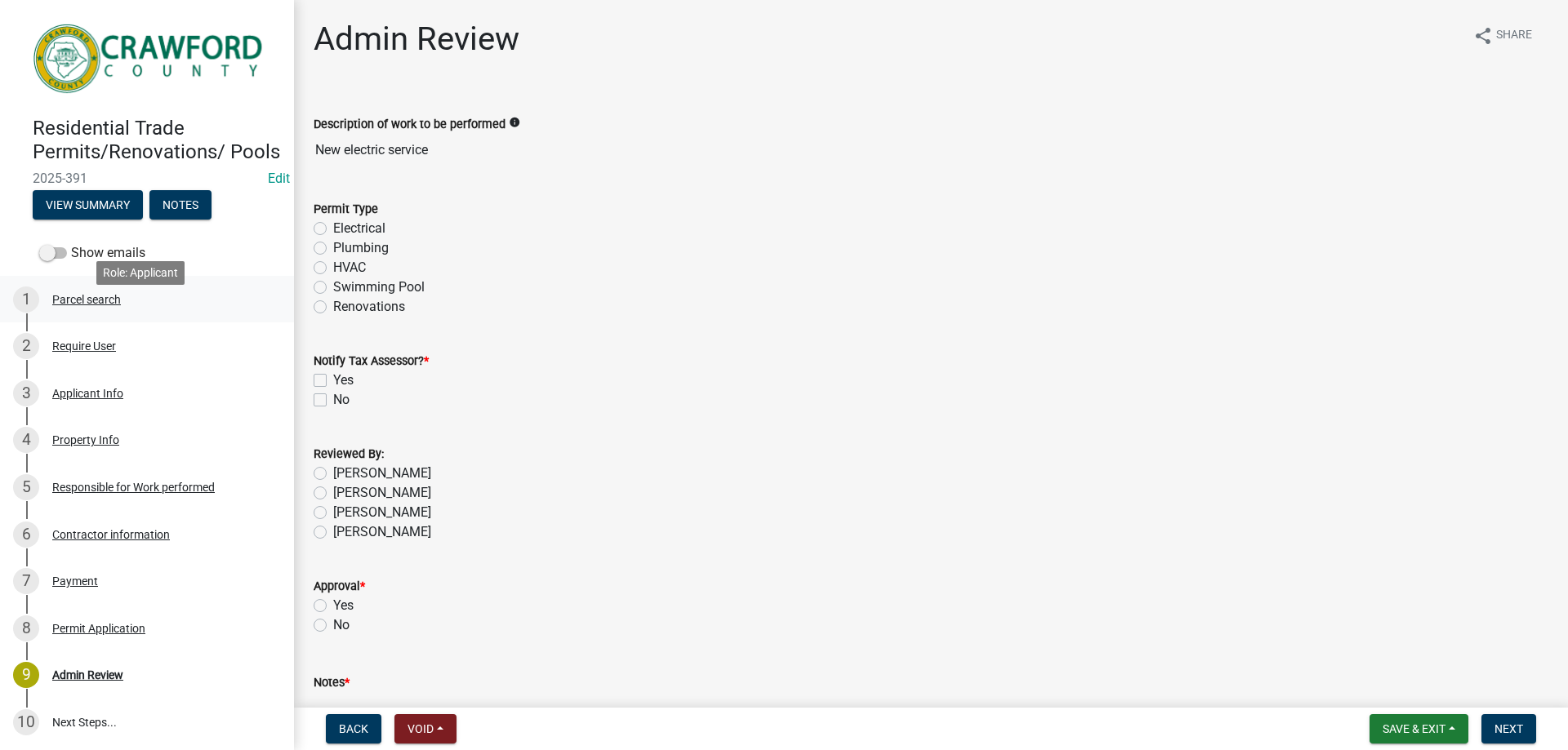
click at [80, 305] on div "Parcel search" at bounding box center [86, 299] width 68 height 11
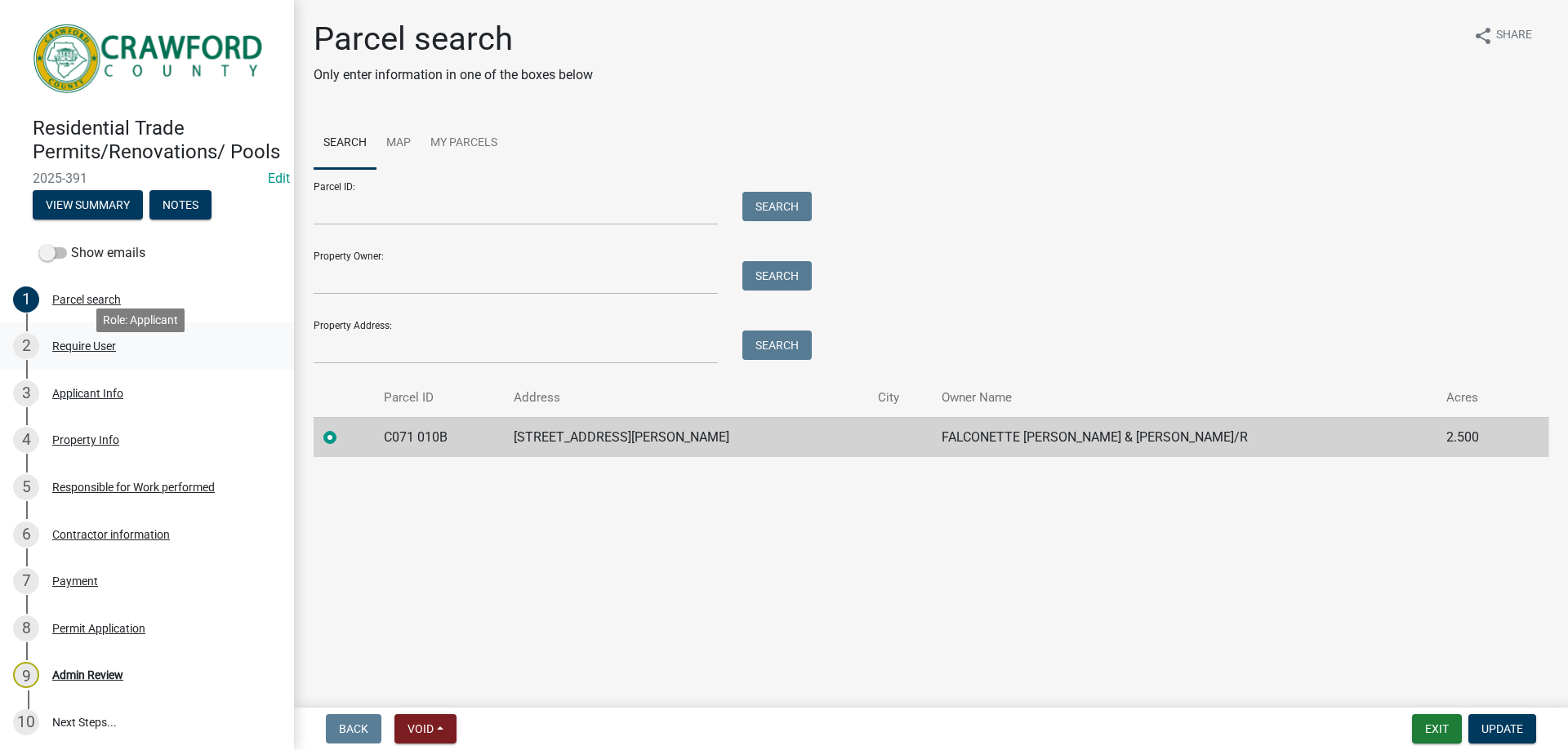
click at [85, 352] on div "Require User" at bounding box center [84, 346] width 64 height 11
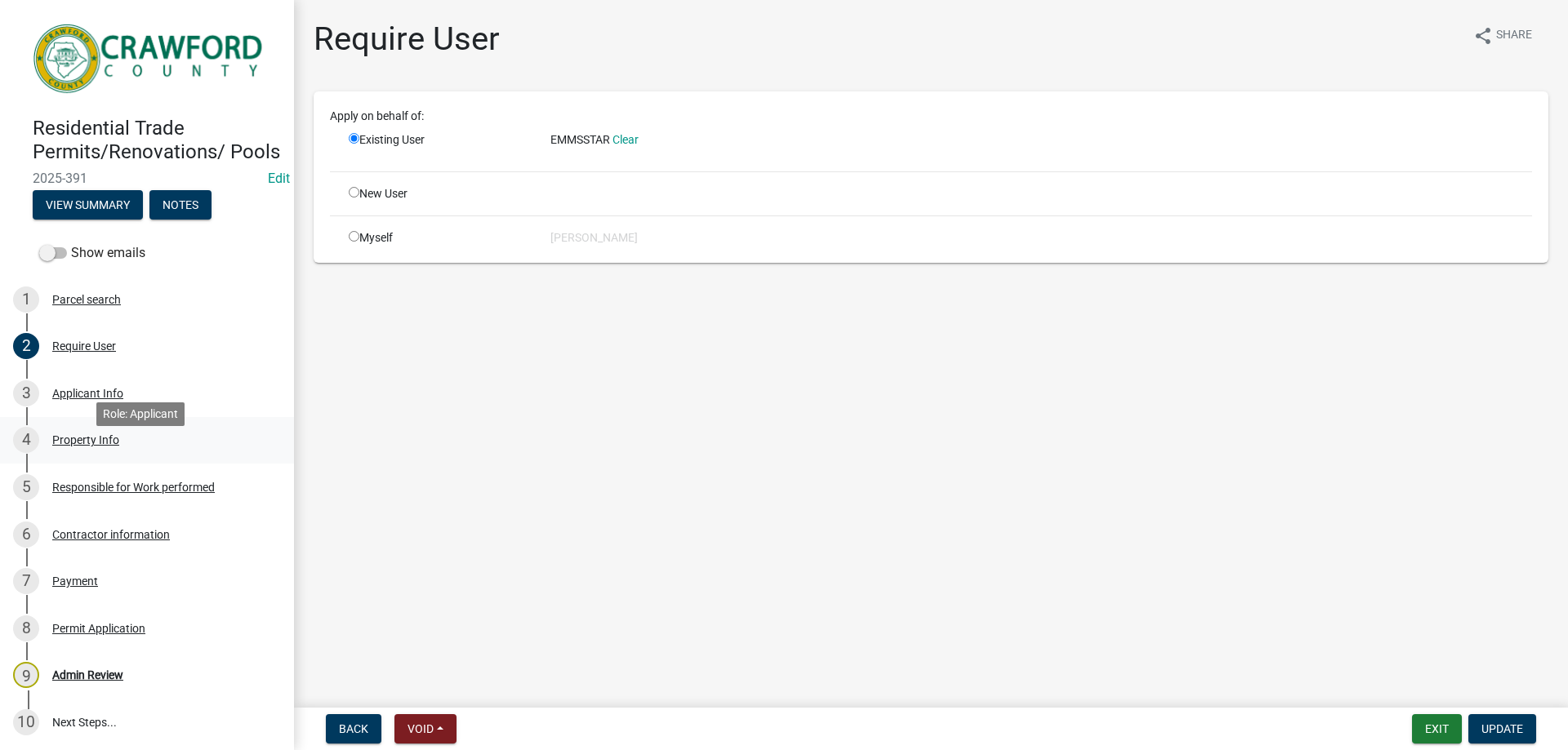
click at [73, 446] on div "Property Info" at bounding box center [86, 440] width 67 height 11
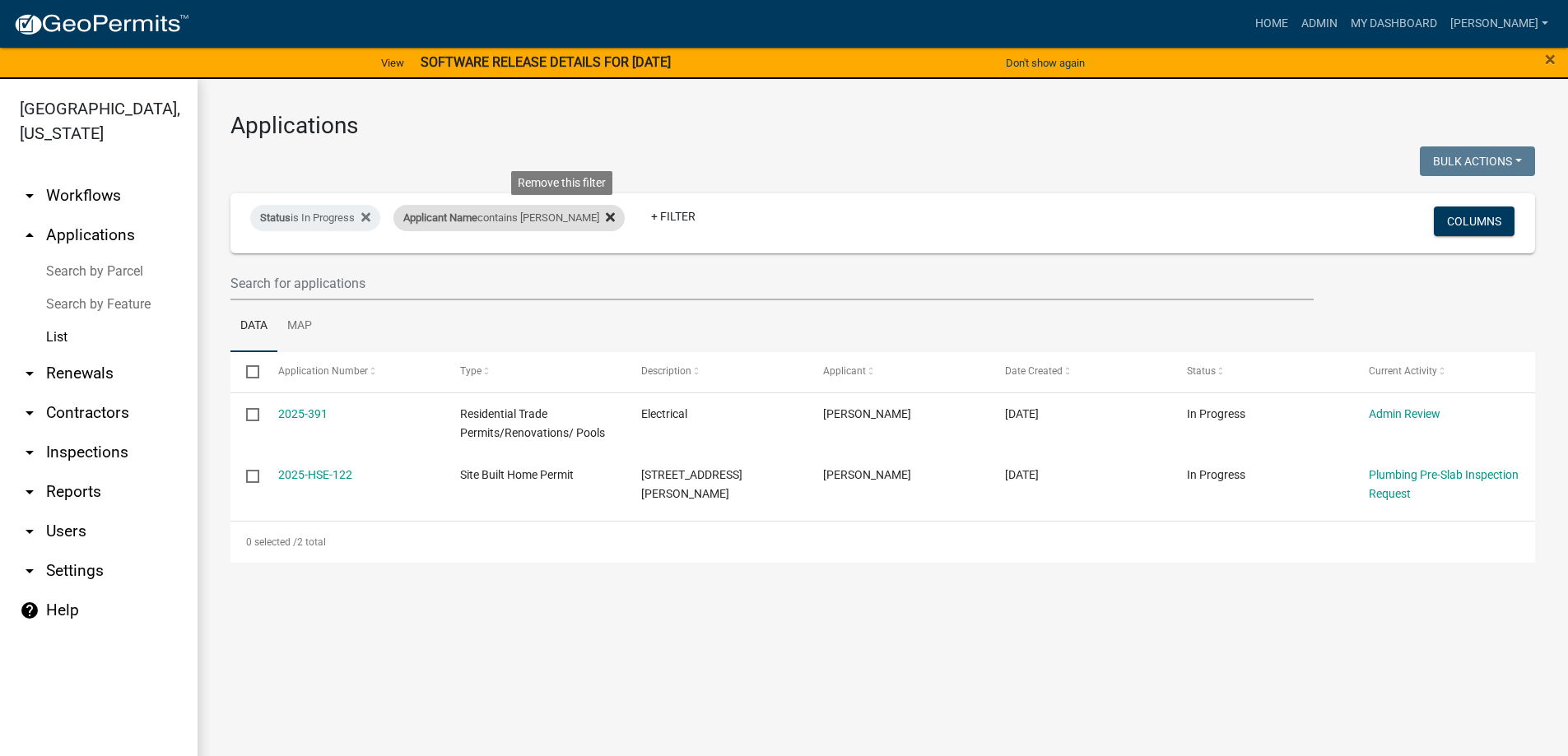
click at [599, 217] on fa-icon at bounding box center [606, 218] width 16 height 26
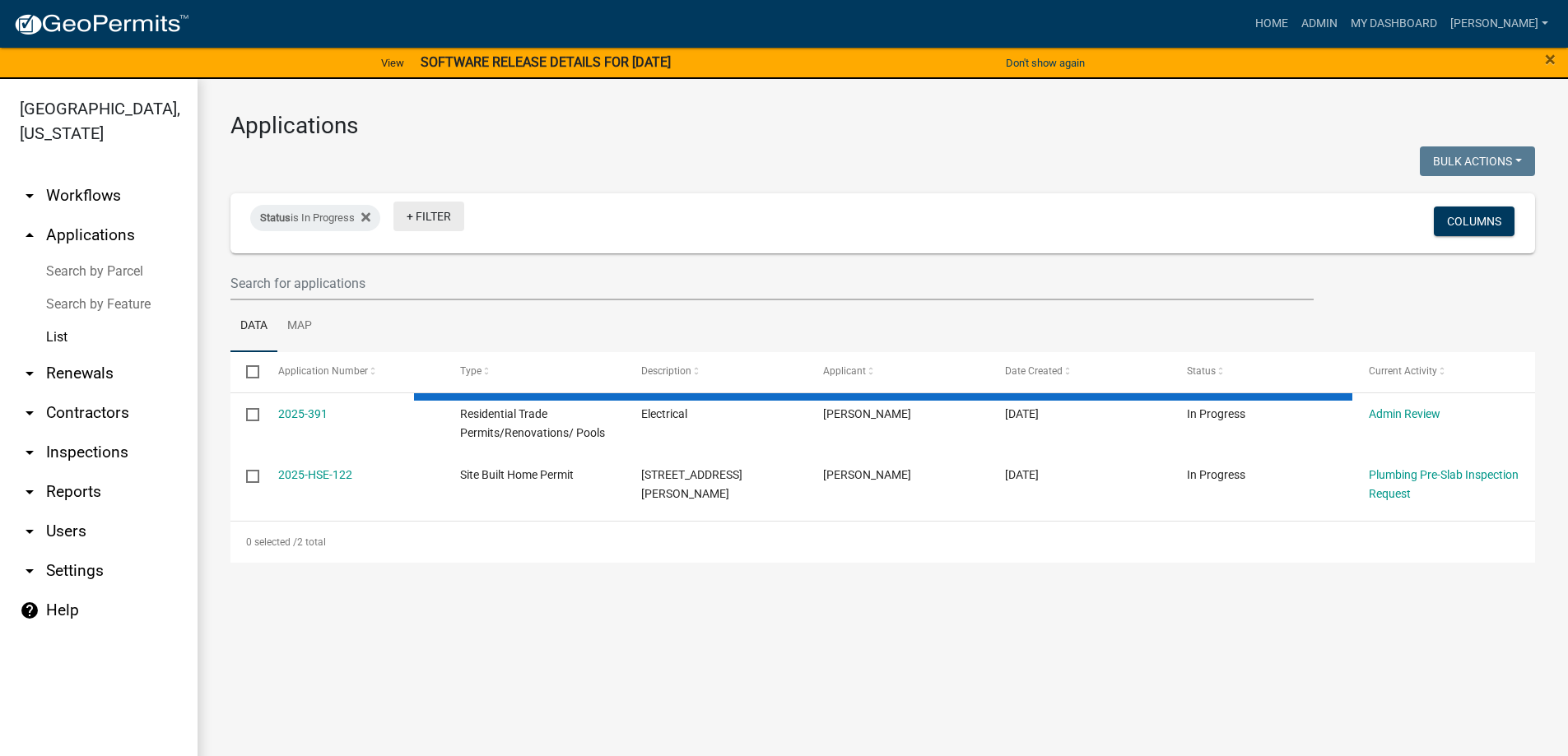
click at [440, 220] on link "+ Filter" at bounding box center [428, 216] width 71 height 29
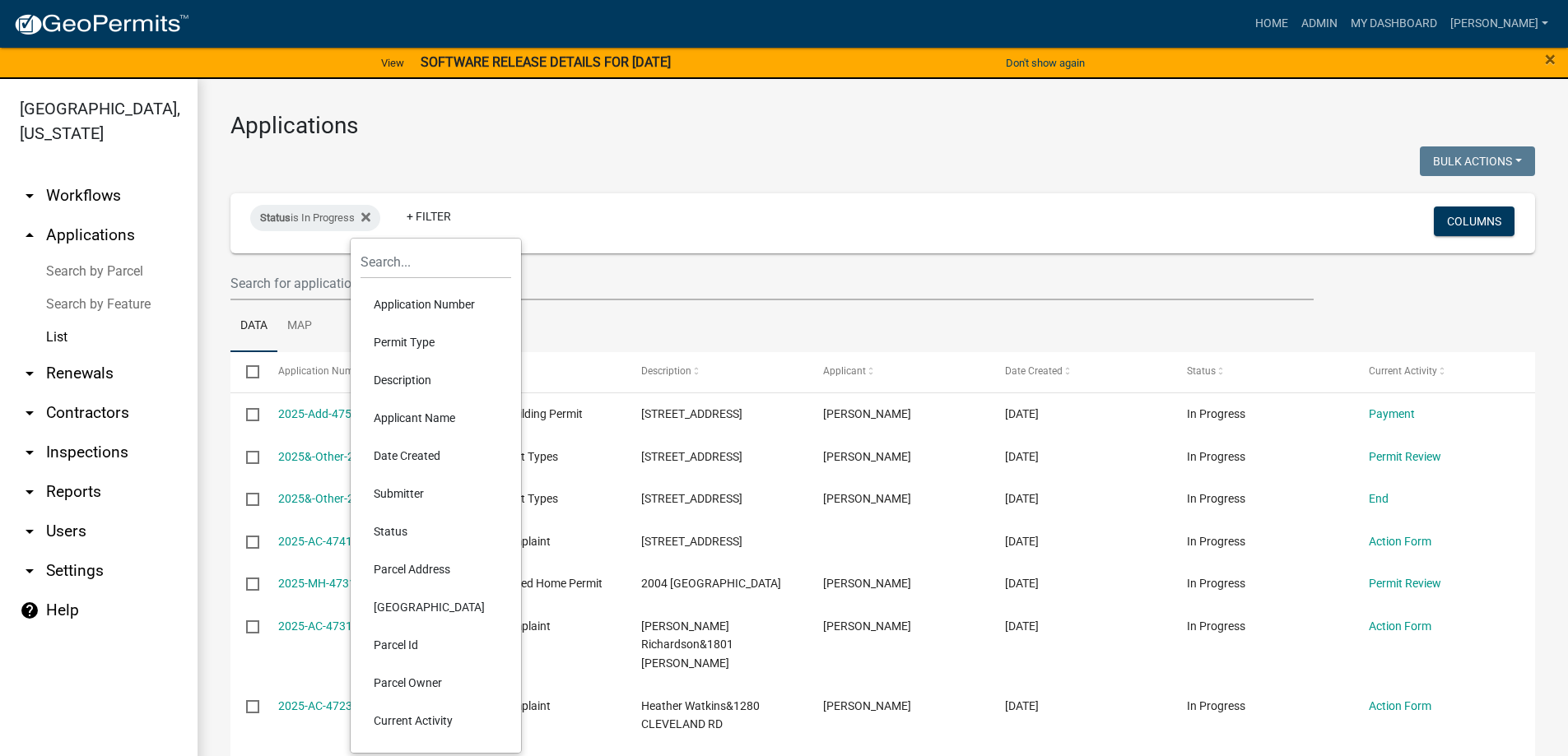
click at [401, 578] on li "Parcel Address" at bounding box center [436, 569] width 151 height 38
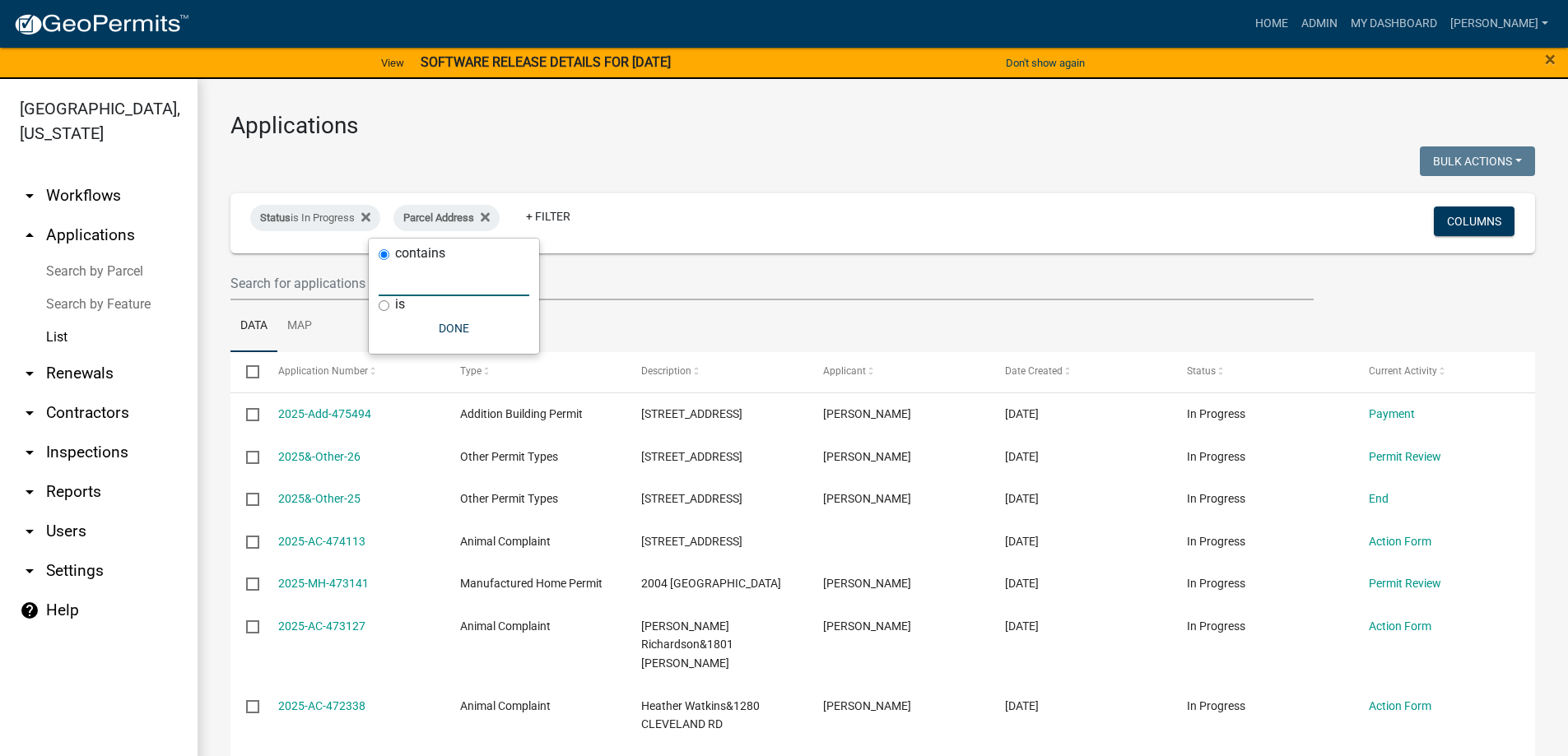
click at [415, 283] on input "text" at bounding box center [454, 279] width 151 height 34
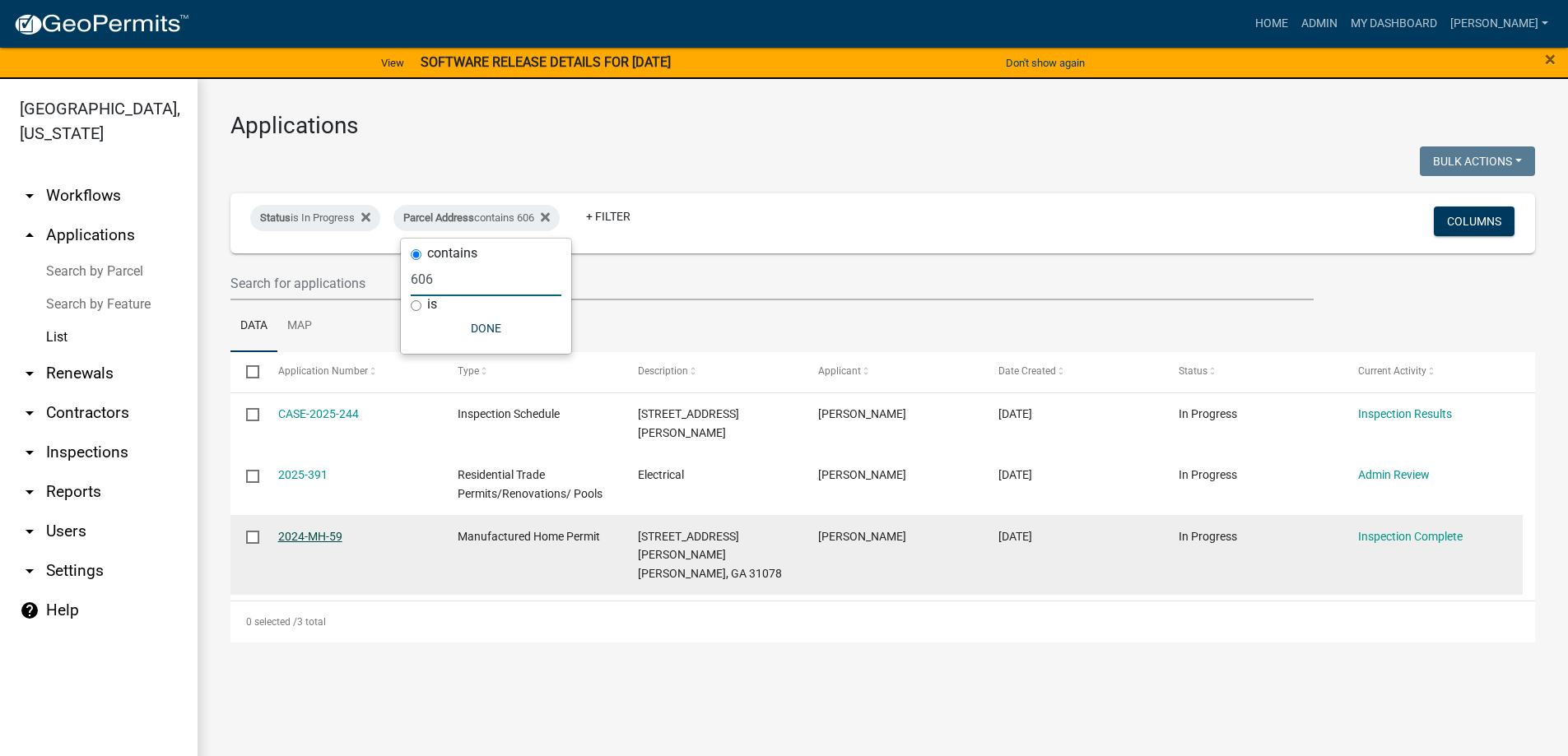
type input "606"
click at [311, 530] on link "2024-MH-59" at bounding box center [310, 536] width 64 height 13
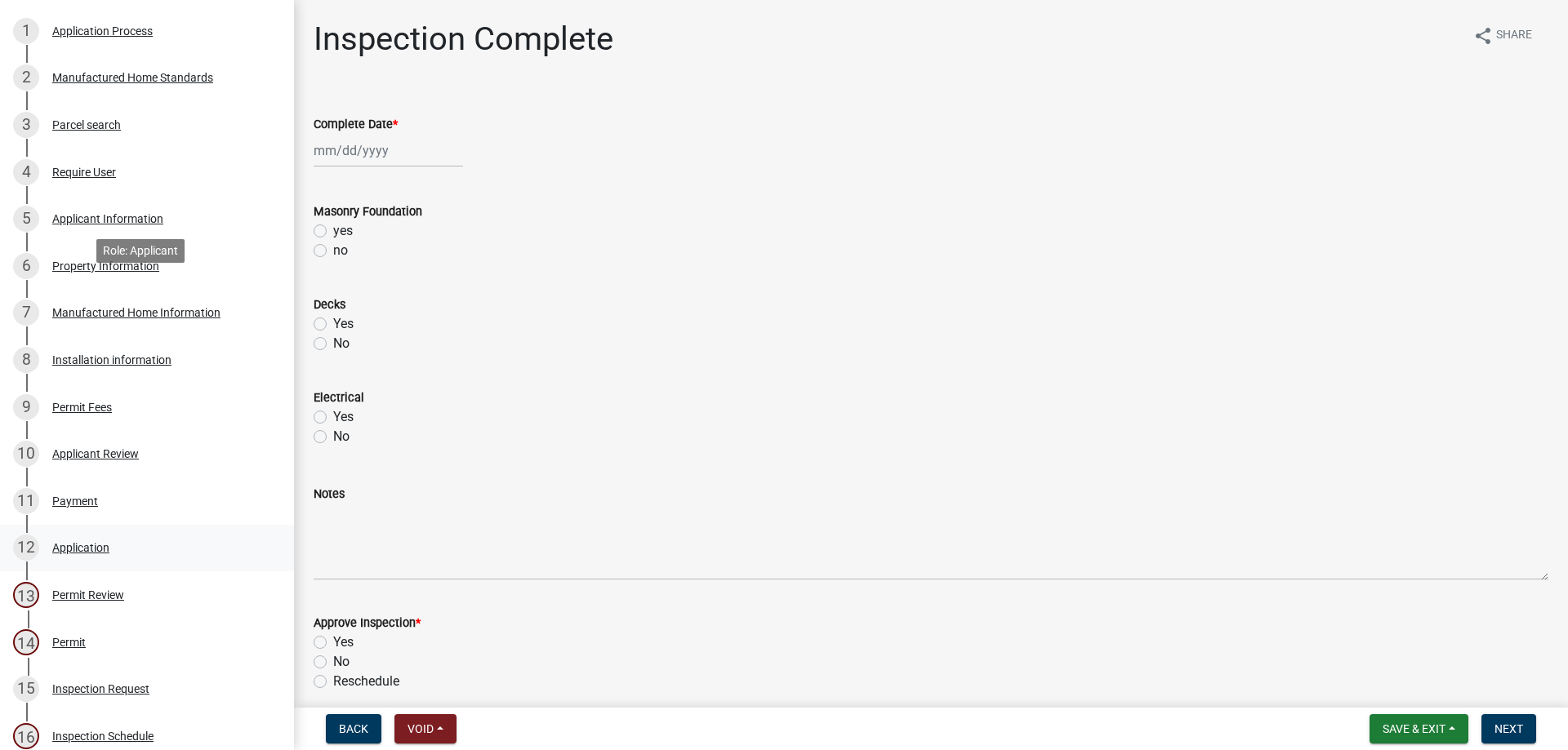
scroll to position [567, 0]
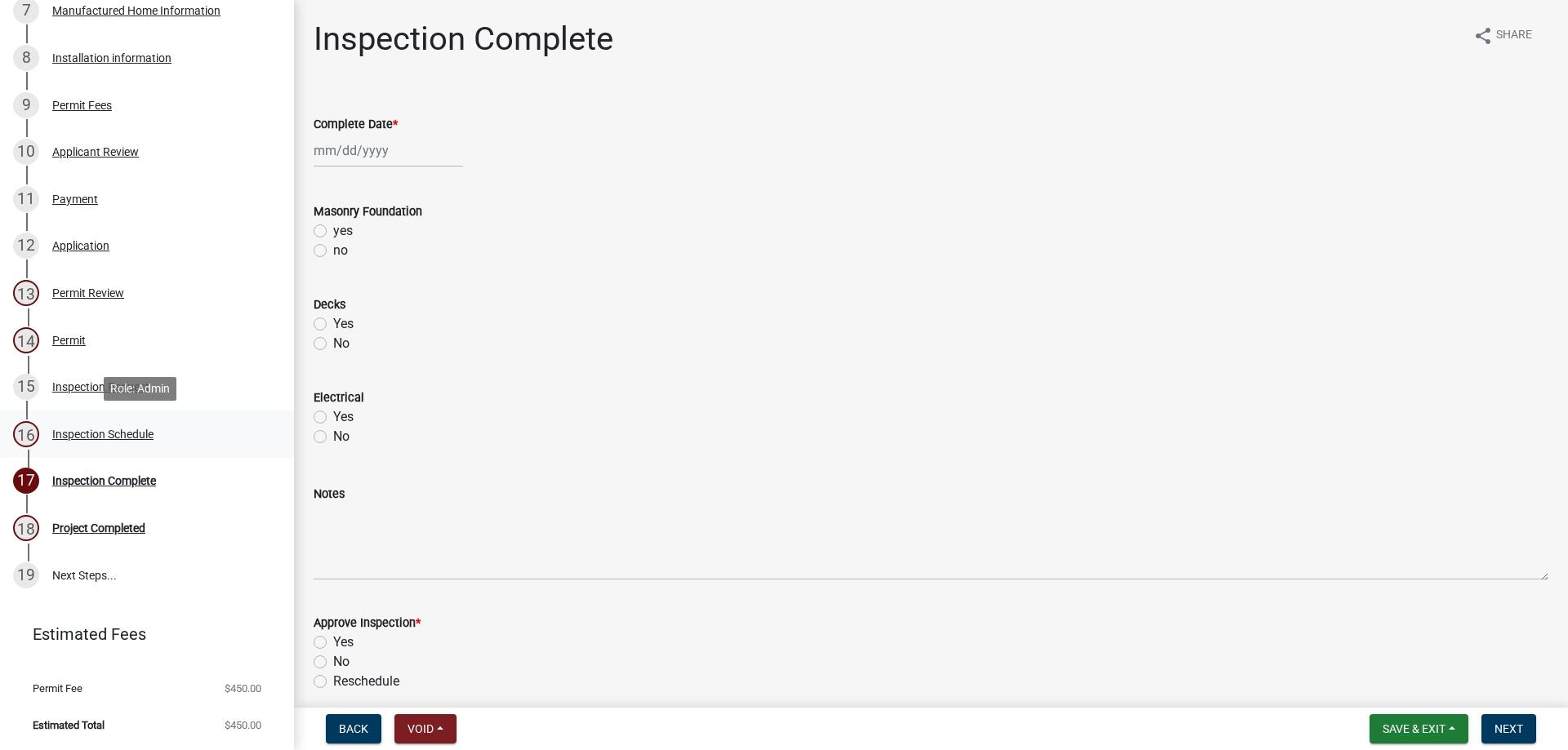
click at [129, 433] on div "Inspection Schedule" at bounding box center [103, 434] width 101 height 11
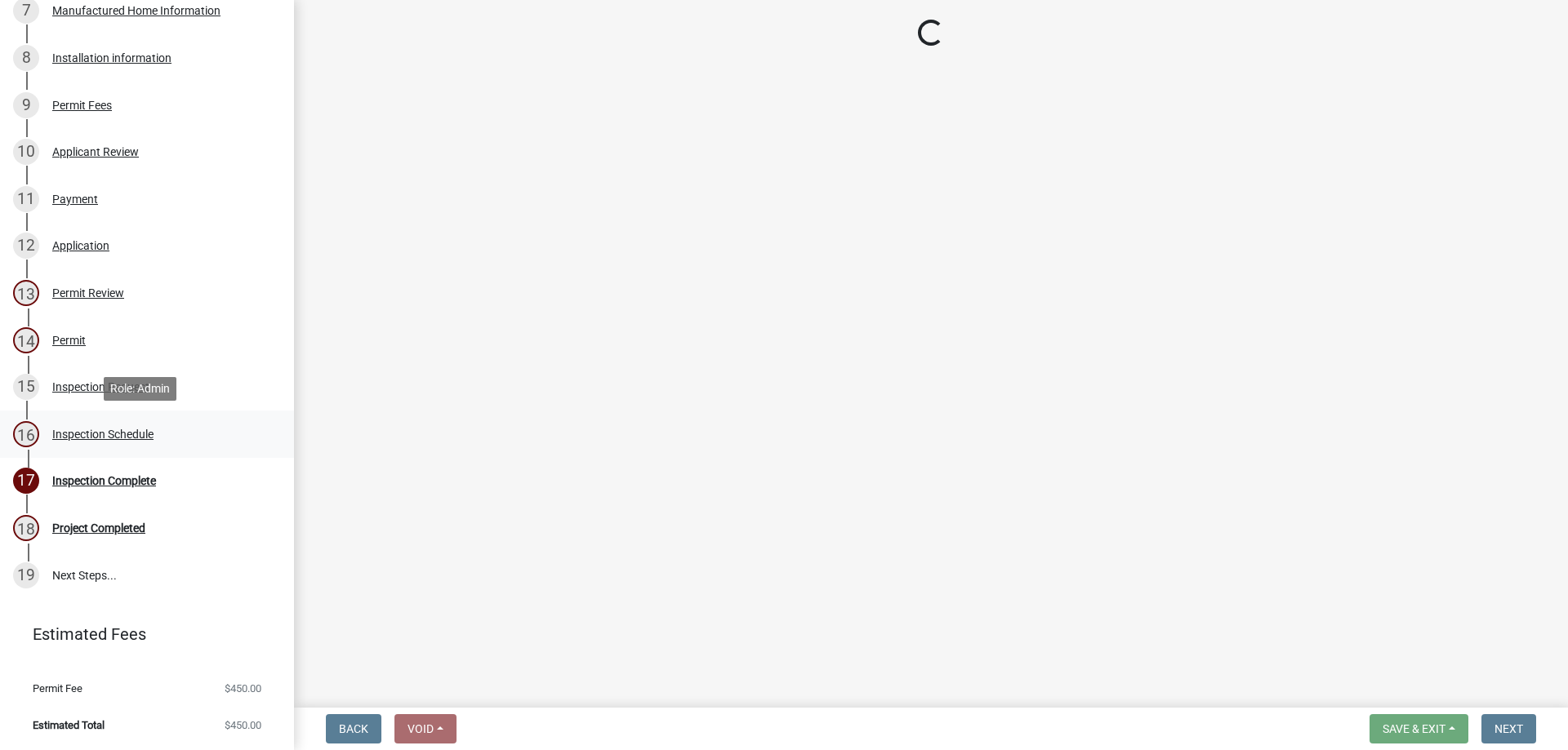
select select "386c4b37-132c-45b4-be0e-b439663810e4"
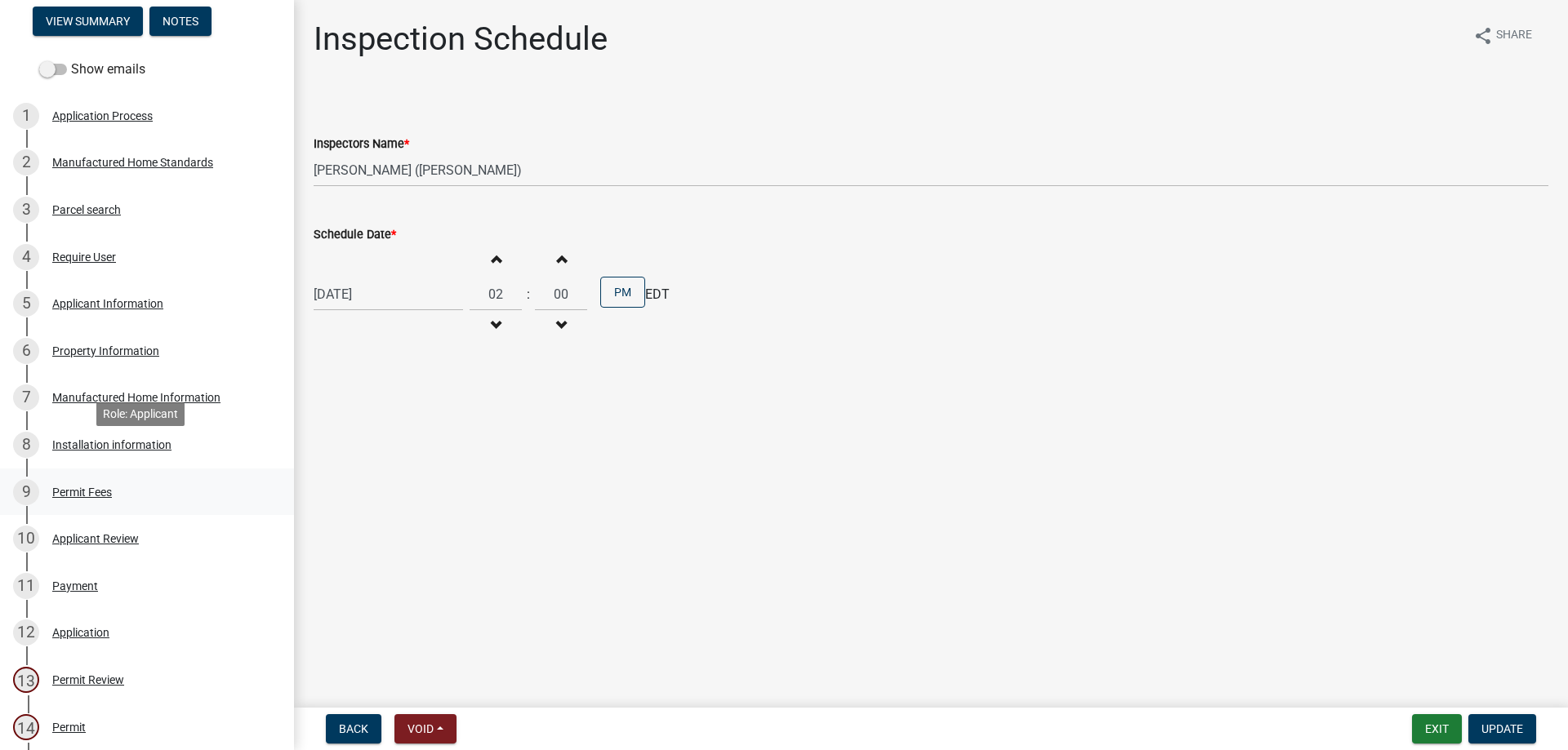
scroll to position [158, 0]
click at [109, 123] on div "Application Process" at bounding box center [102, 118] width 100 height 11
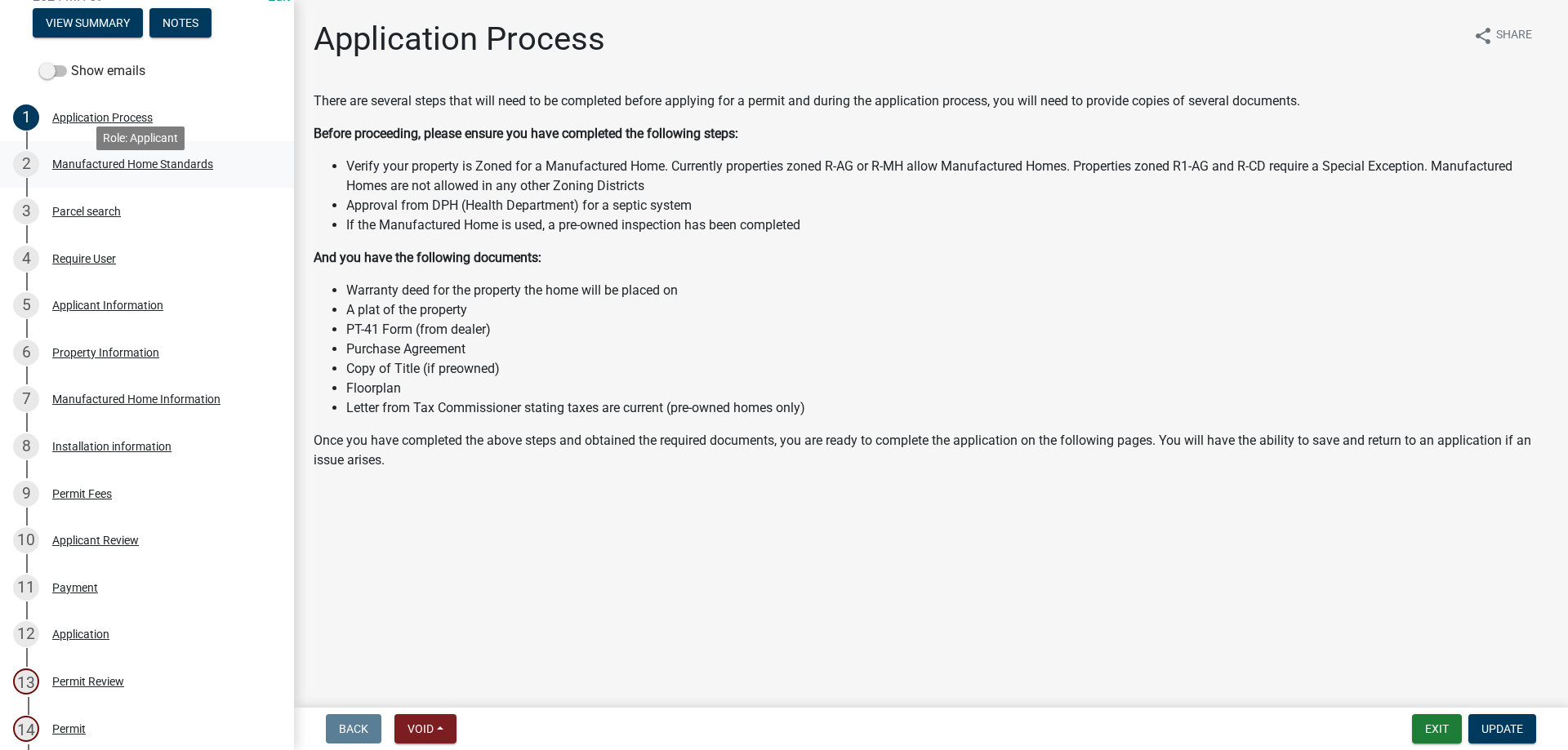
click at [109, 170] on div "Manufactured Home Standards" at bounding box center [133, 164] width 161 height 11
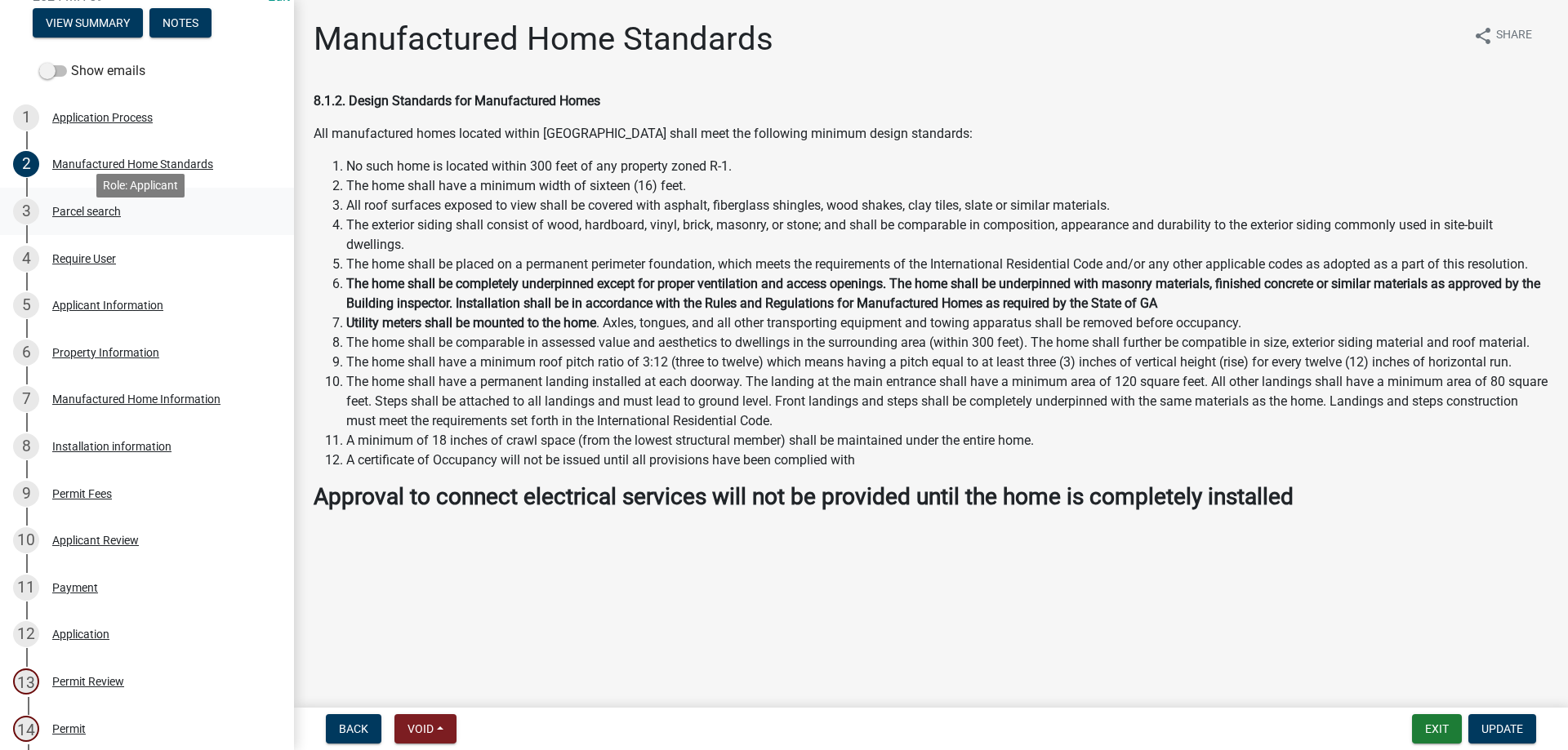
click at [75, 217] on div "Parcel search" at bounding box center [86, 211] width 68 height 11
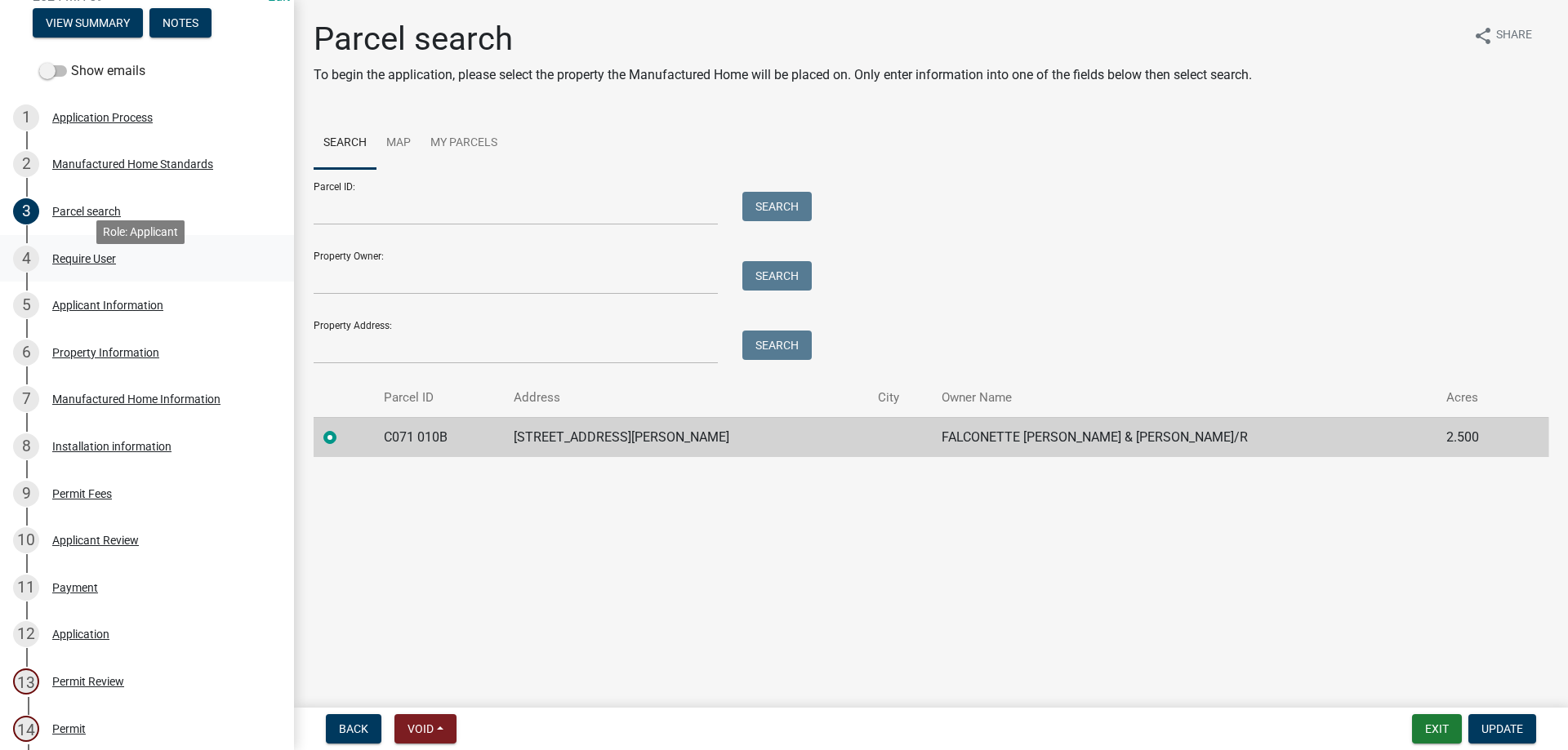
click at [84, 265] on div "Require User" at bounding box center [84, 259] width 64 height 11
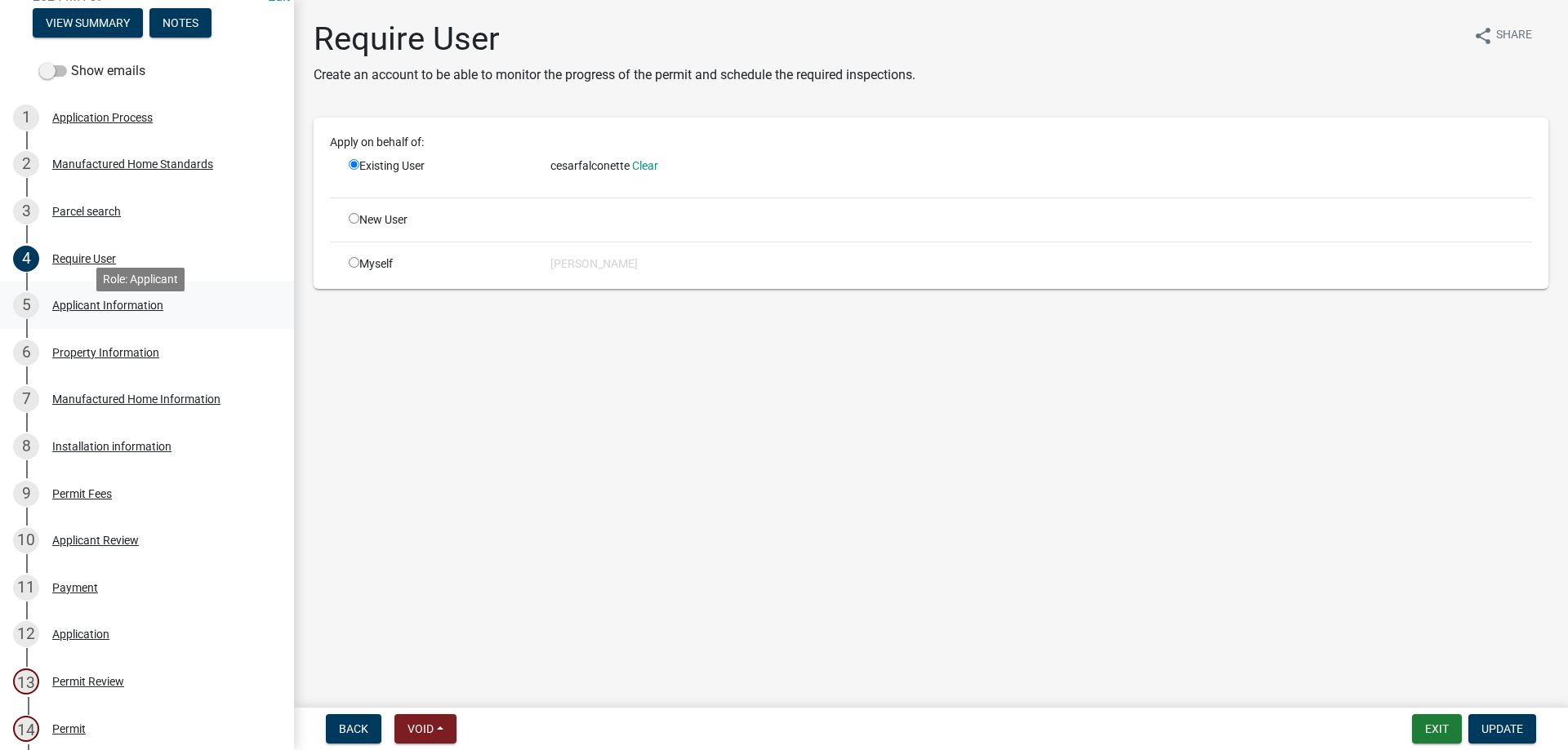
click at [82, 311] on div "Applicant Information" at bounding box center [108, 305] width 111 height 11
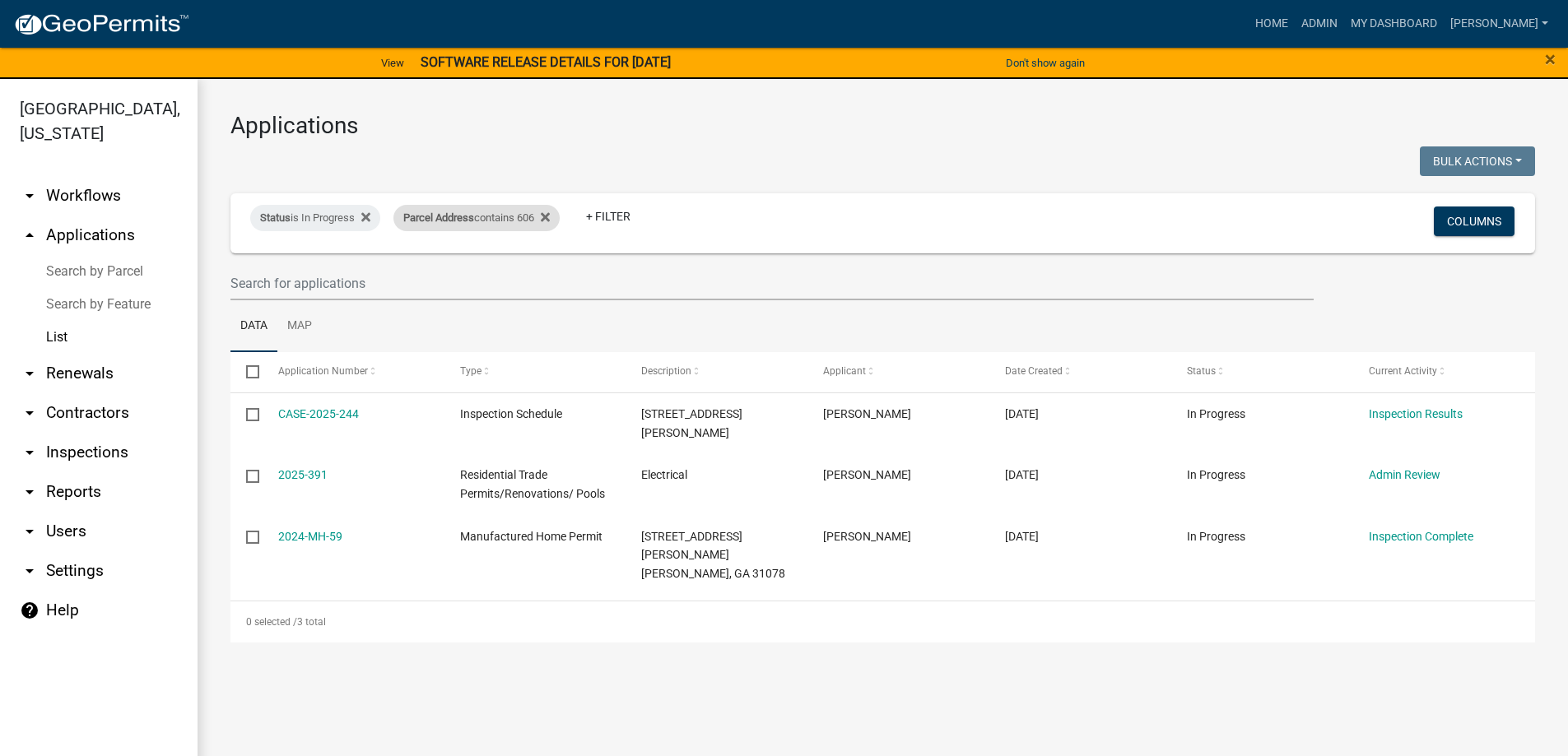
click at [560, 219] on div "Parcel Address contains 606" at bounding box center [476, 218] width 166 height 26
click at [550, 221] on icon at bounding box center [545, 218] width 9 height 9
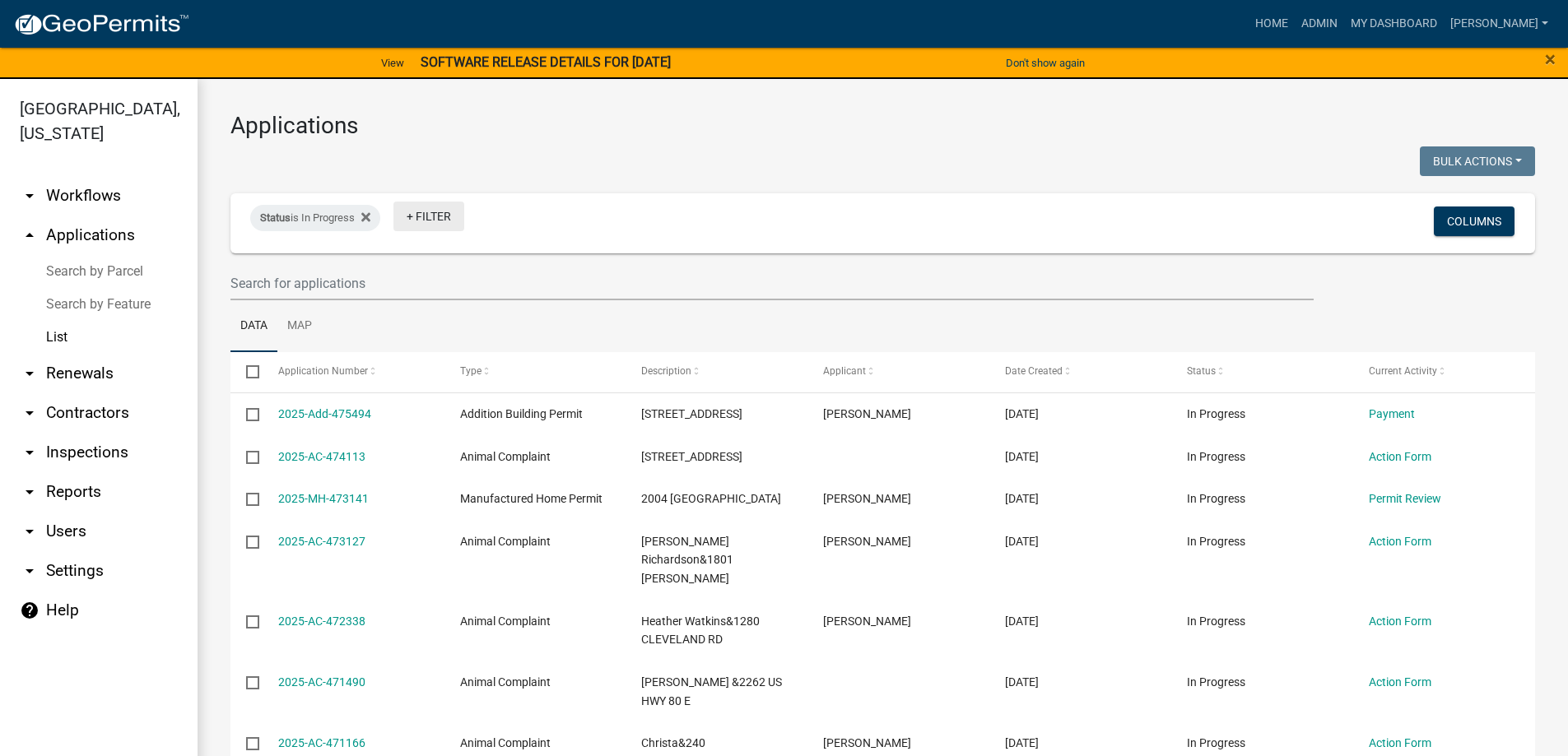
click at [420, 213] on link "+ Filter" at bounding box center [428, 216] width 71 height 29
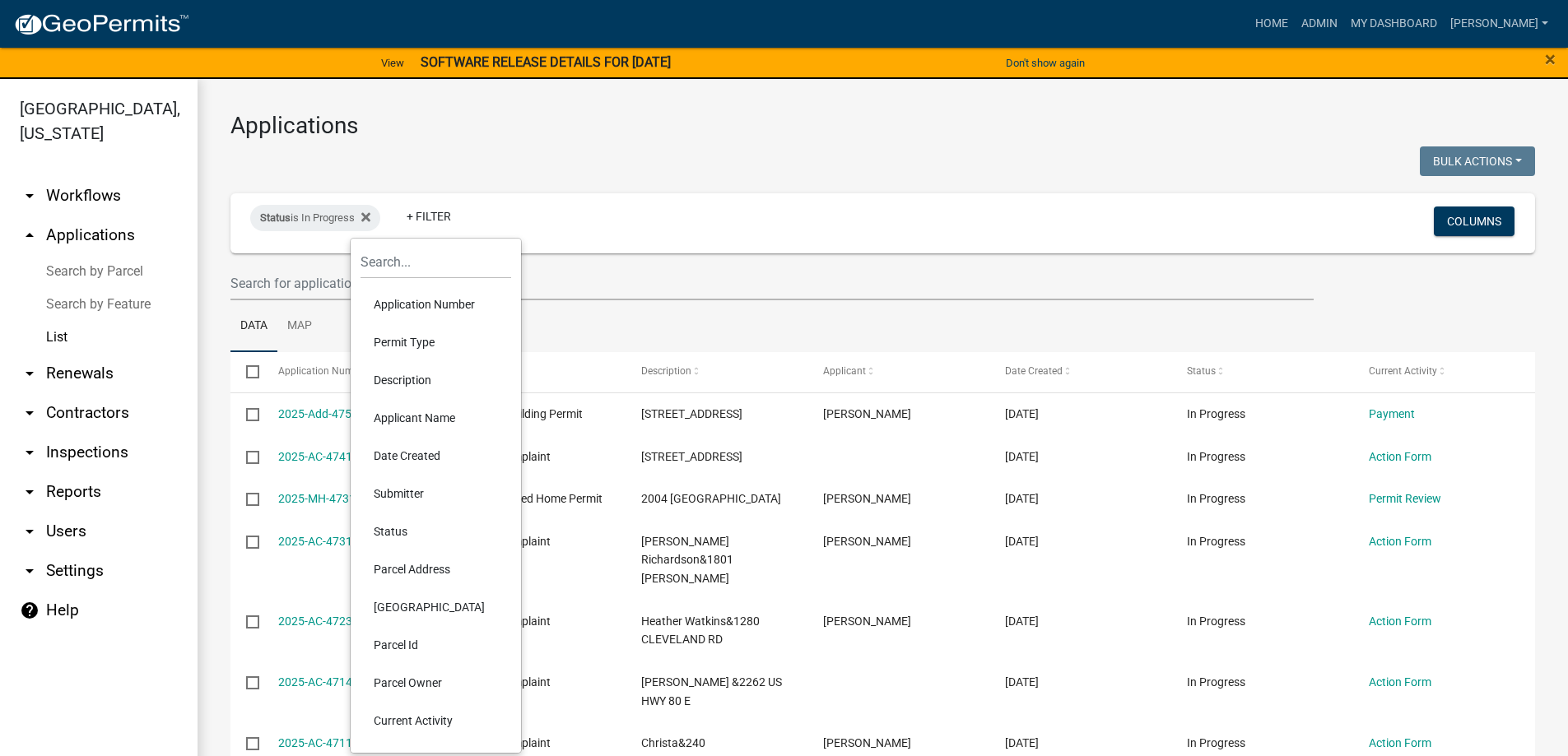
click at [440, 562] on li "Parcel Address" at bounding box center [436, 569] width 151 height 38
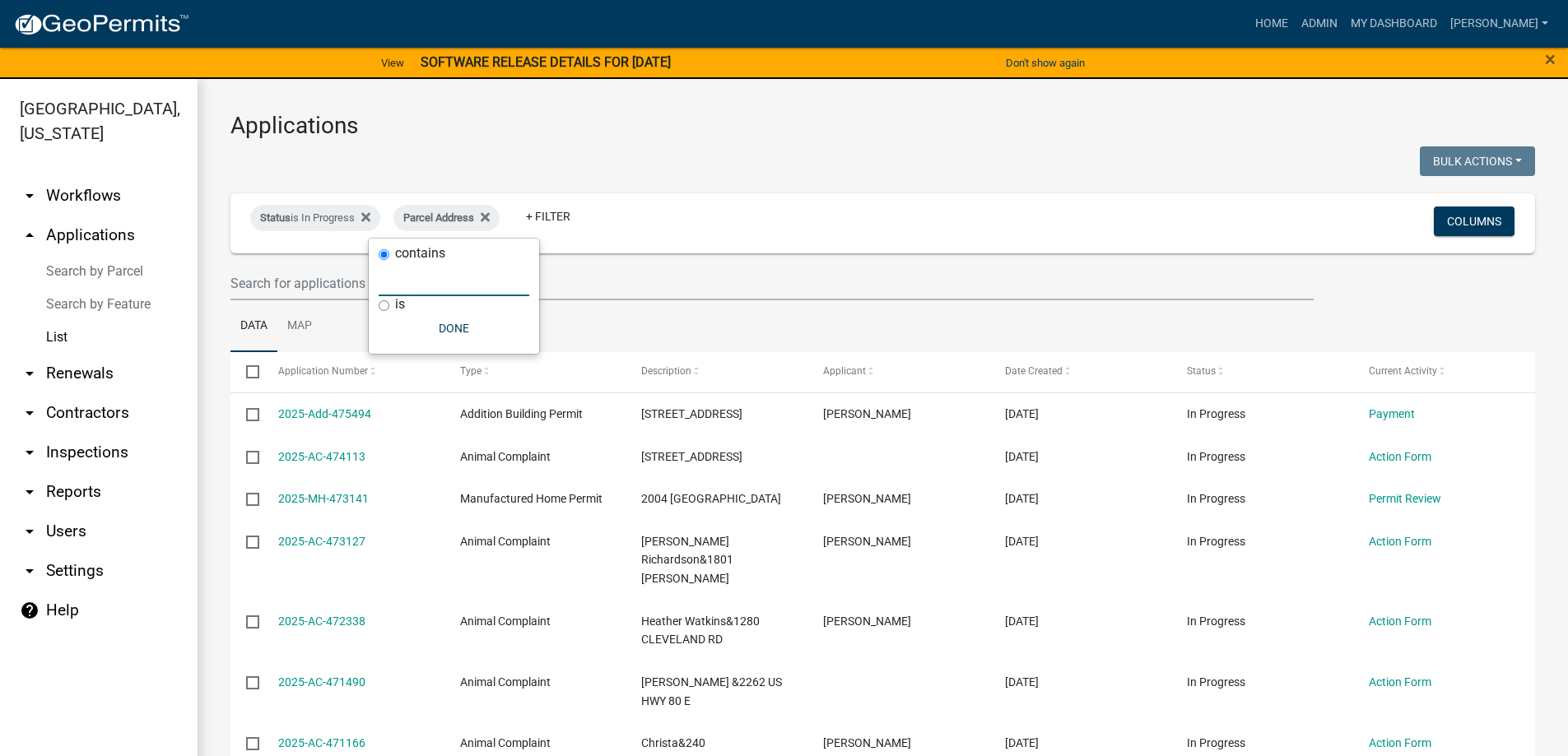
click at [437, 279] on input "text" at bounding box center [454, 279] width 151 height 34
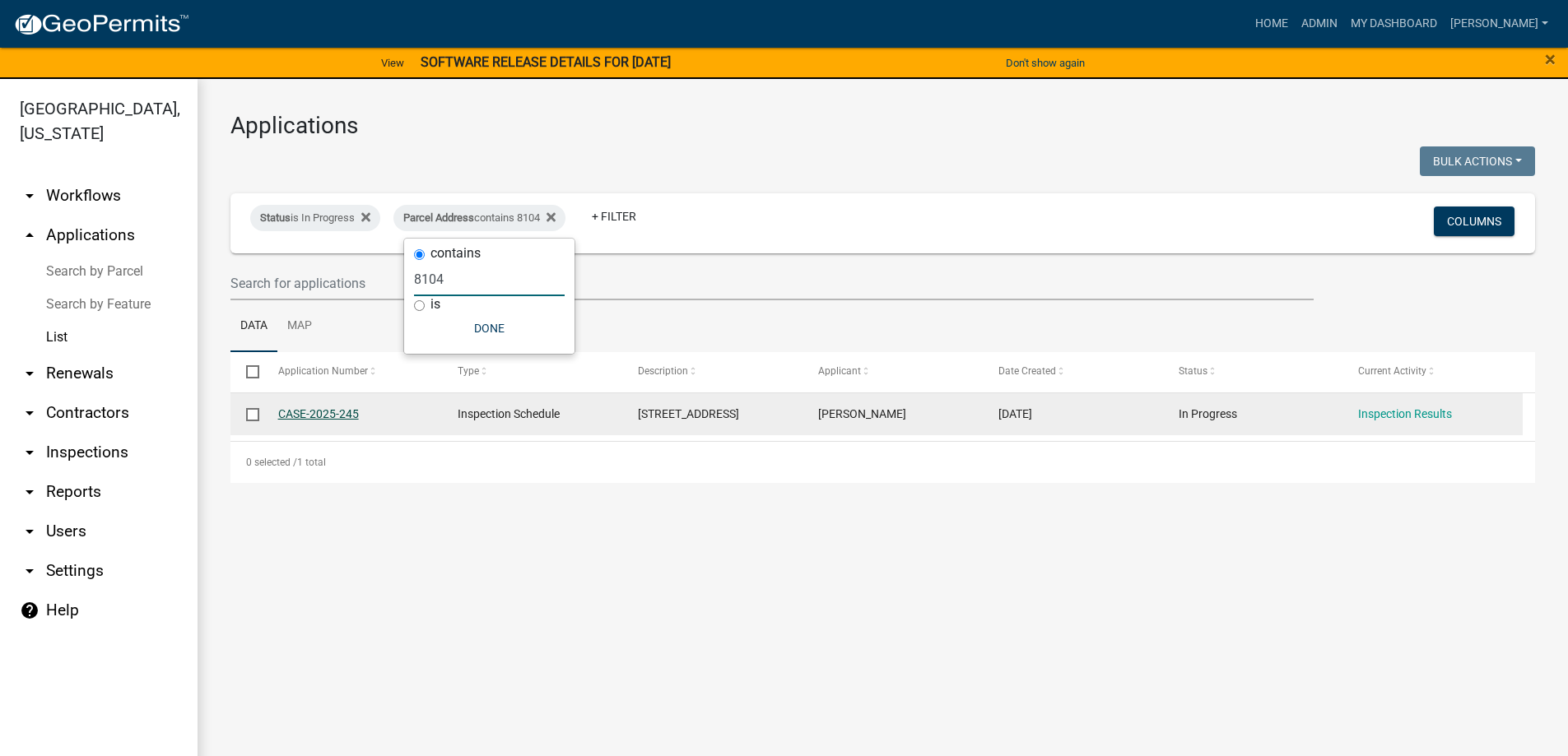
type input "8104"
click at [328, 415] on link "CASE-2025-245" at bounding box center [319, 414] width 81 height 13
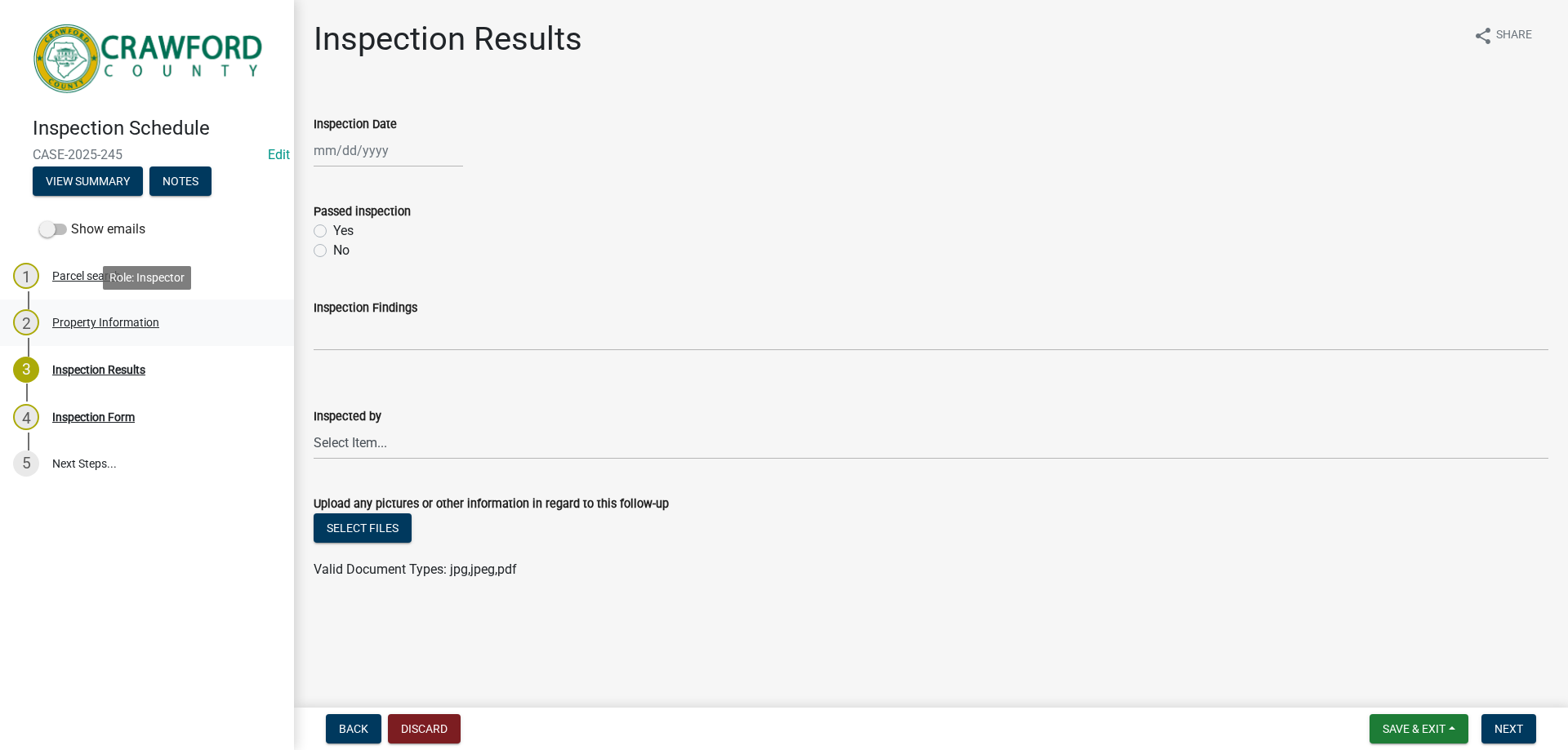
click at [112, 324] on div "Property Information" at bounding box center [106, 323] width 107 height 11
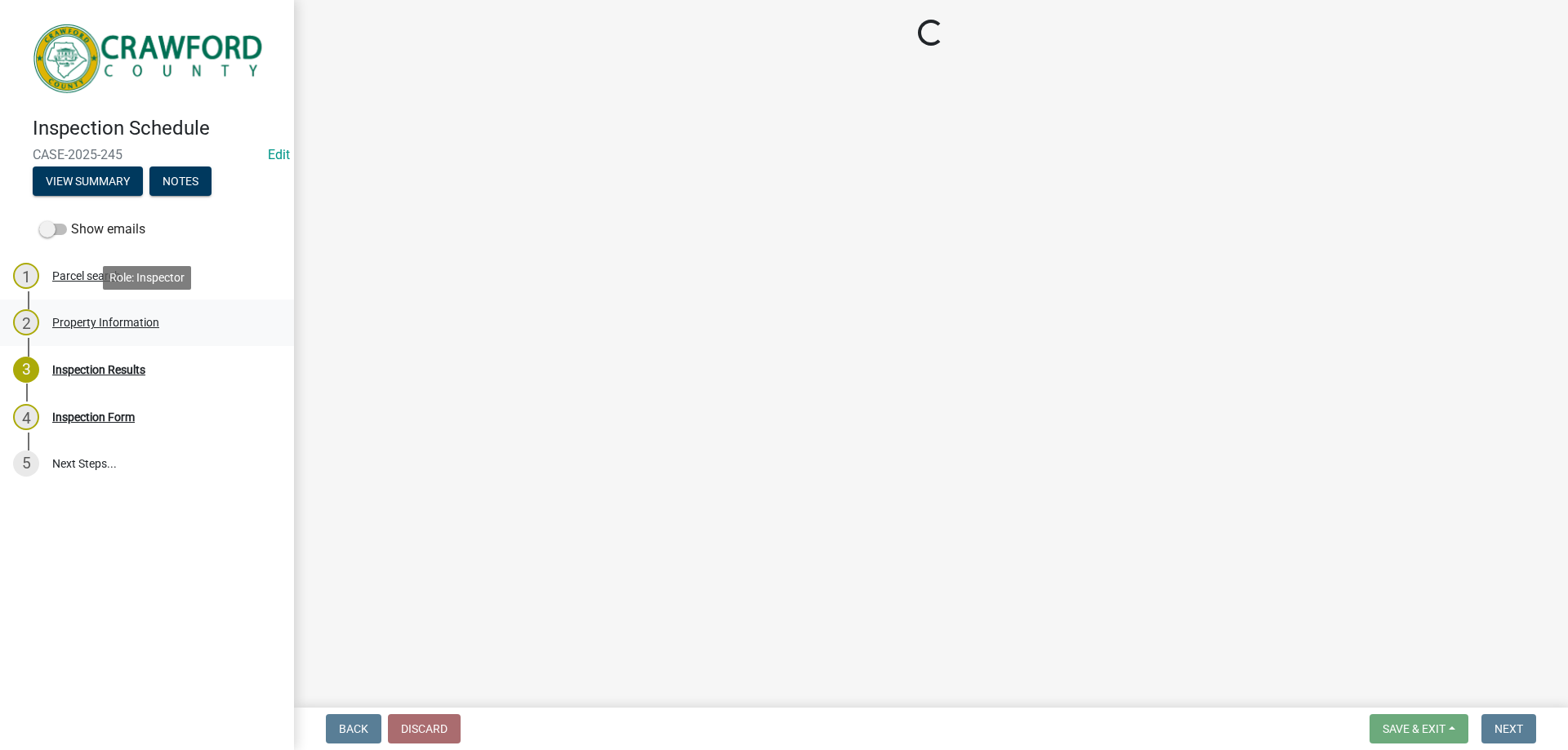
select select "0e8a98a6-eb61-43e0-b025-88c7b25e4b5b"
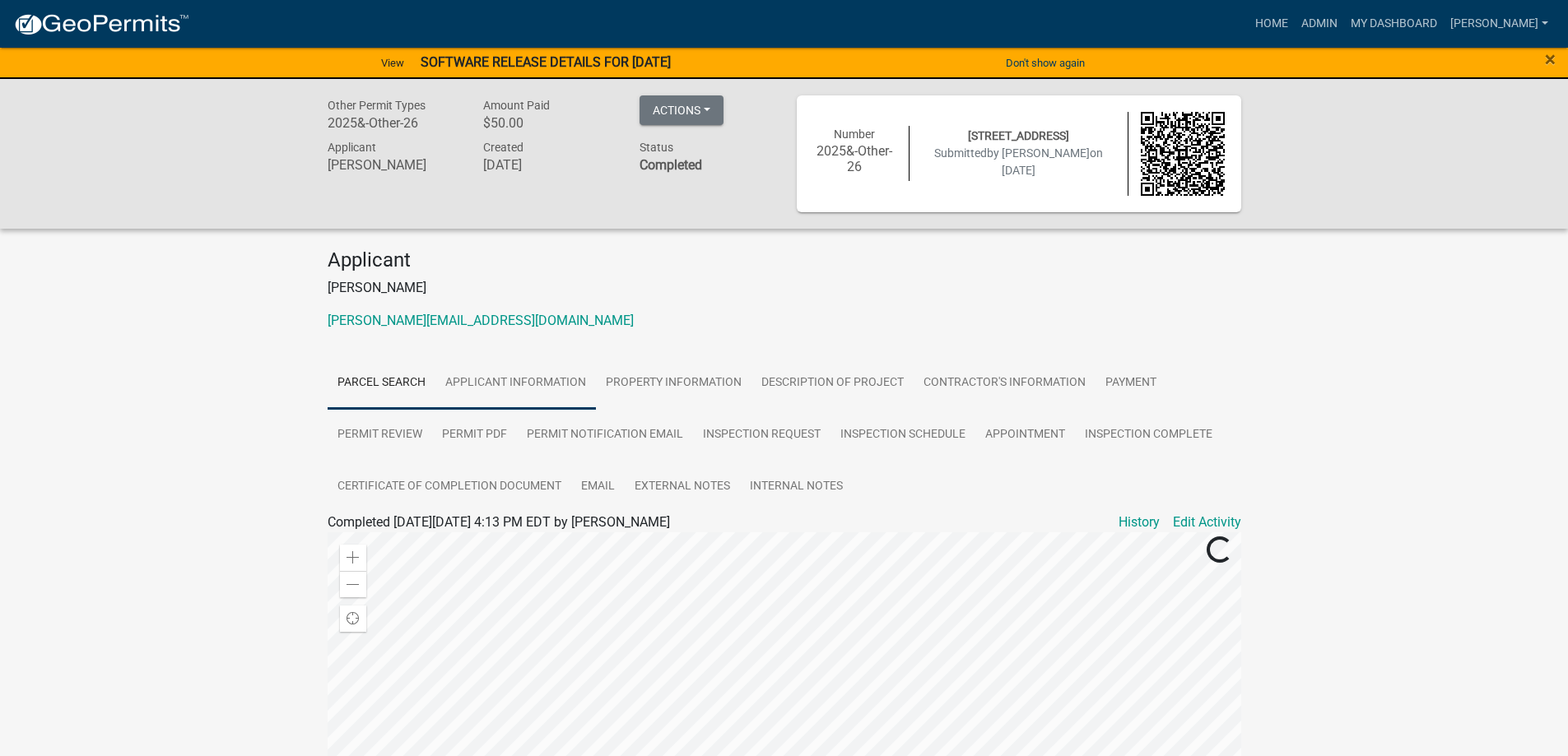
scroll to position [329, 0]
